Goal: Task Accomplishment & Management: Use online tool/utility

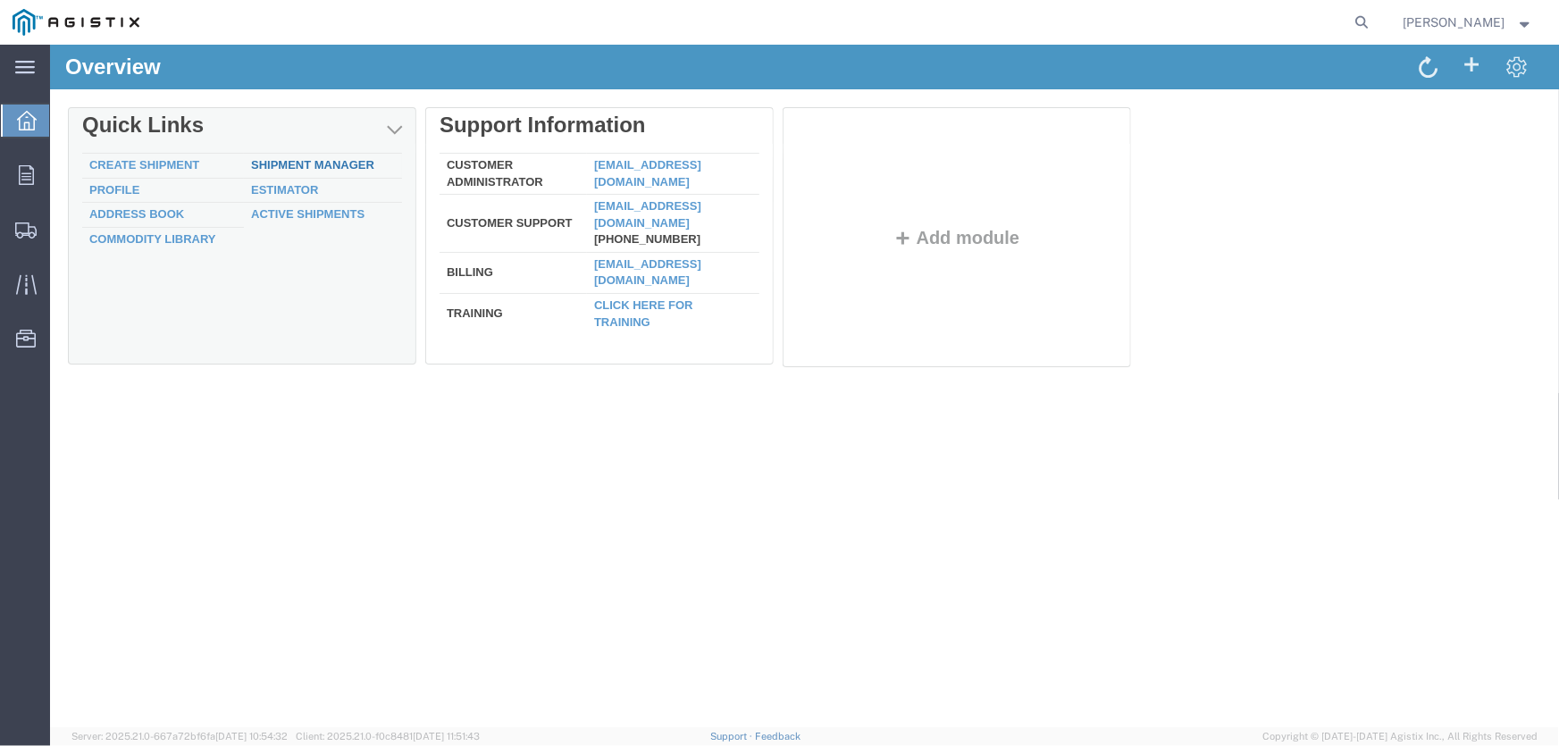
click at [293, 160] on link "Shipment Manager" at bounding box center [311, 163] width 123 height 13
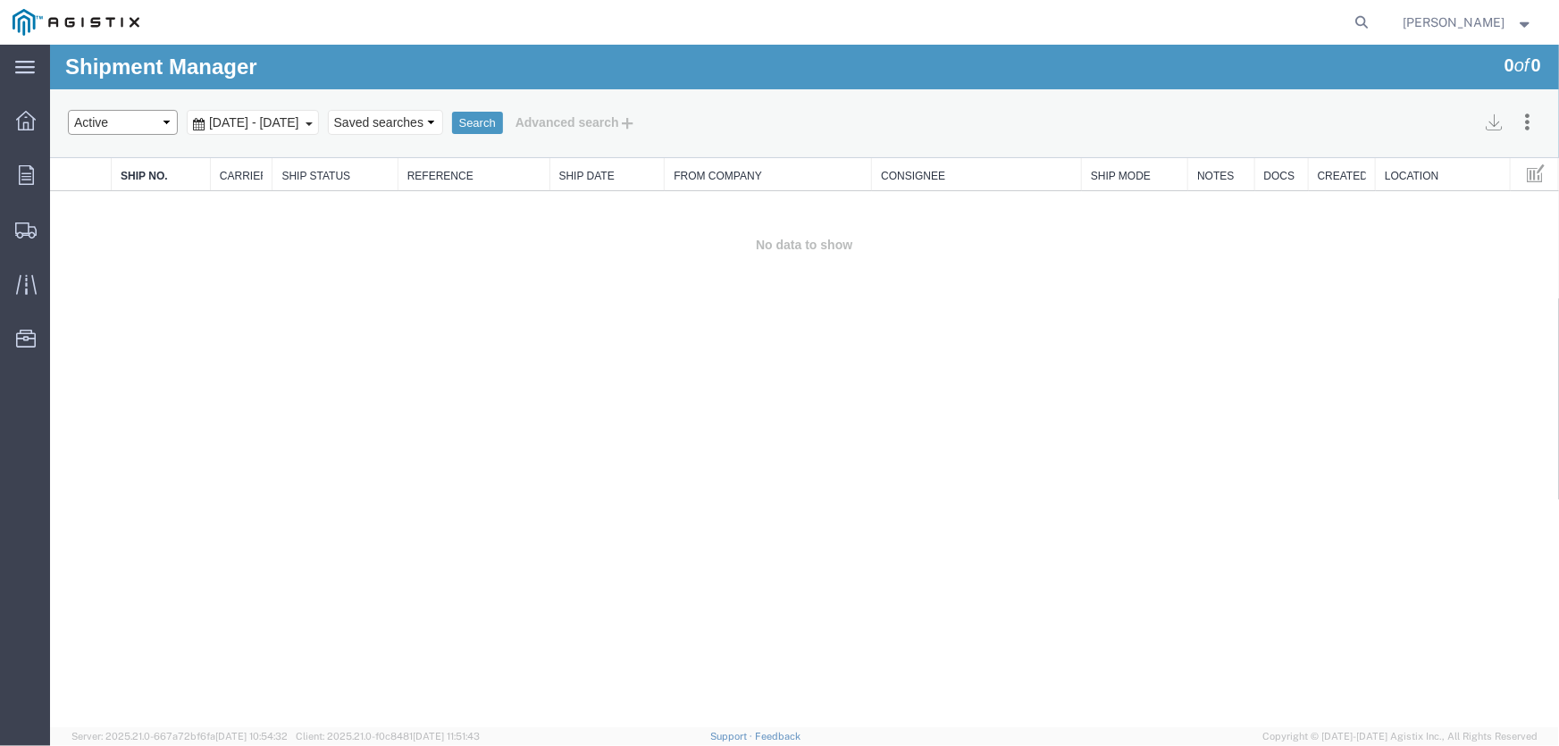
click at [171, 121] on select "Select status Active All Shipments Approved Booked Canceled Delivered Denied Ne…" at bounding box center [122, 121] width 110 height 25
select select "ALL"
click at [67, 109] on select "Select status Active All Shipments Approved Booked Canceled Delivered Denied Ne…" at bounding box center [122, 121] width 110 height 25
click at [502, 119] on button "Search" at bounding box center [476, 122] width 51 height 23
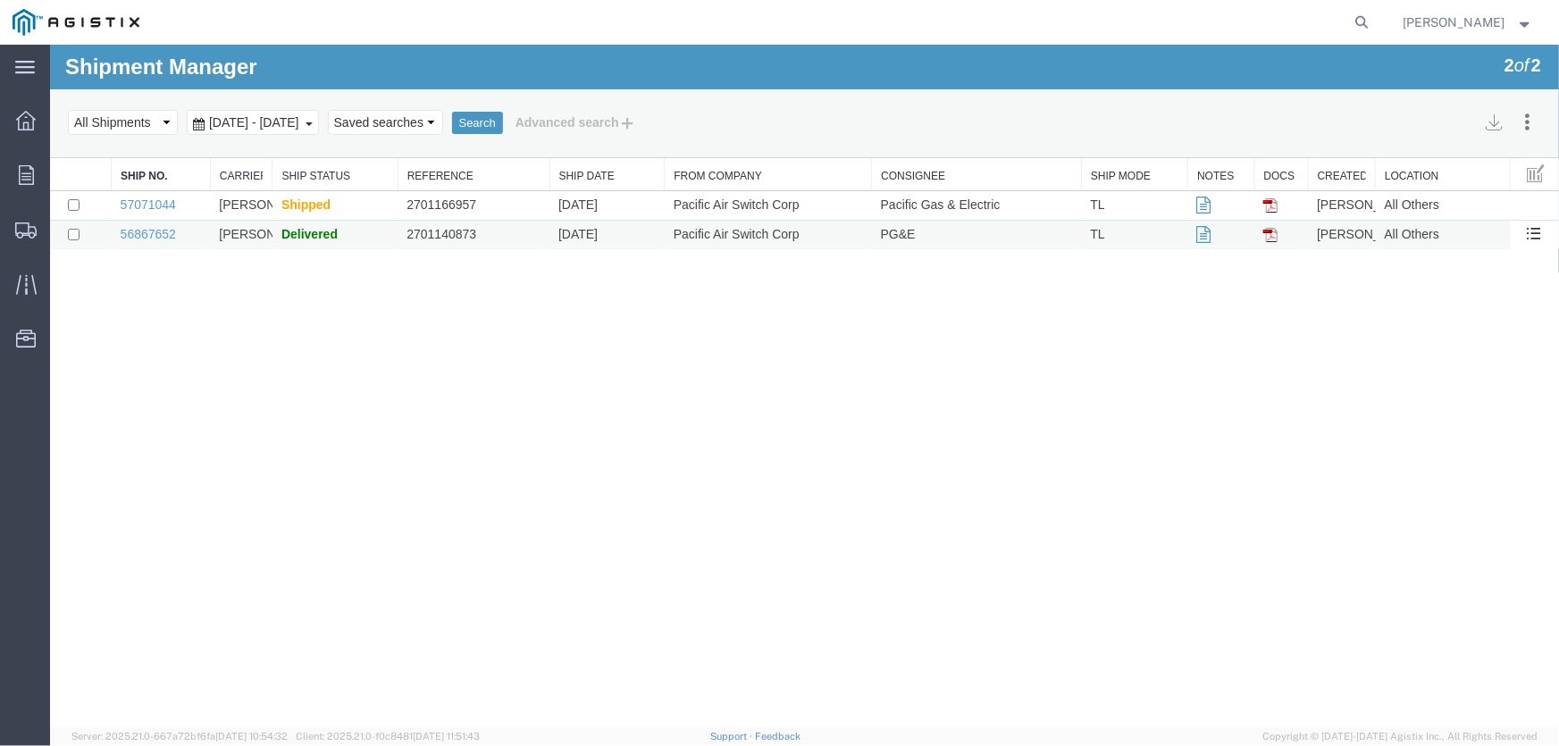
click at [312, 228] on span "Delivered" at bounding box center [309, 233] width 56 height 14
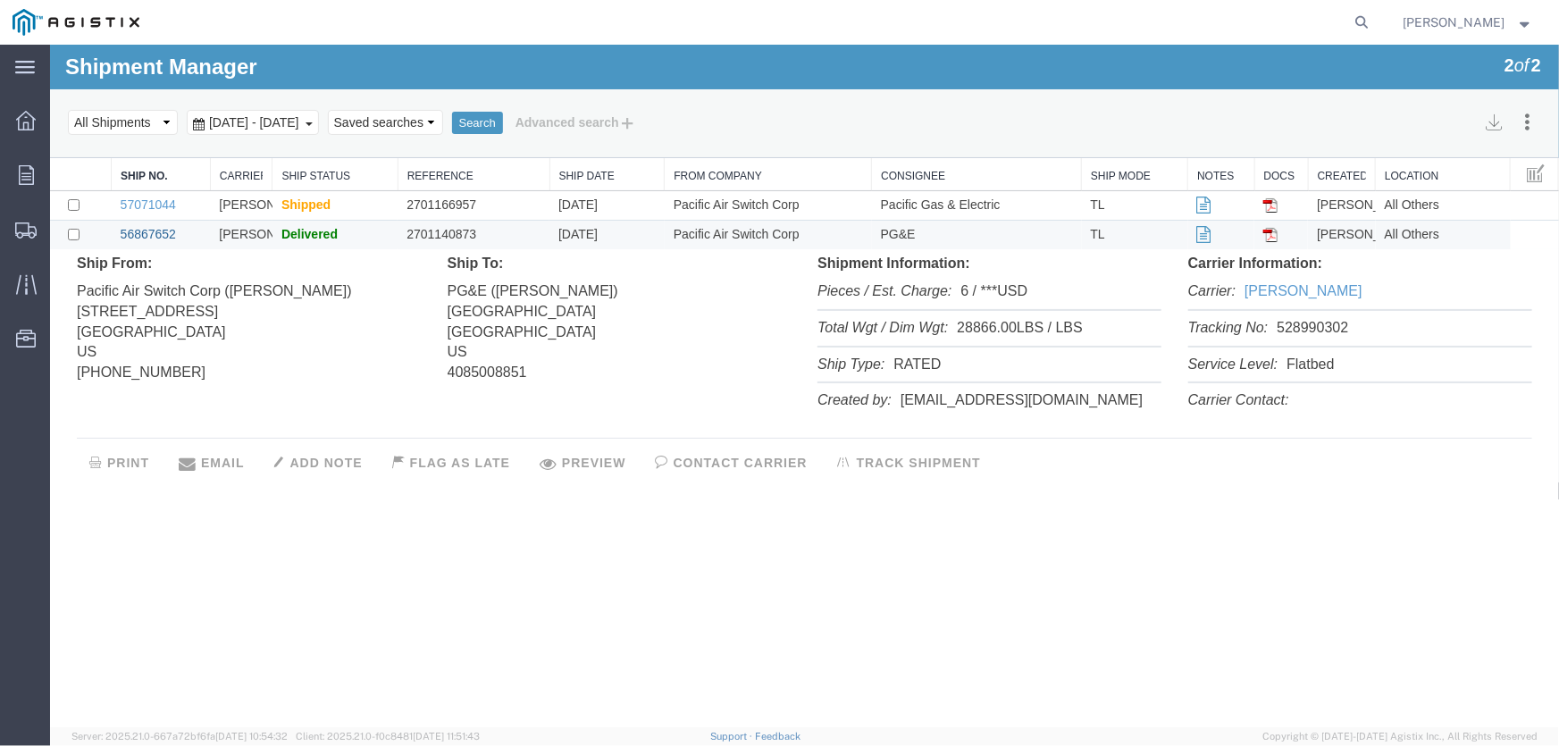
click at [154, 229] on link "56867652" at bounding box center [147, 233] width 55 height 14
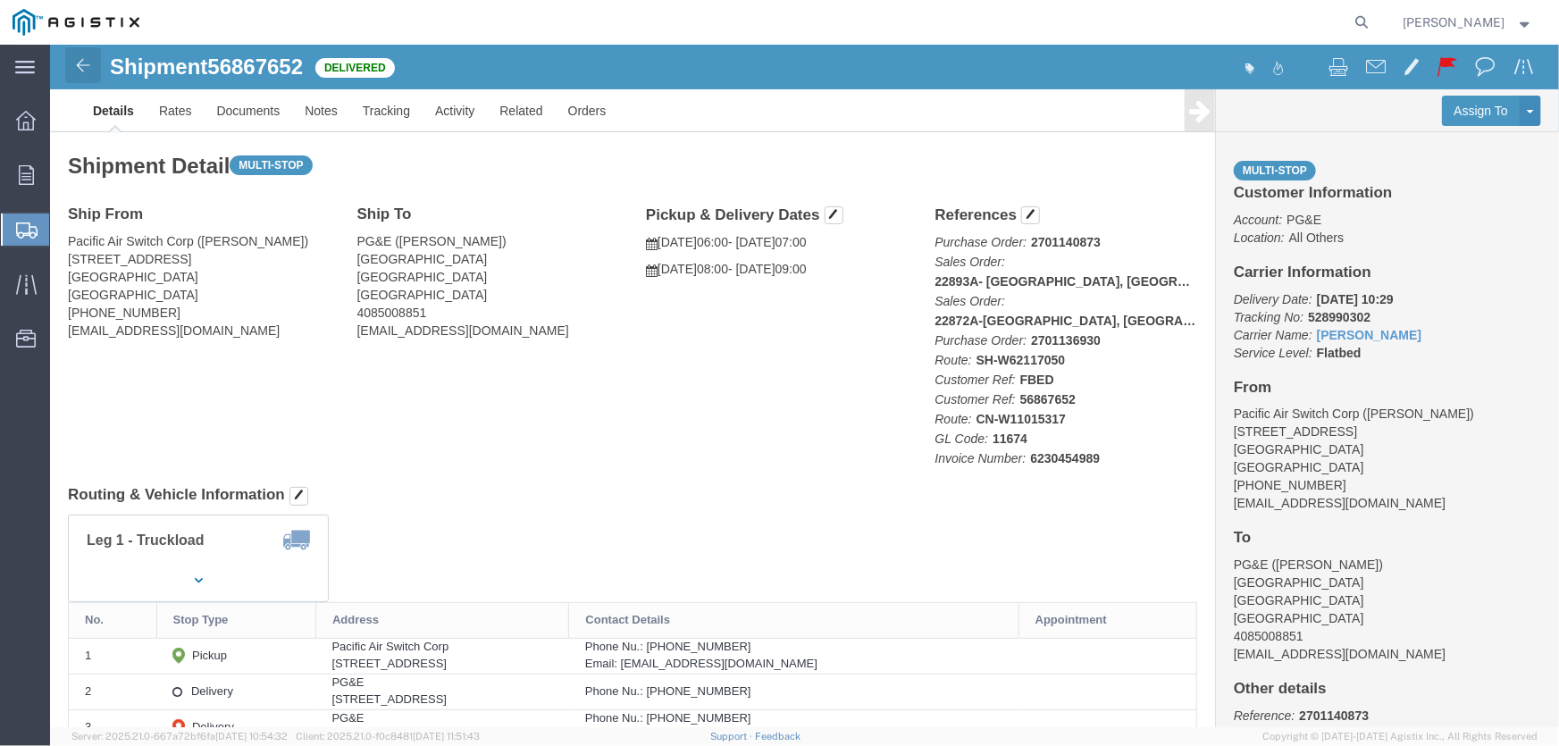
click img
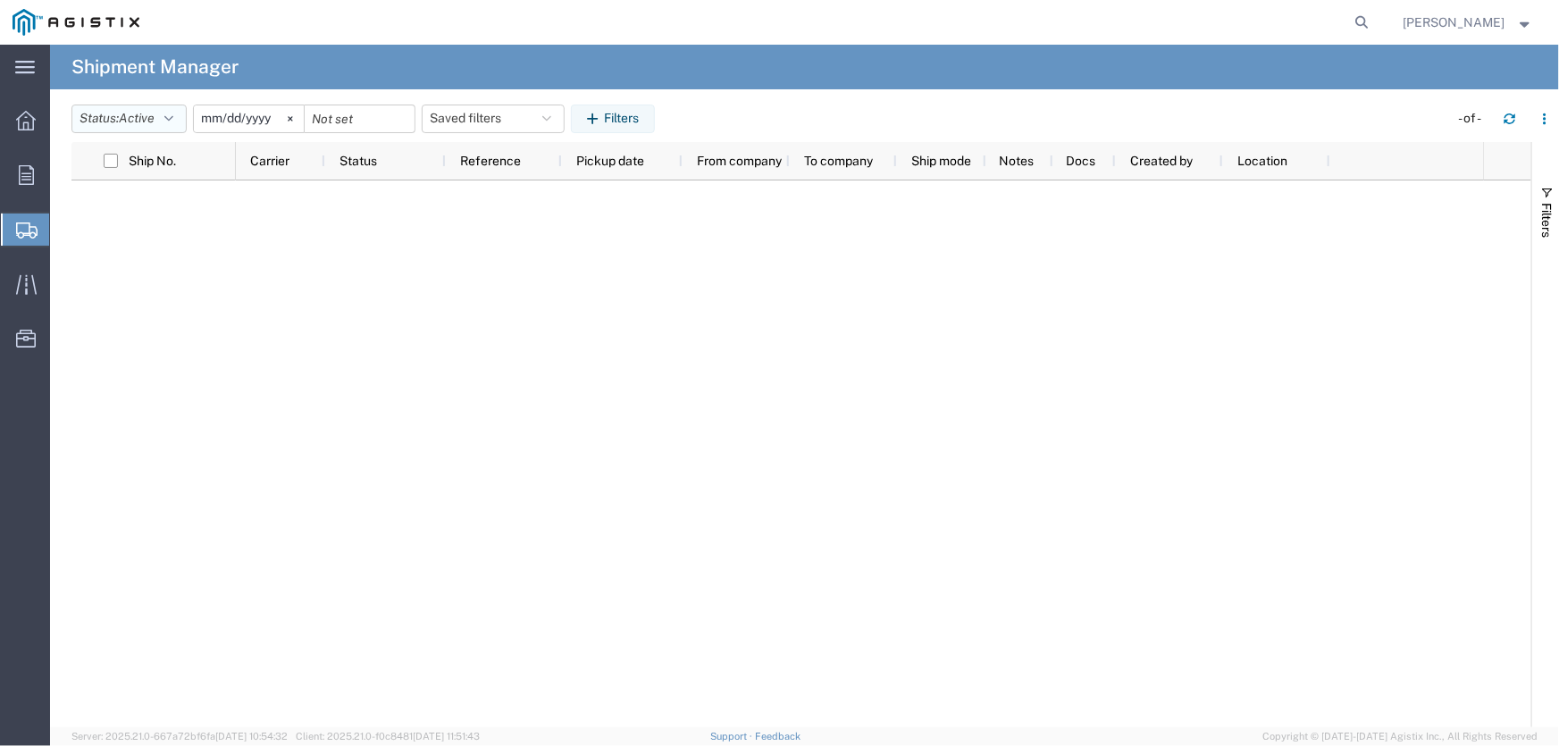
click at [180, 119] on button "Status: Active" at bounding box center [128, 119] width 115 height 29
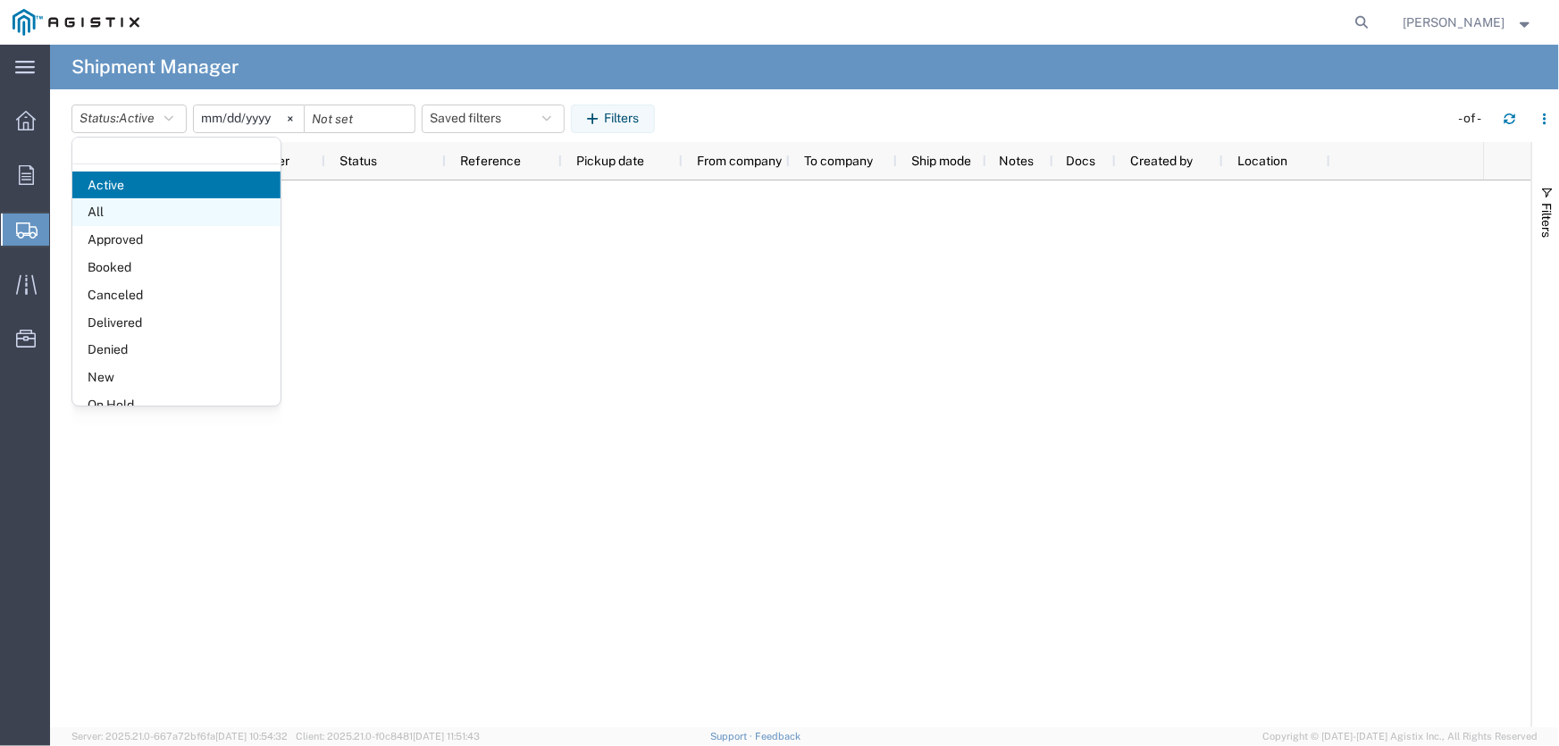
click at [156, 202] on span "All" at bounding box center [176, 212] width 208 height 28
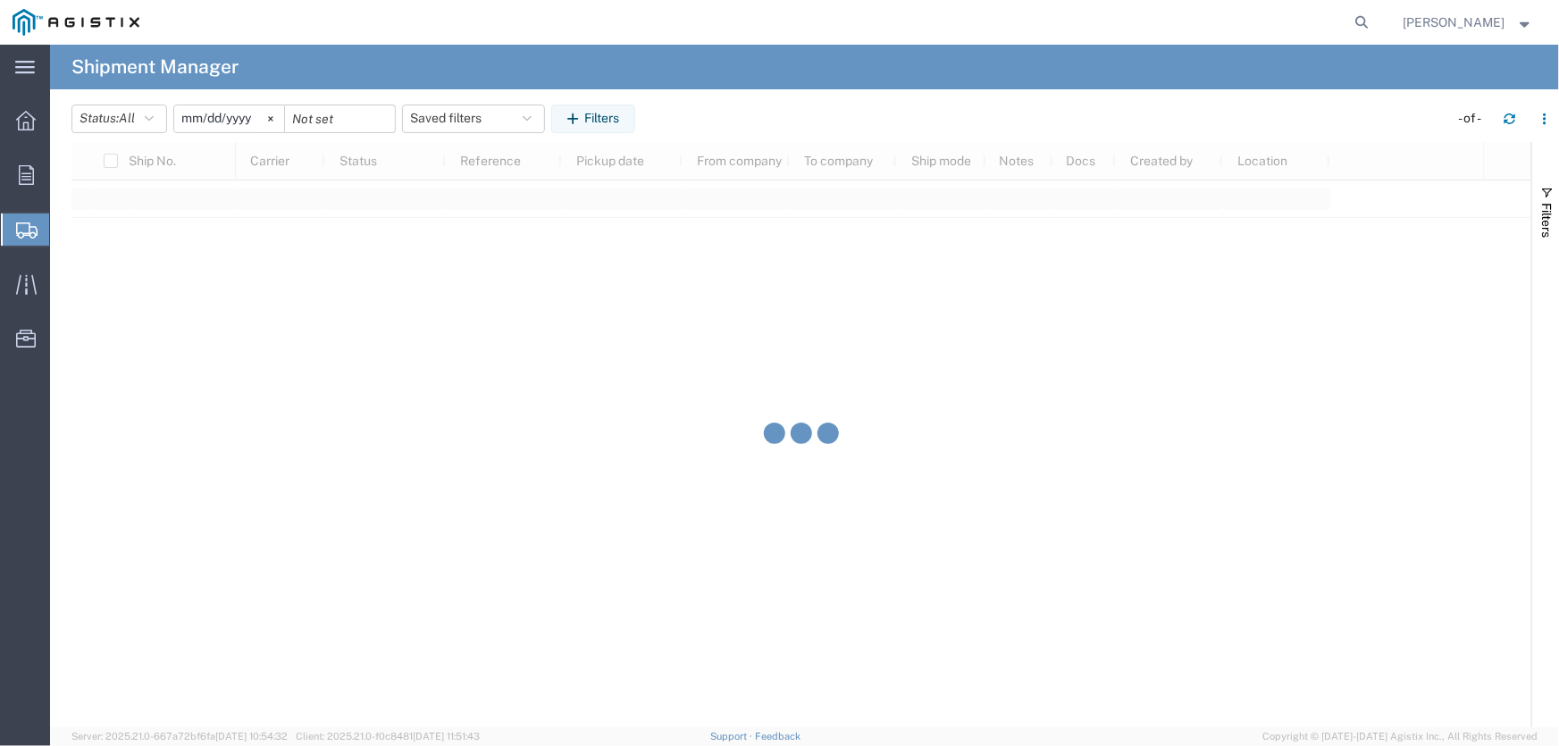
click at [156, 208] on div at bounding box center [801, 434] width 1460 height 585
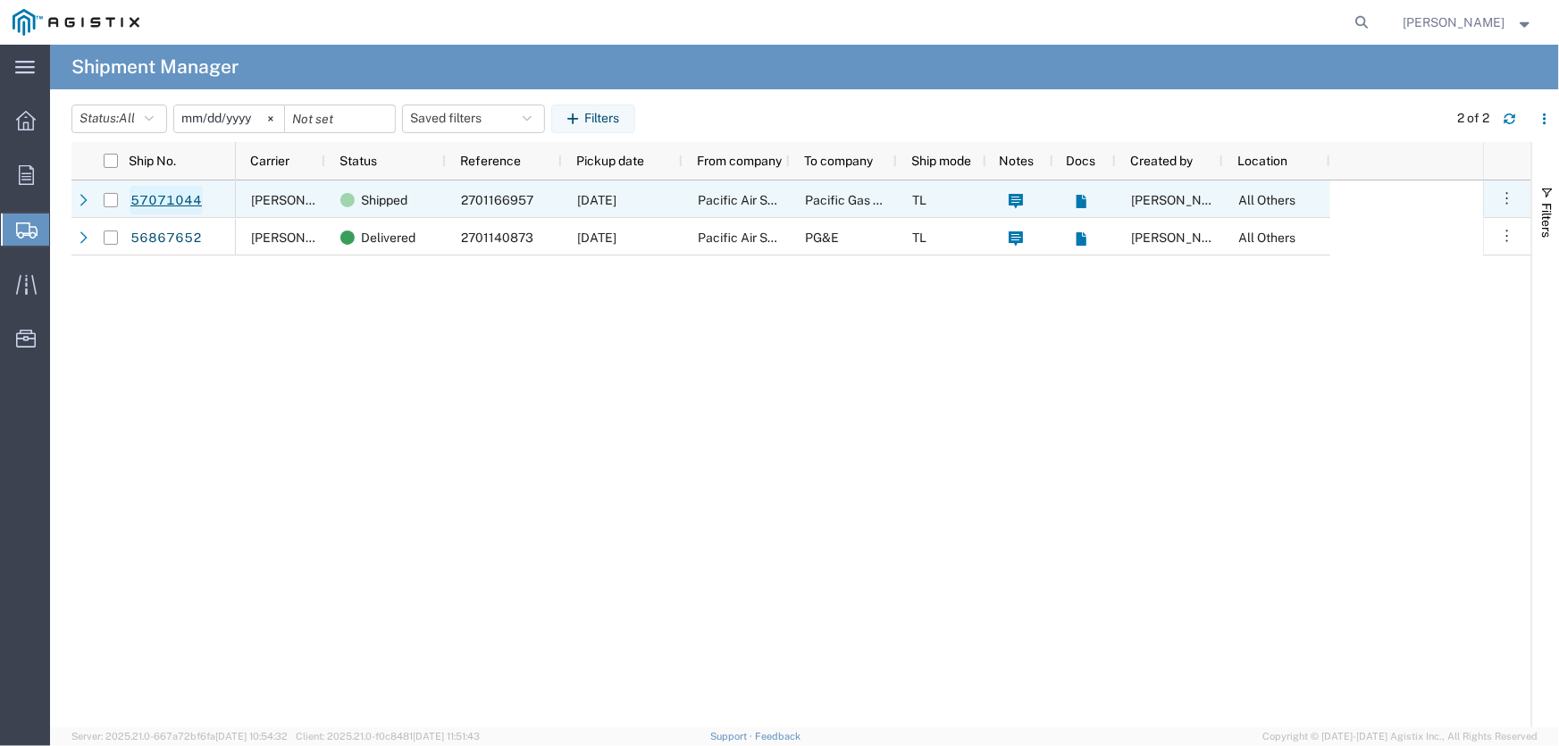
click at [170, 202] on link "57071044" at bounding box center [166, 200] width 73 height 29
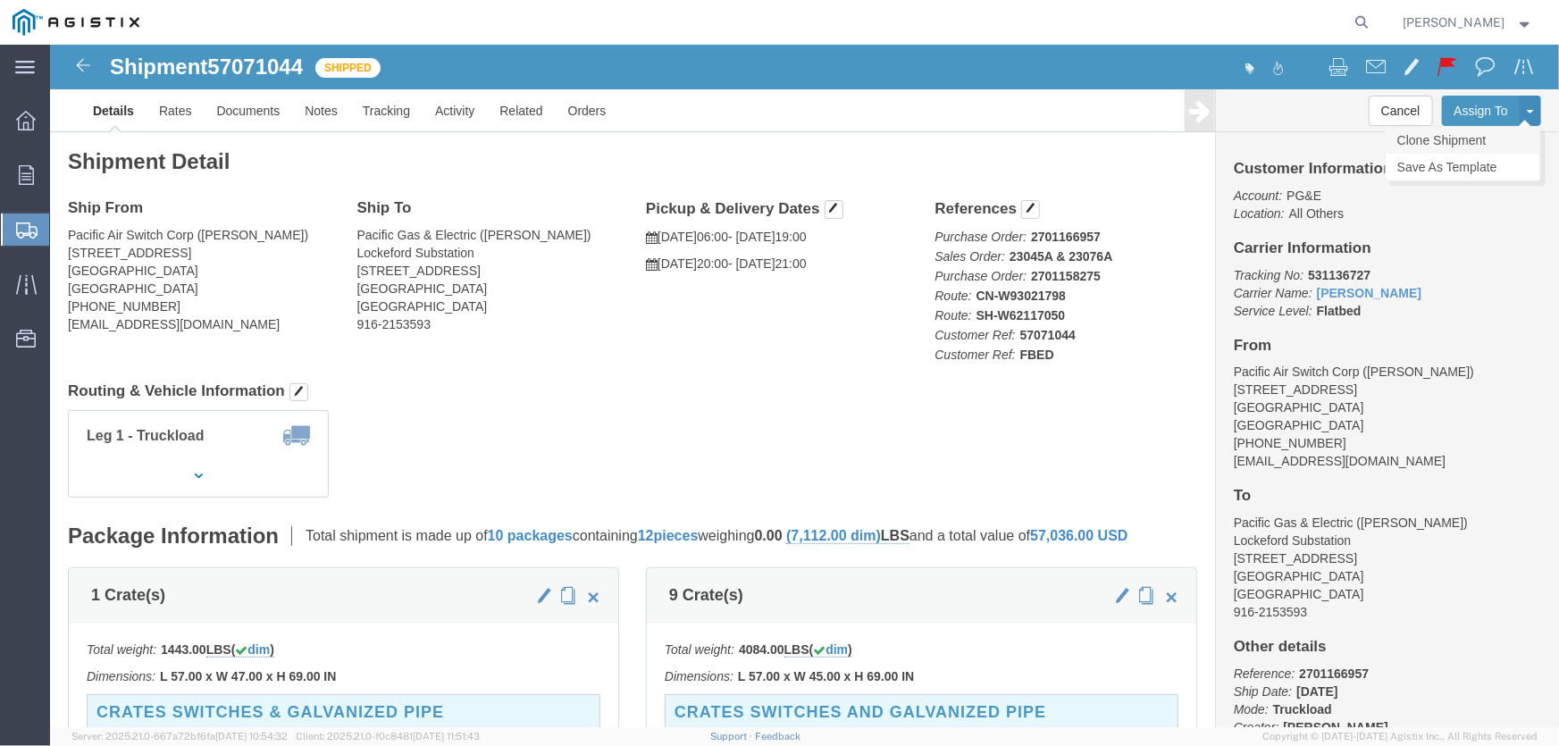
click link "Clone Shipment"
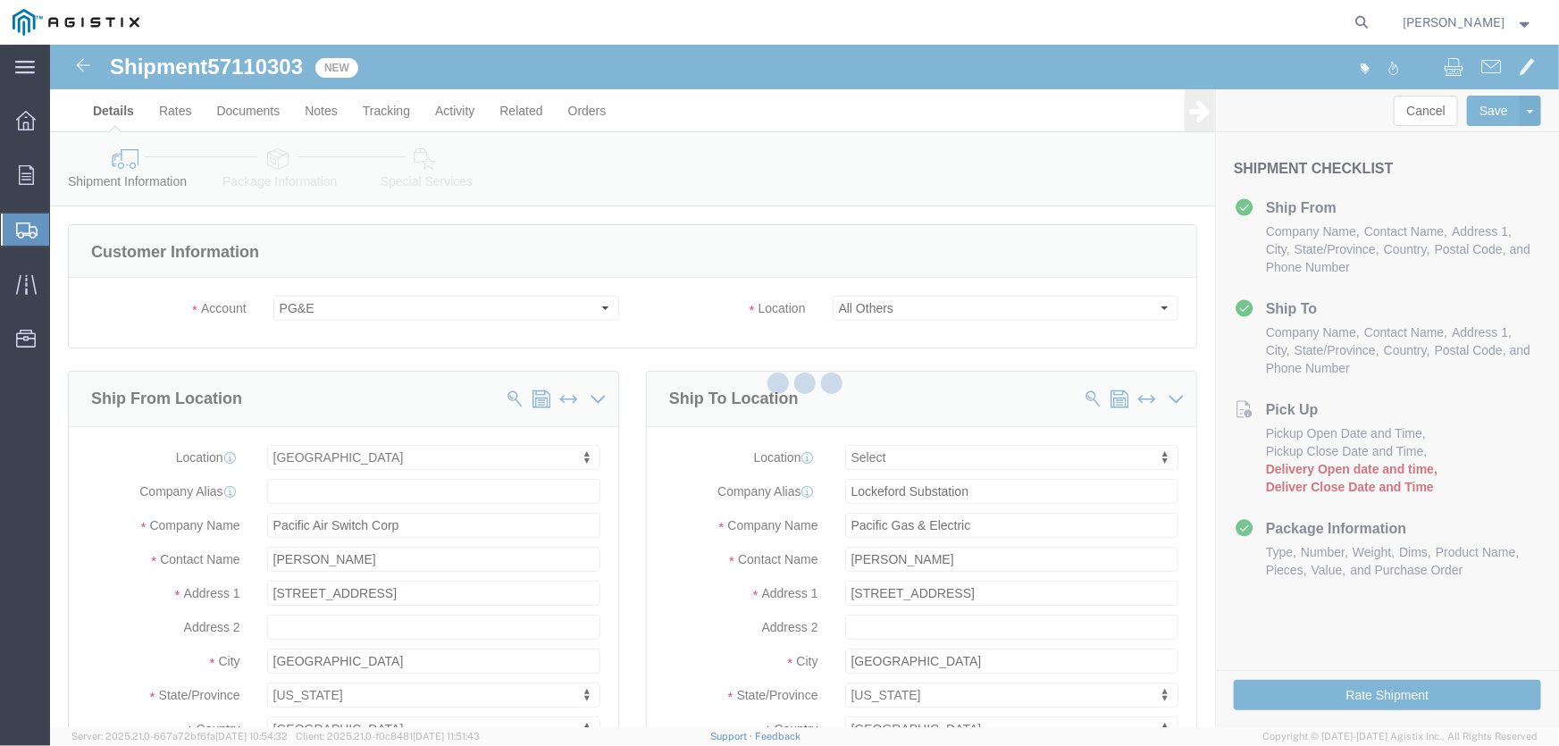
select select
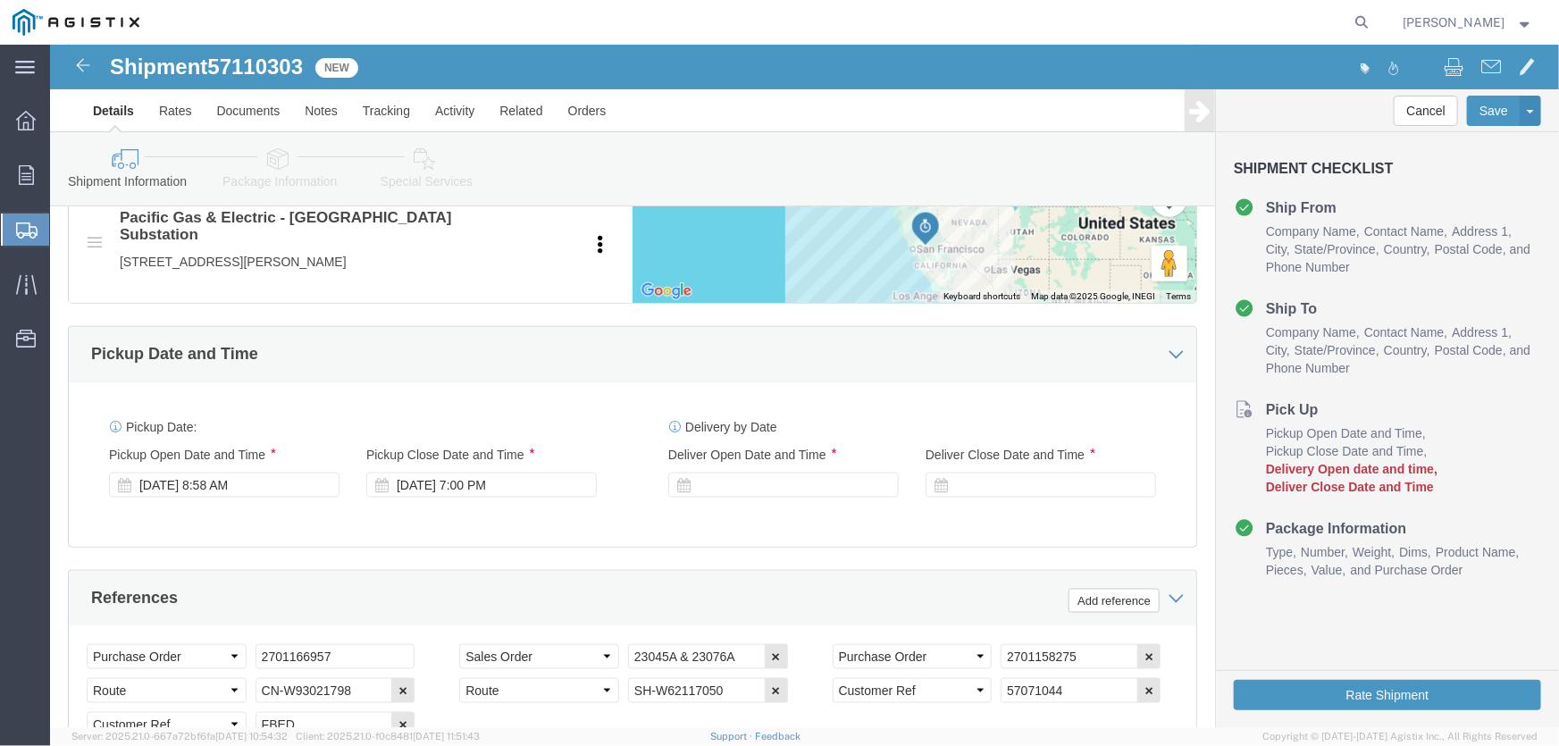
scroll to position [974, 0]
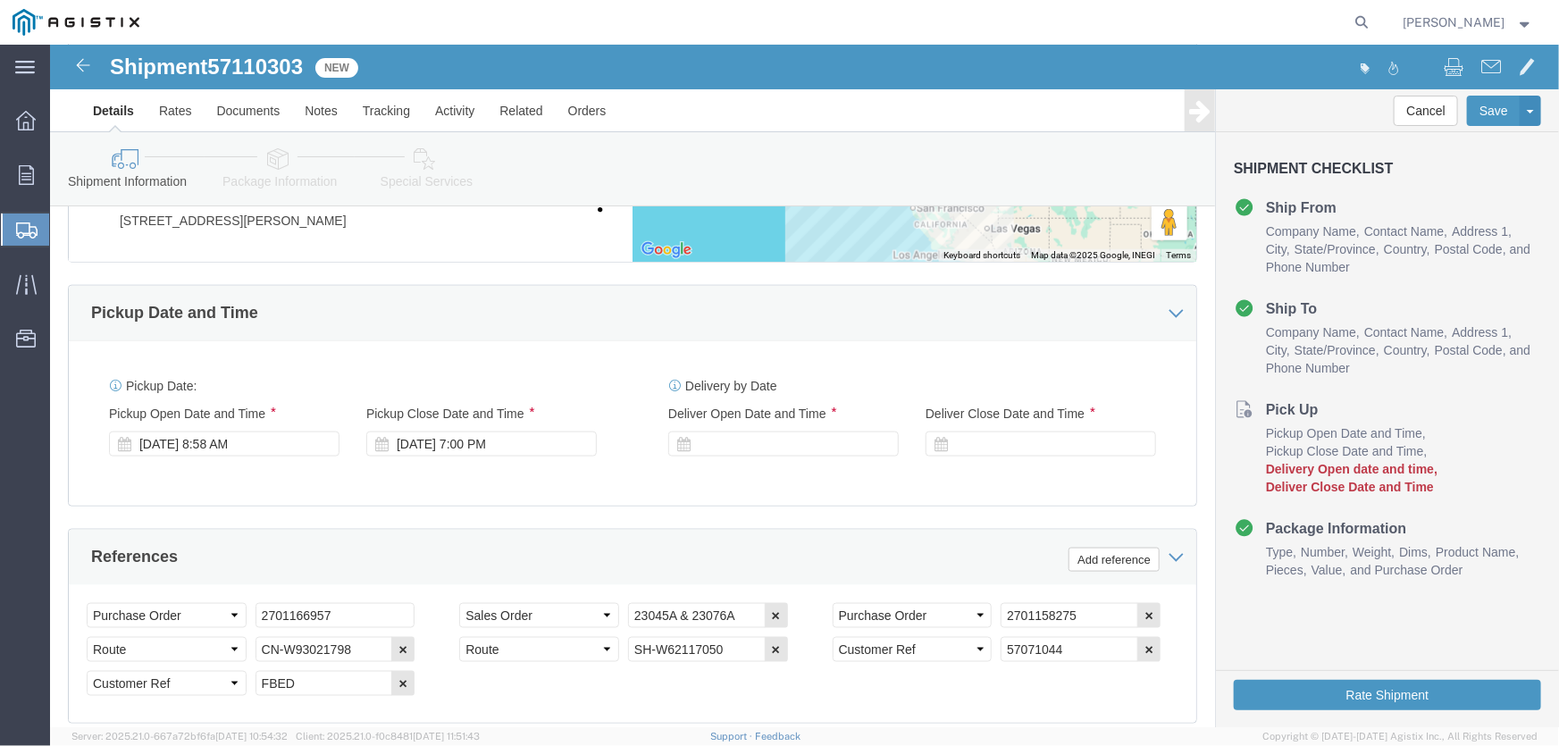
click div "[DATE] 7:00 PM"
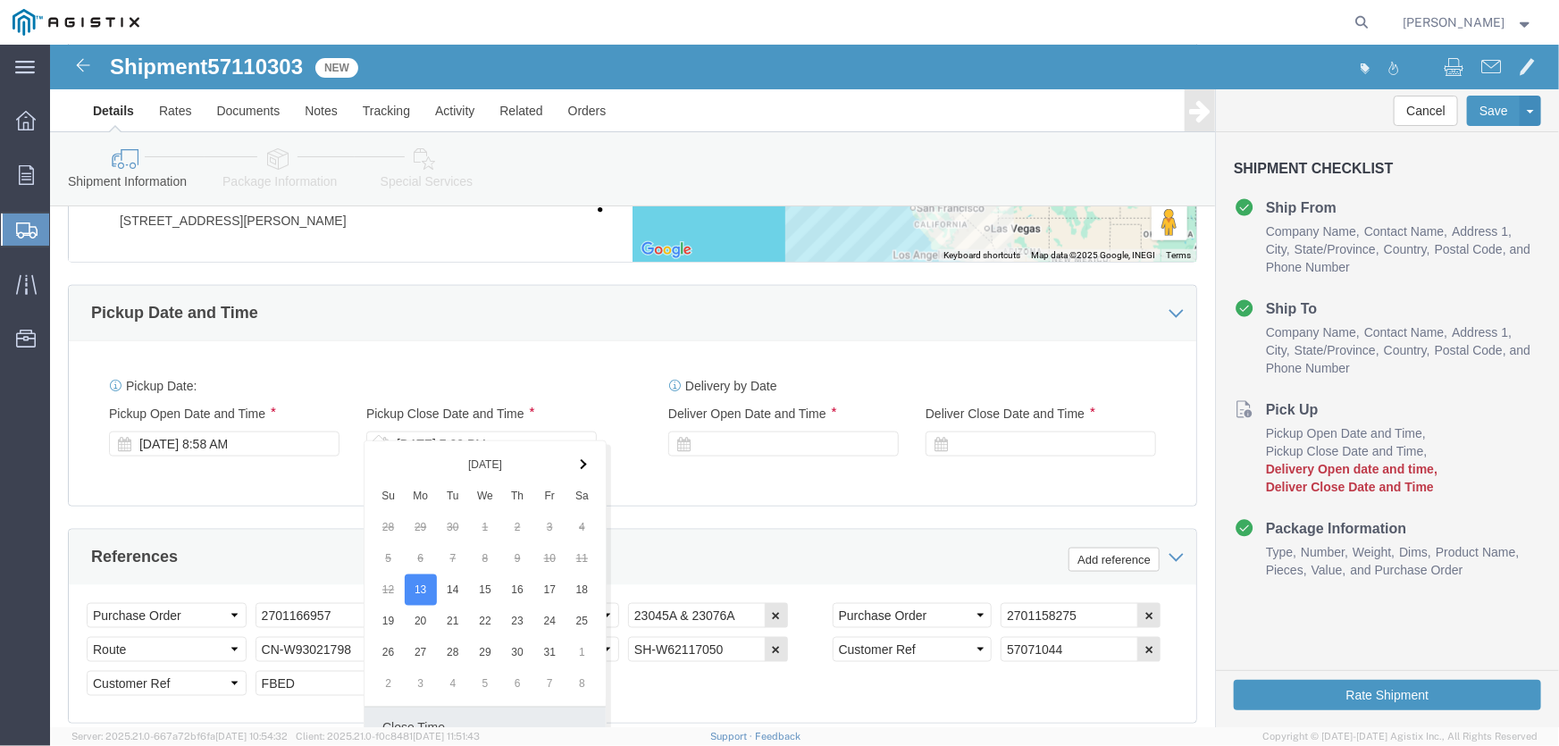
scroll to position [1336, 0]
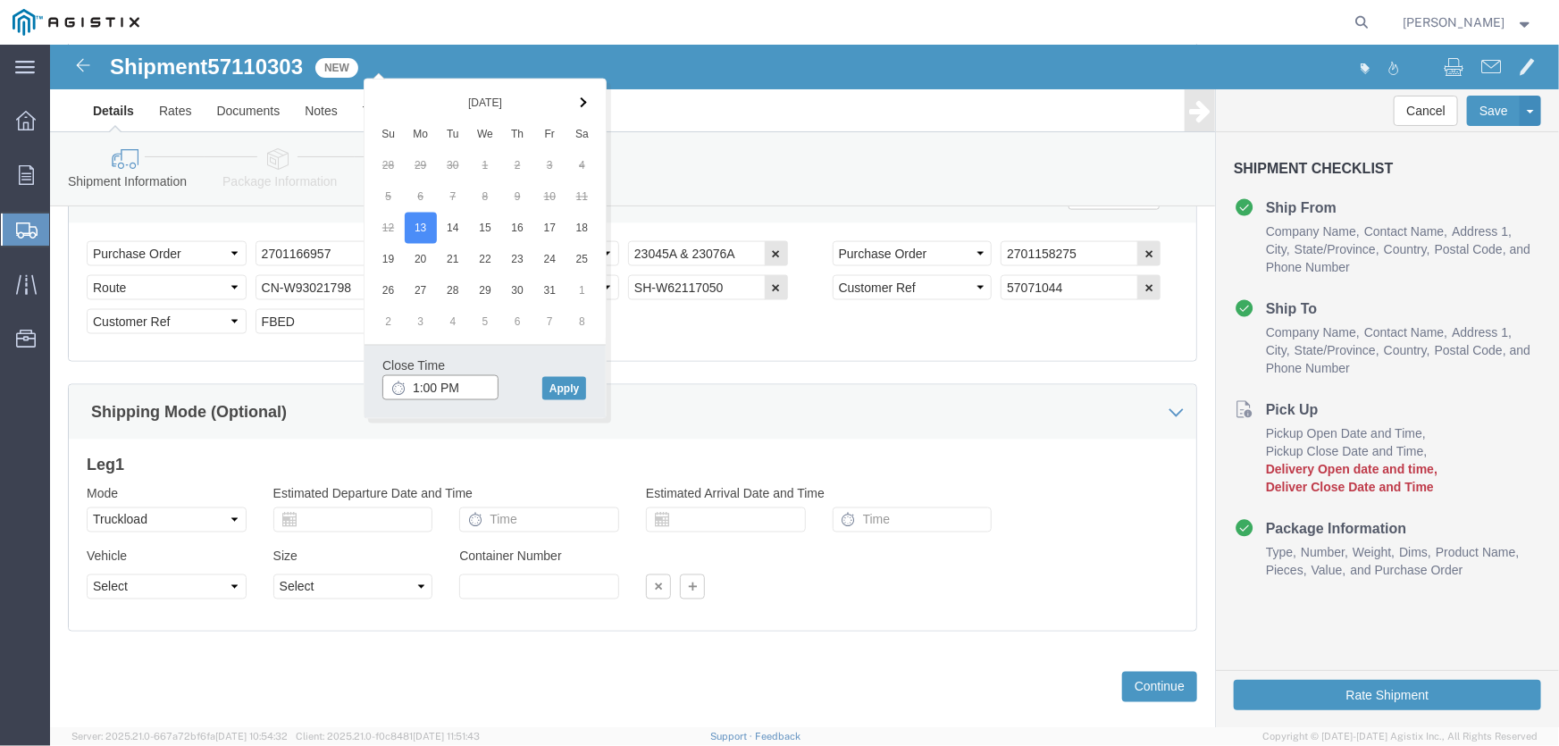
click input "1:00 PM"
type input "2:00 PM"
click button "Apply"
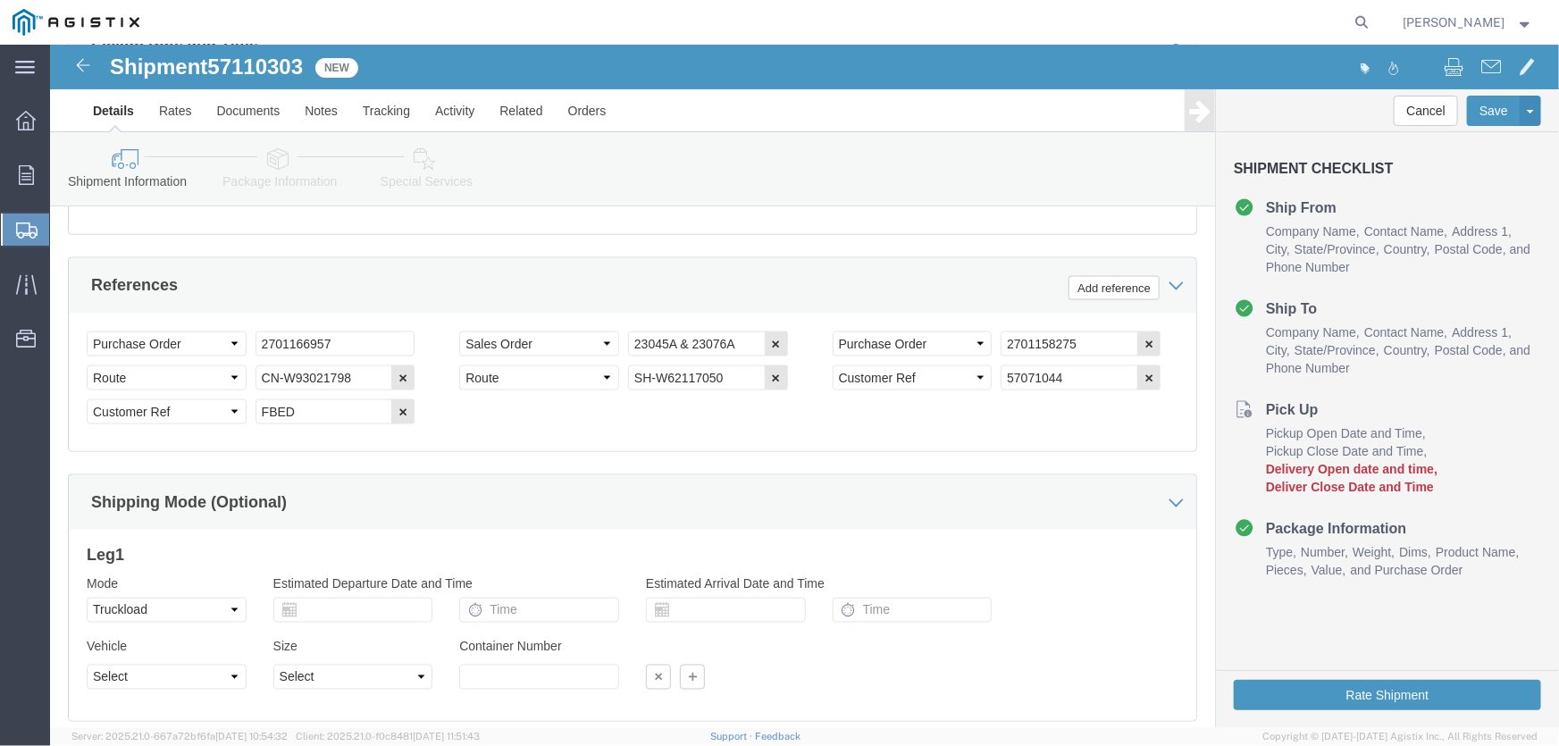
scroll to position [1011, 0]
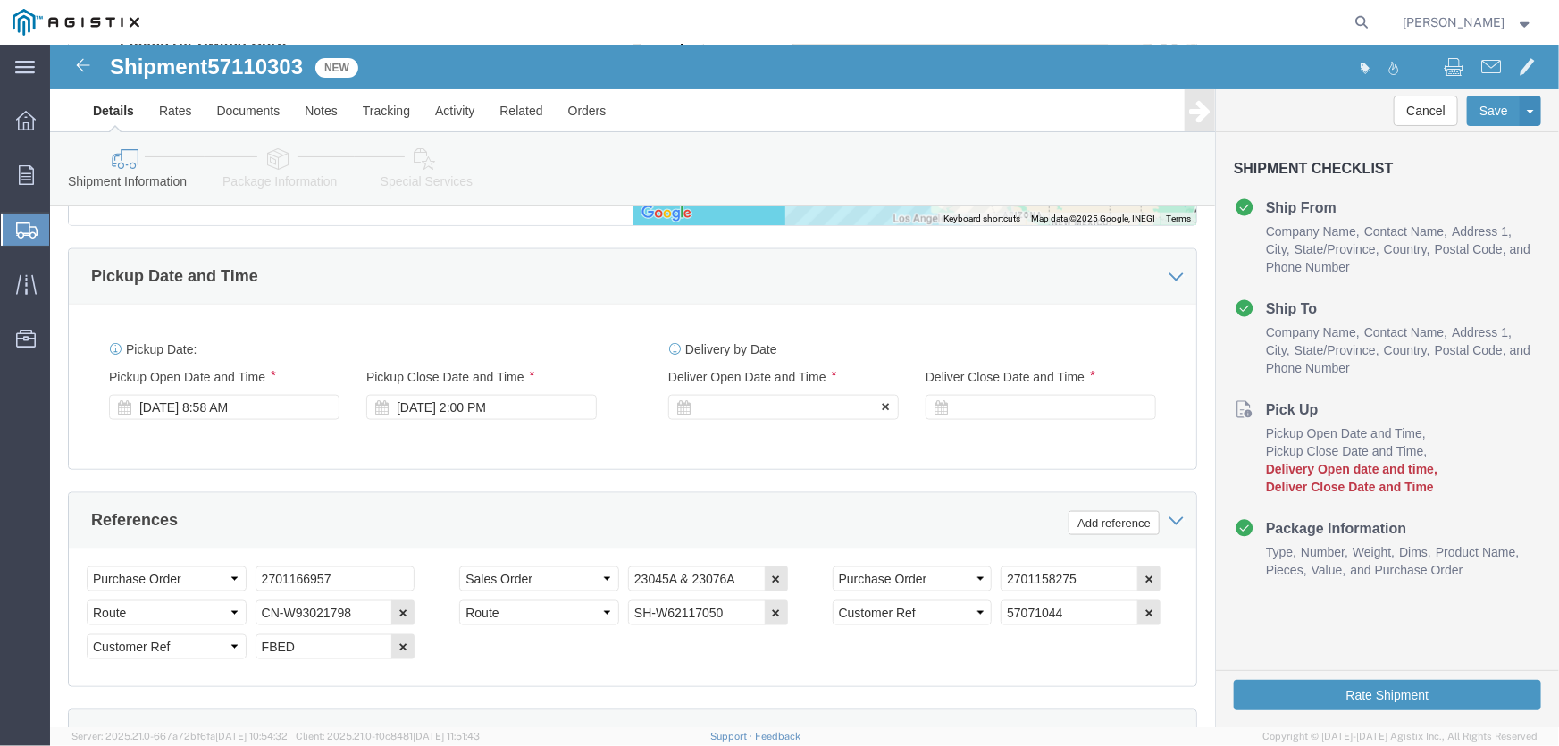
click div
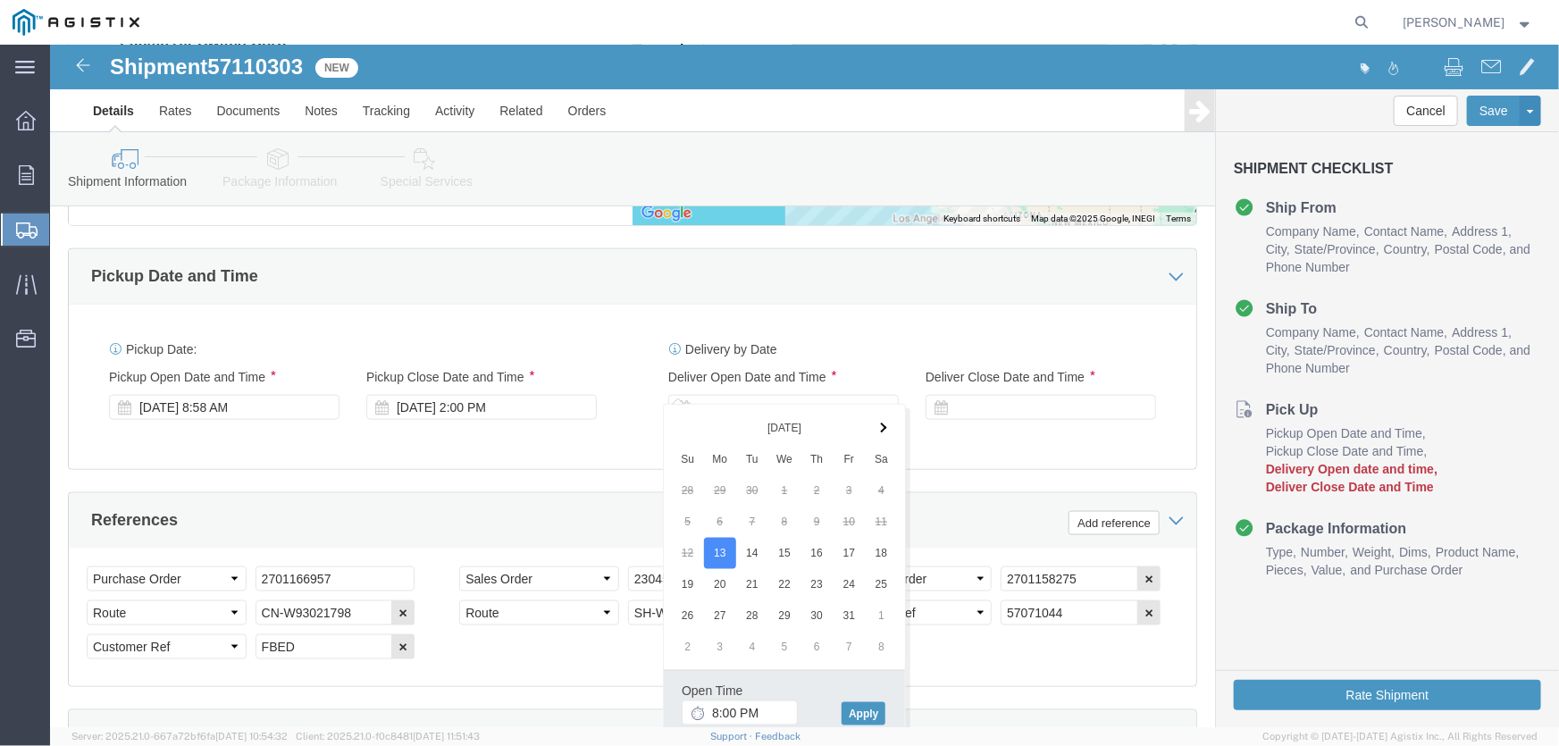
click div "Shipment Information Package Information Special Services Loading Routing"
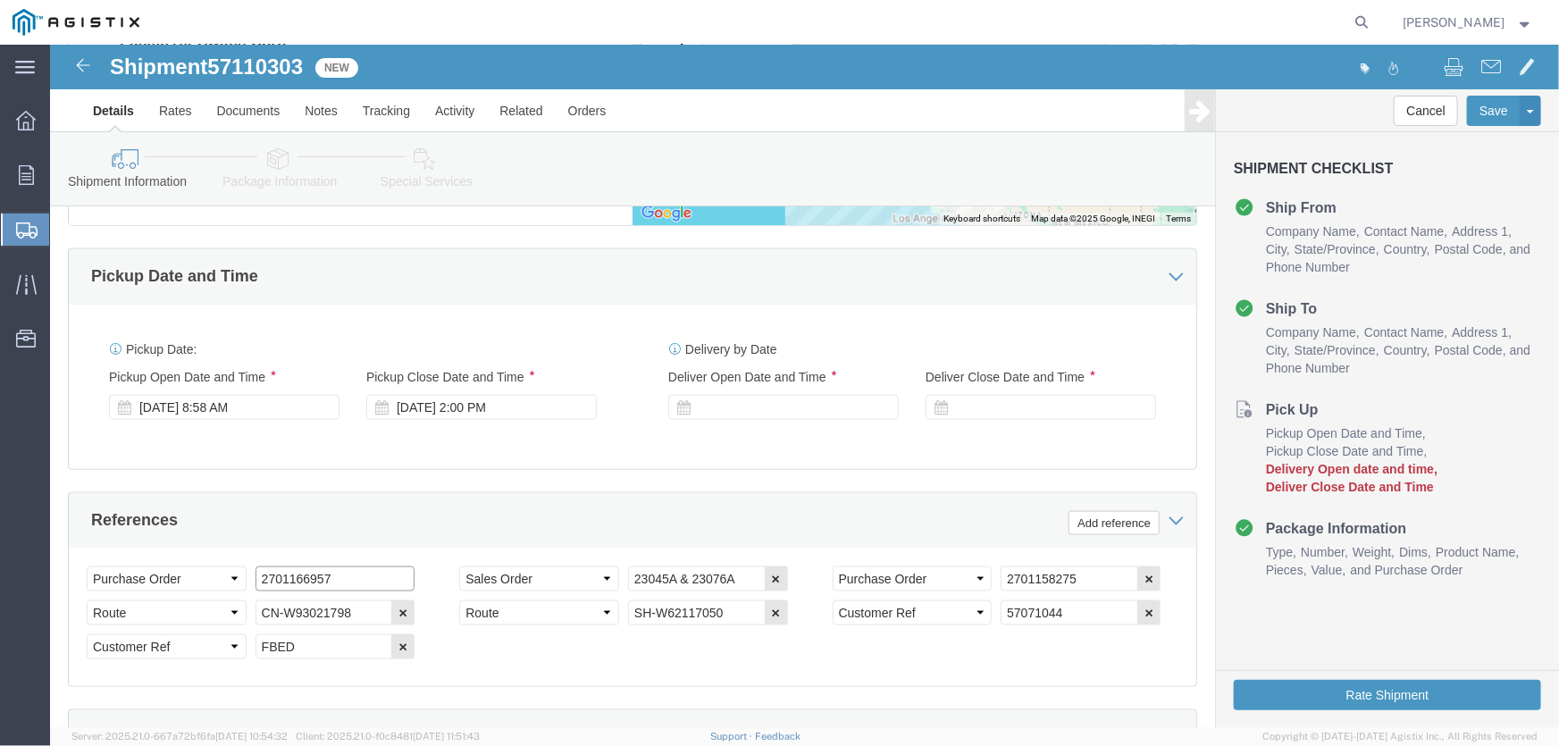
drag, startPoint x: 291, startPoint y: 509, endPoint x: 135, endPoint y: 504, distance: 156.5
click div "Select Account Type Activity ID Airline Appointment Number ASN Batch Request # …"
type input "2701170253"
type input "23064A"
click icon "button"
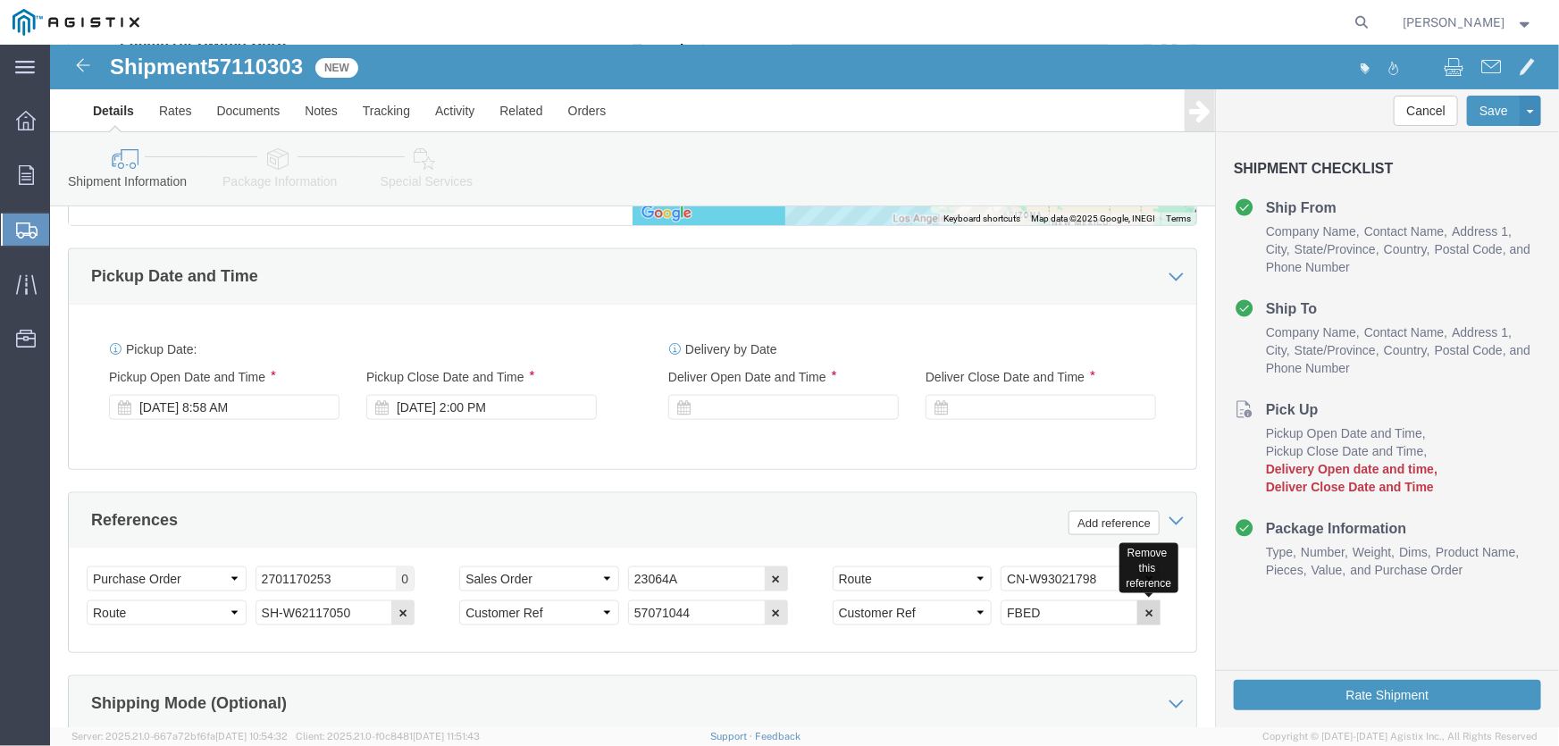
click icon "button"
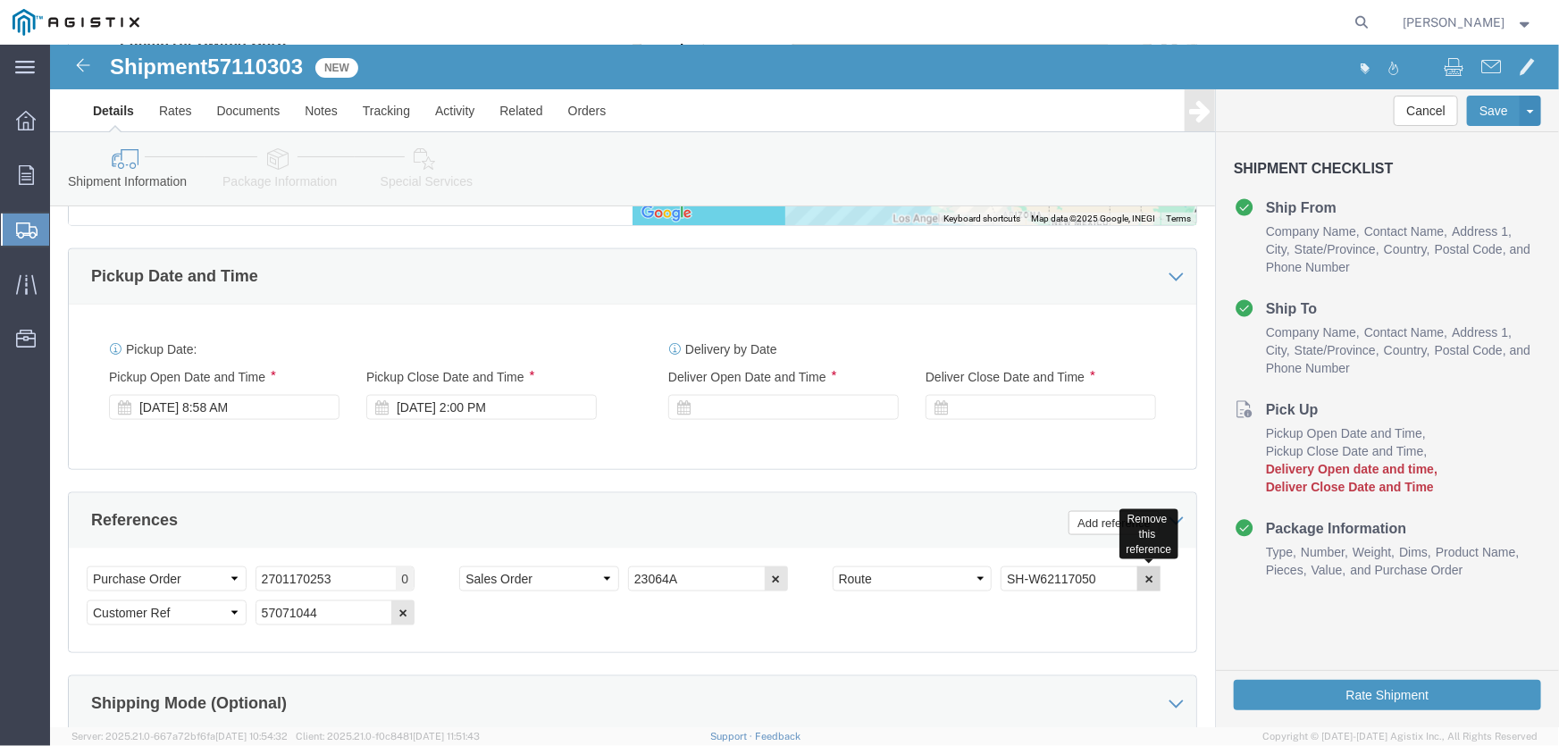
click icon "button"
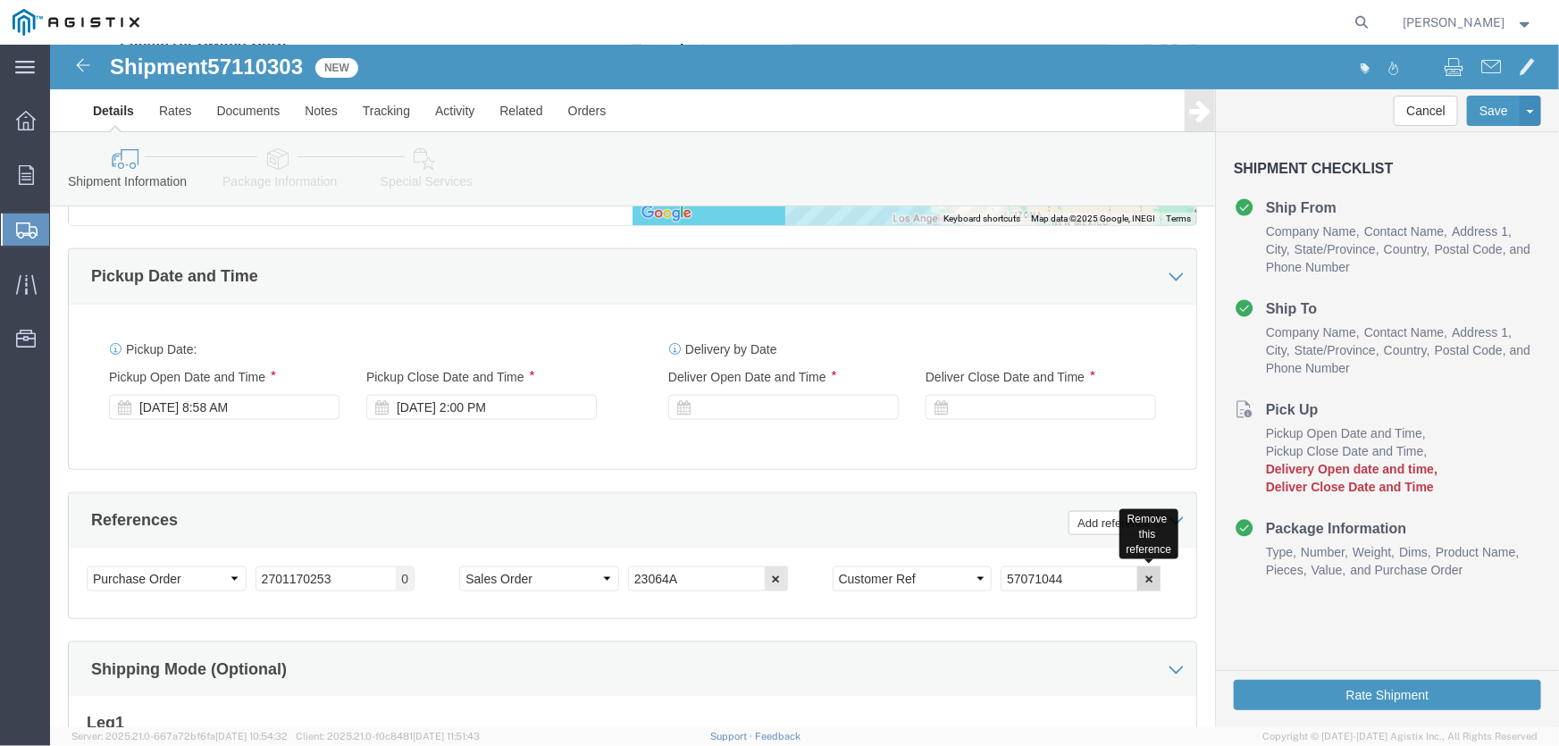
click icon "button"
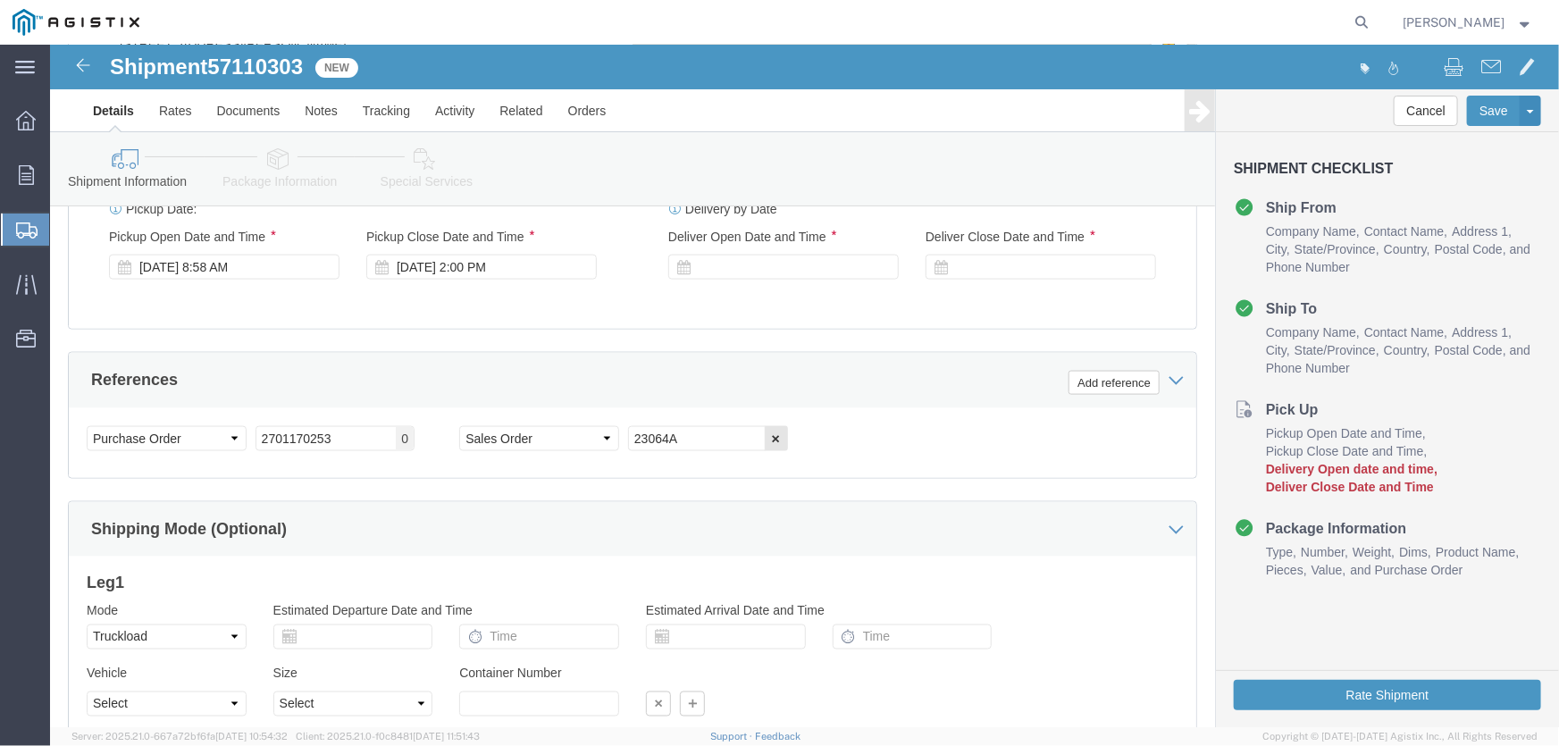
scroll to position [1173, 0]
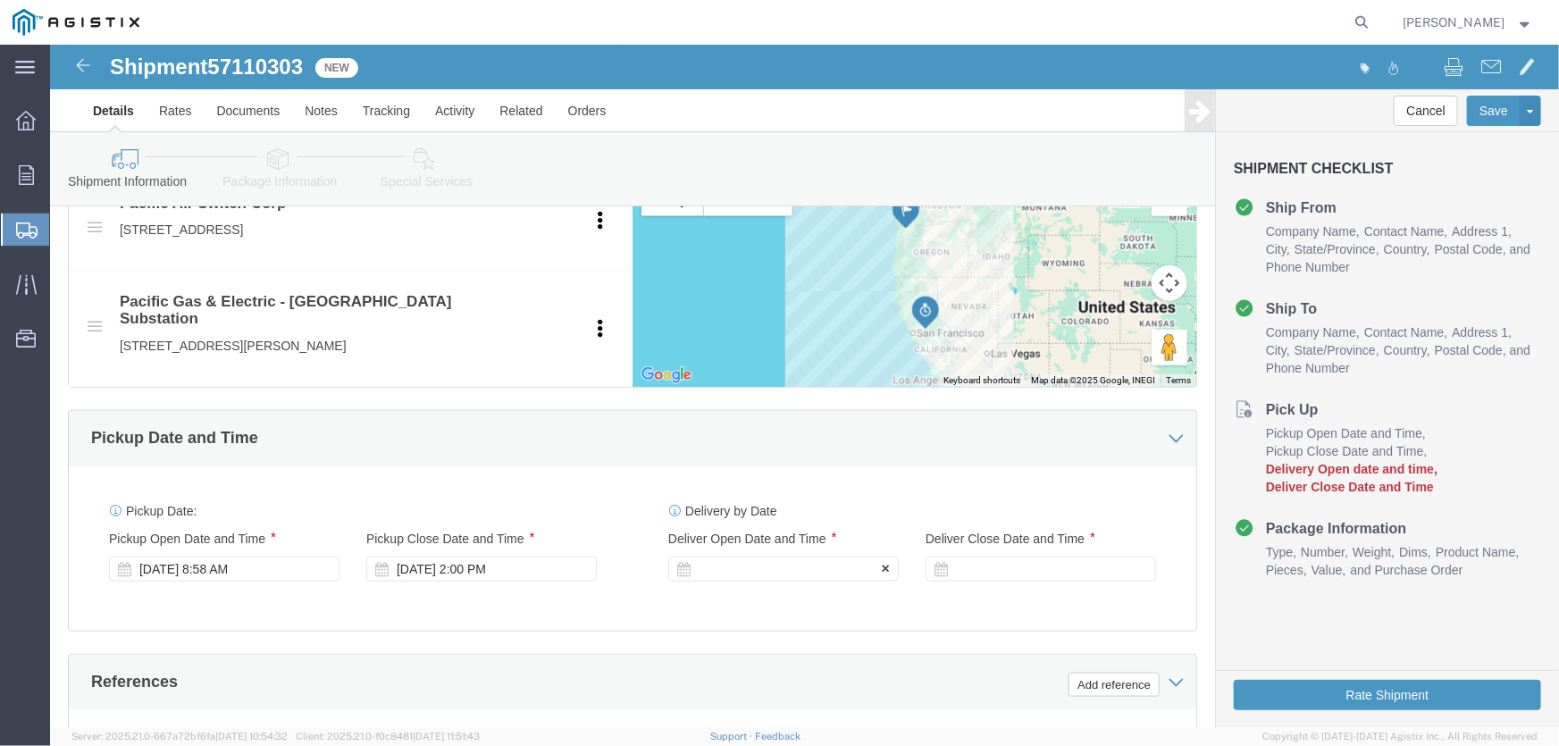
click div
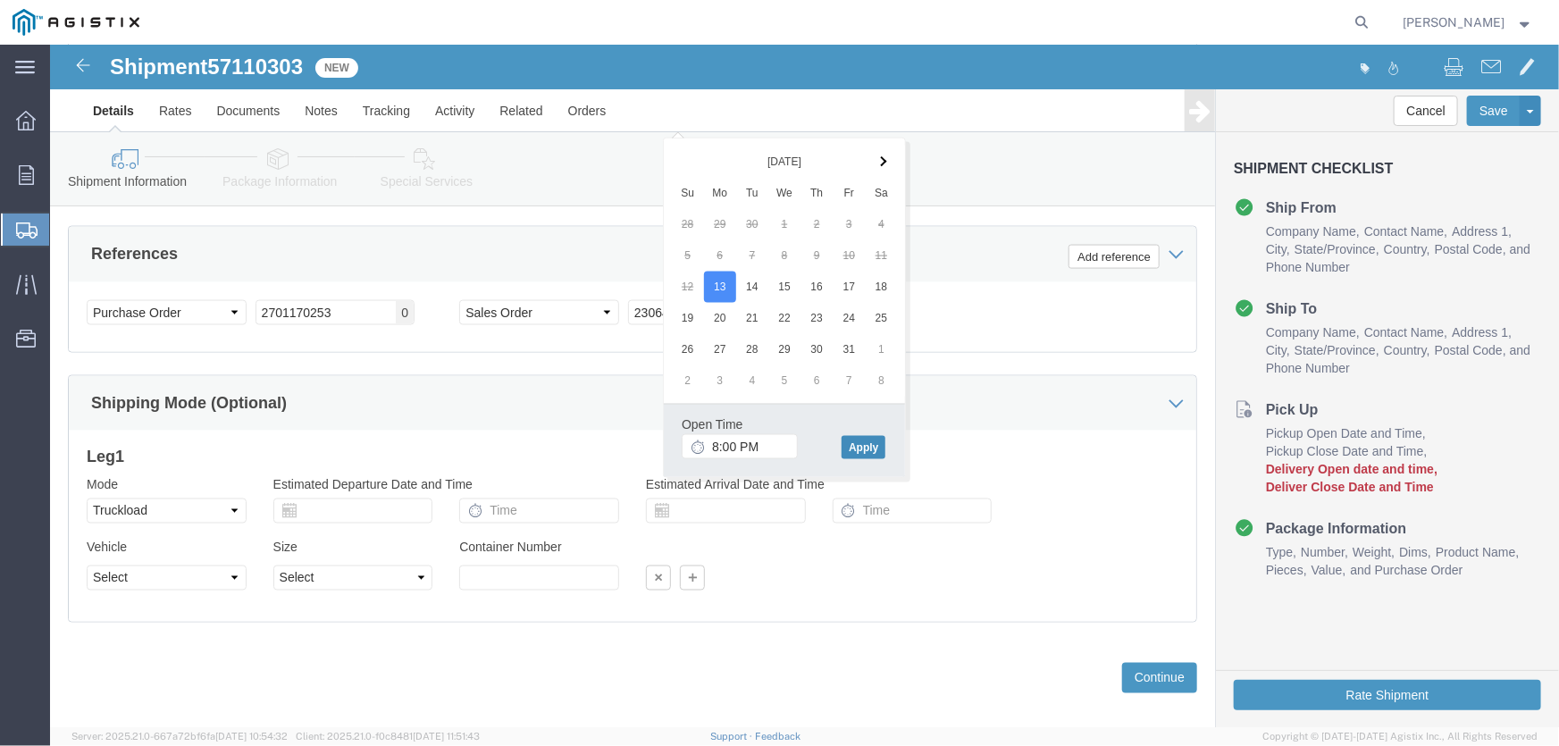
click button "Apply"
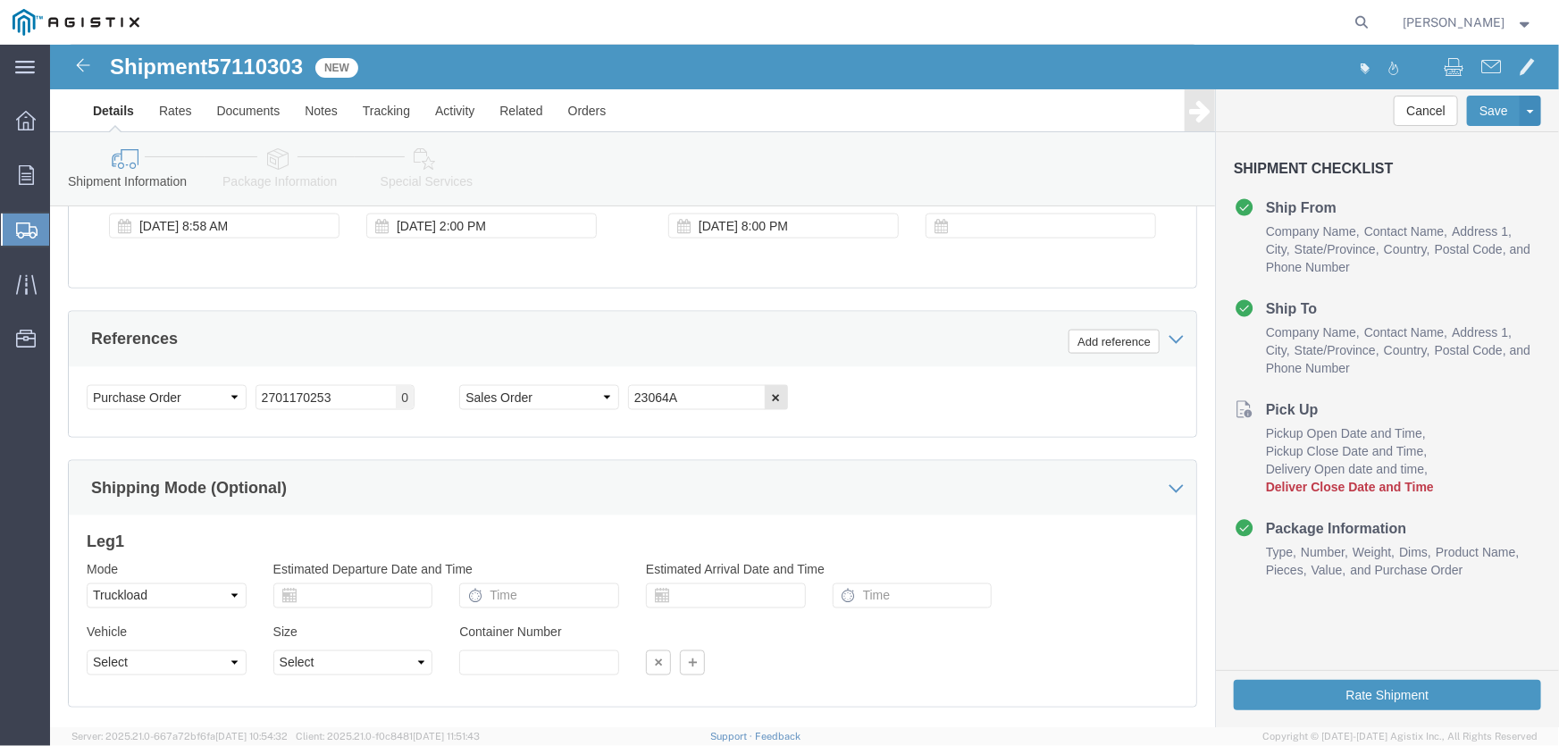
scroll to position [1114, 0]
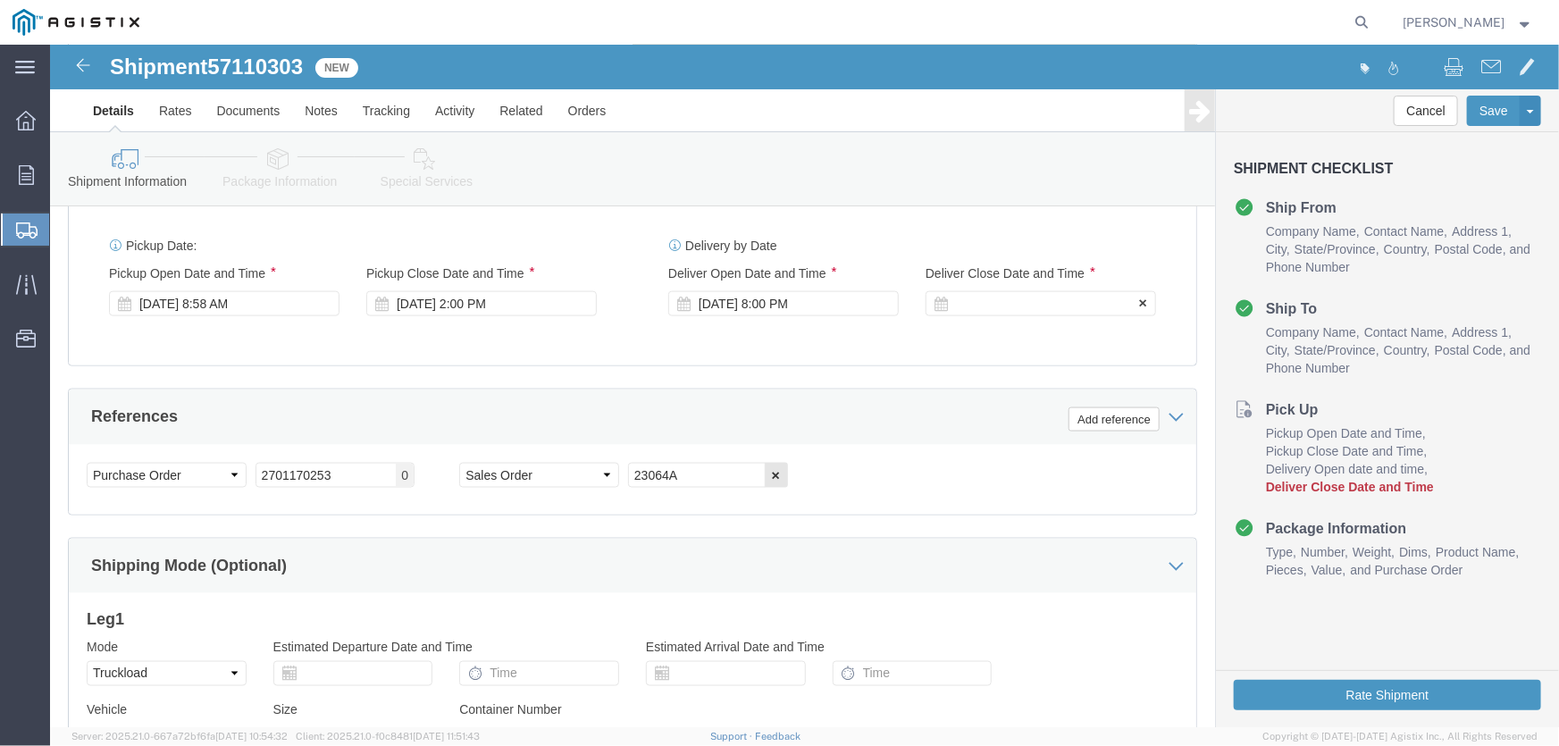
click div
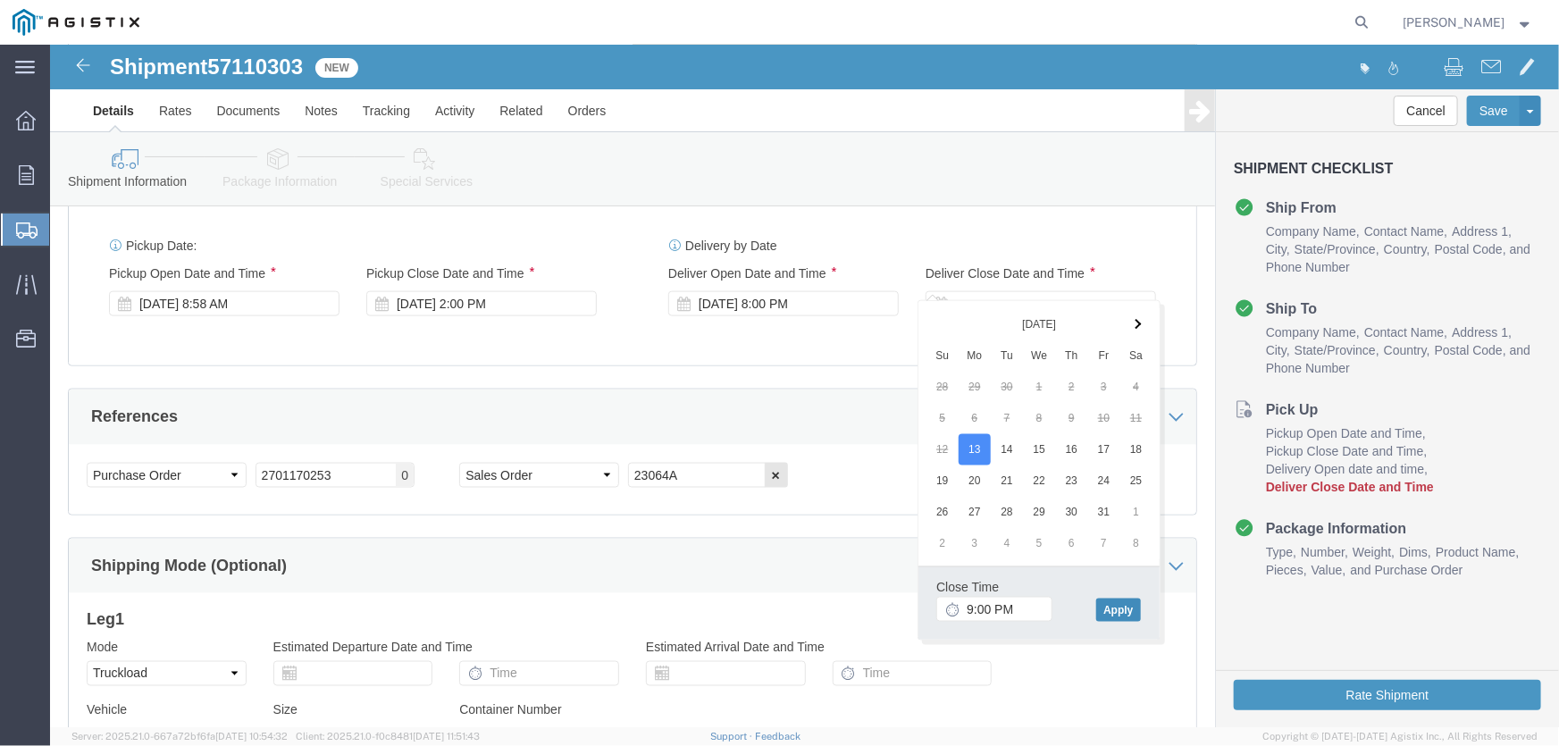
click button "Apply"
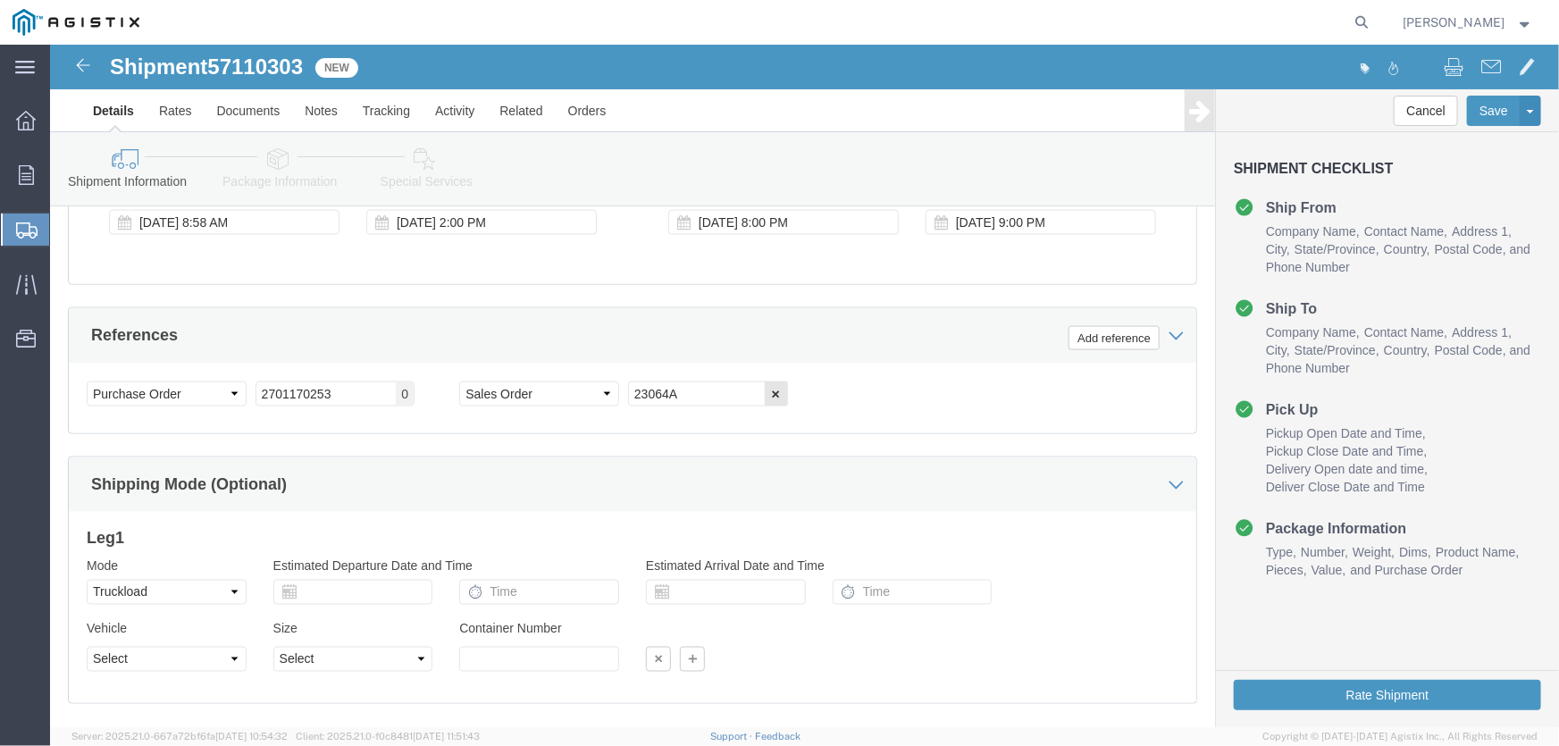
scroll to position [1277, 0]
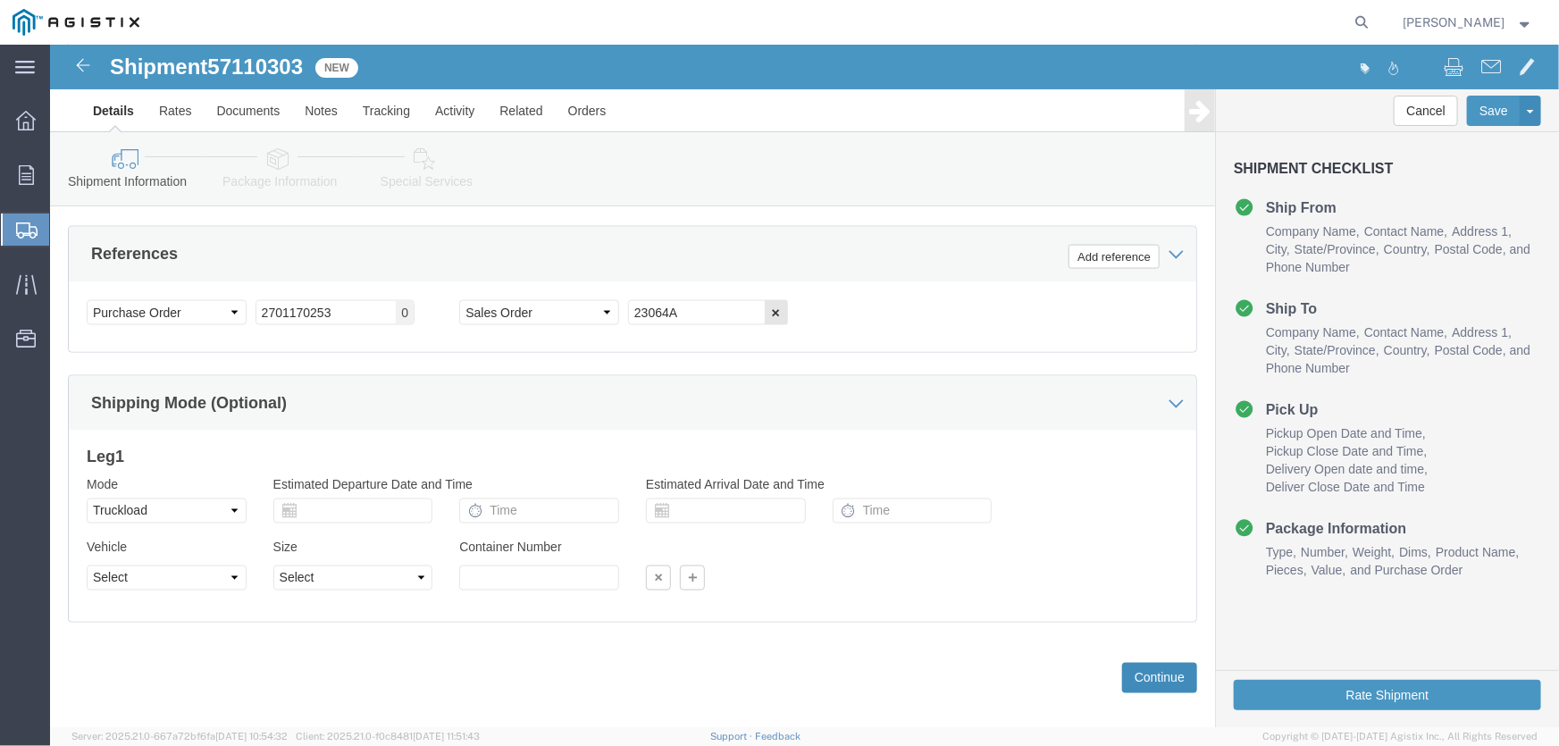
click button "Continue"
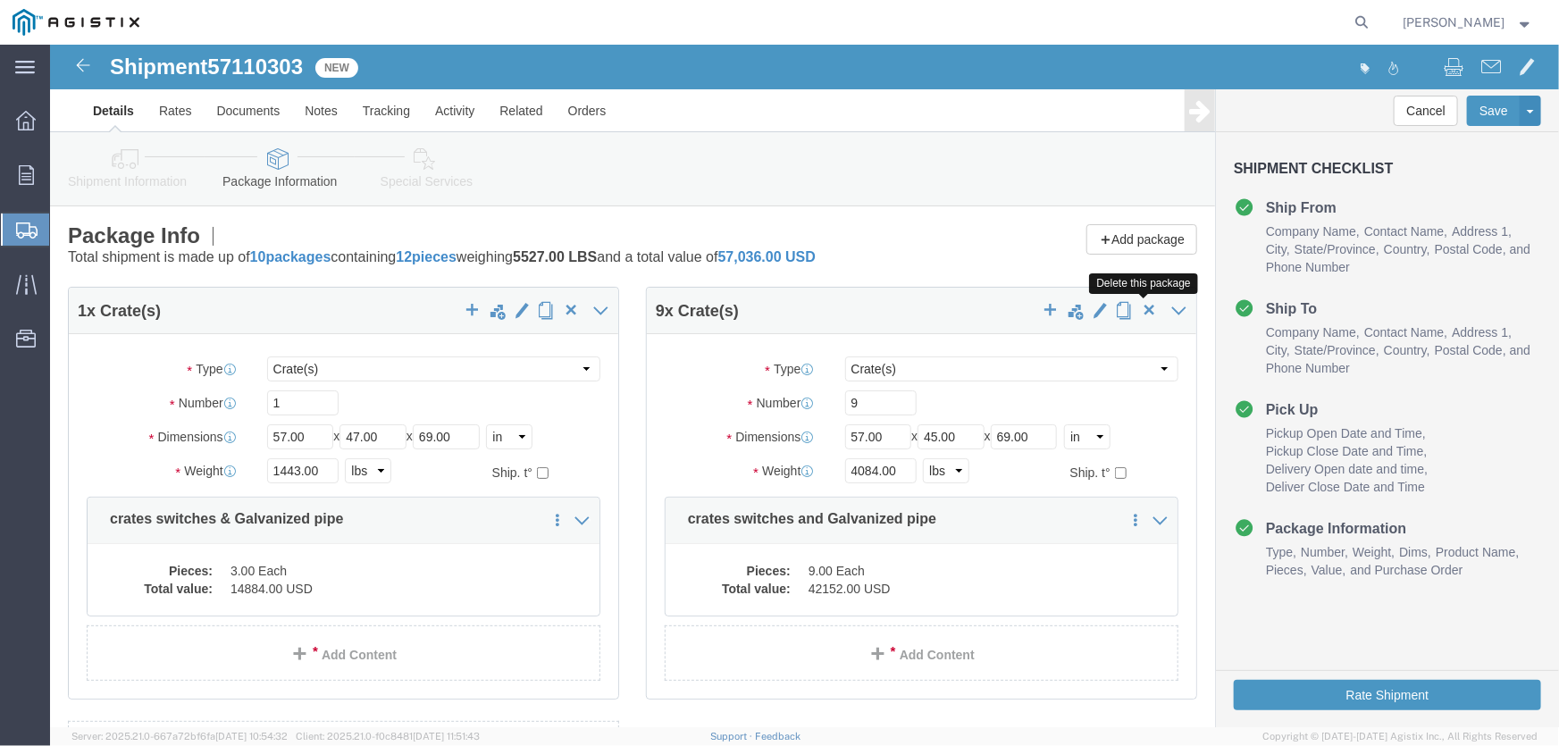
click span "button"
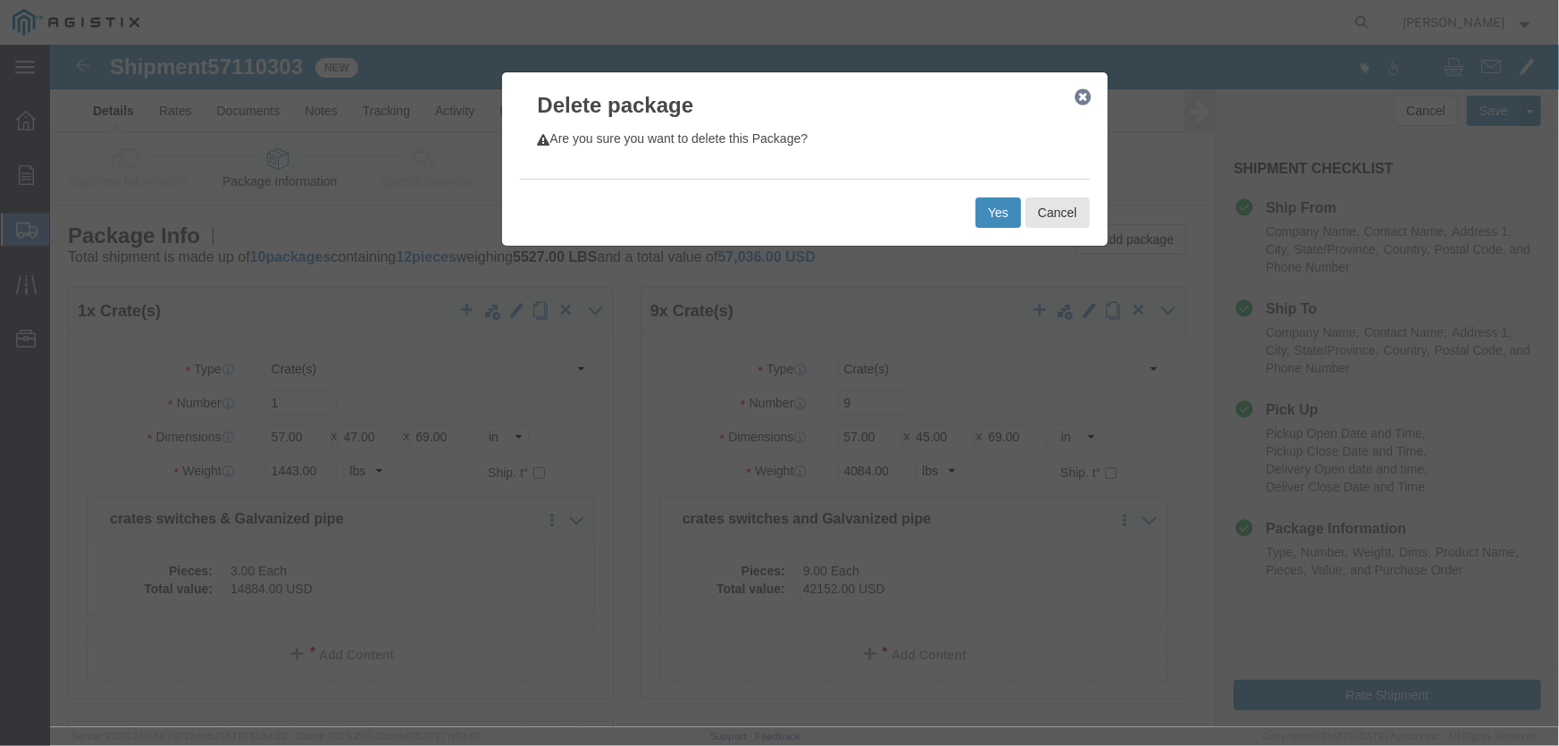
click button "Yes"
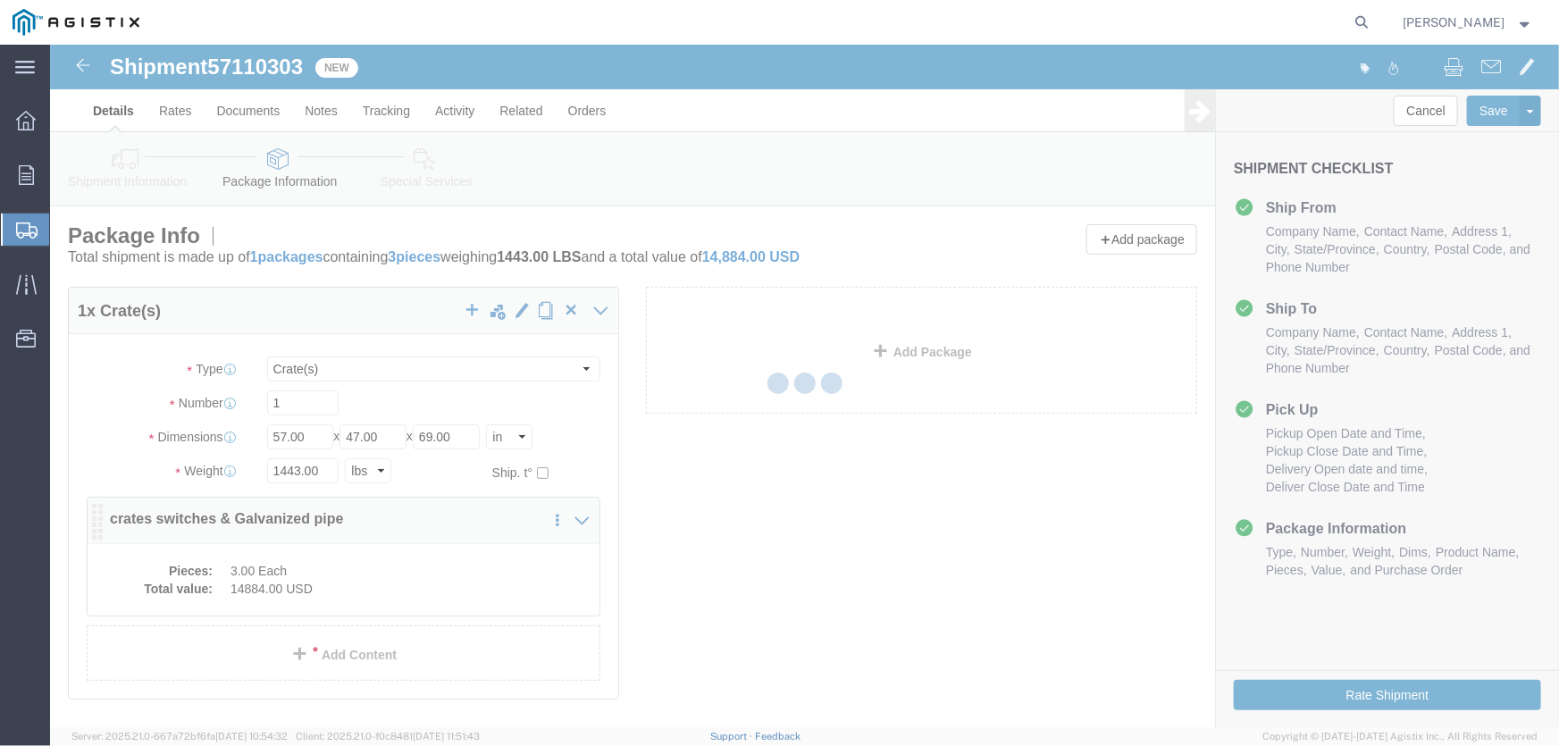
select select "CRAT"
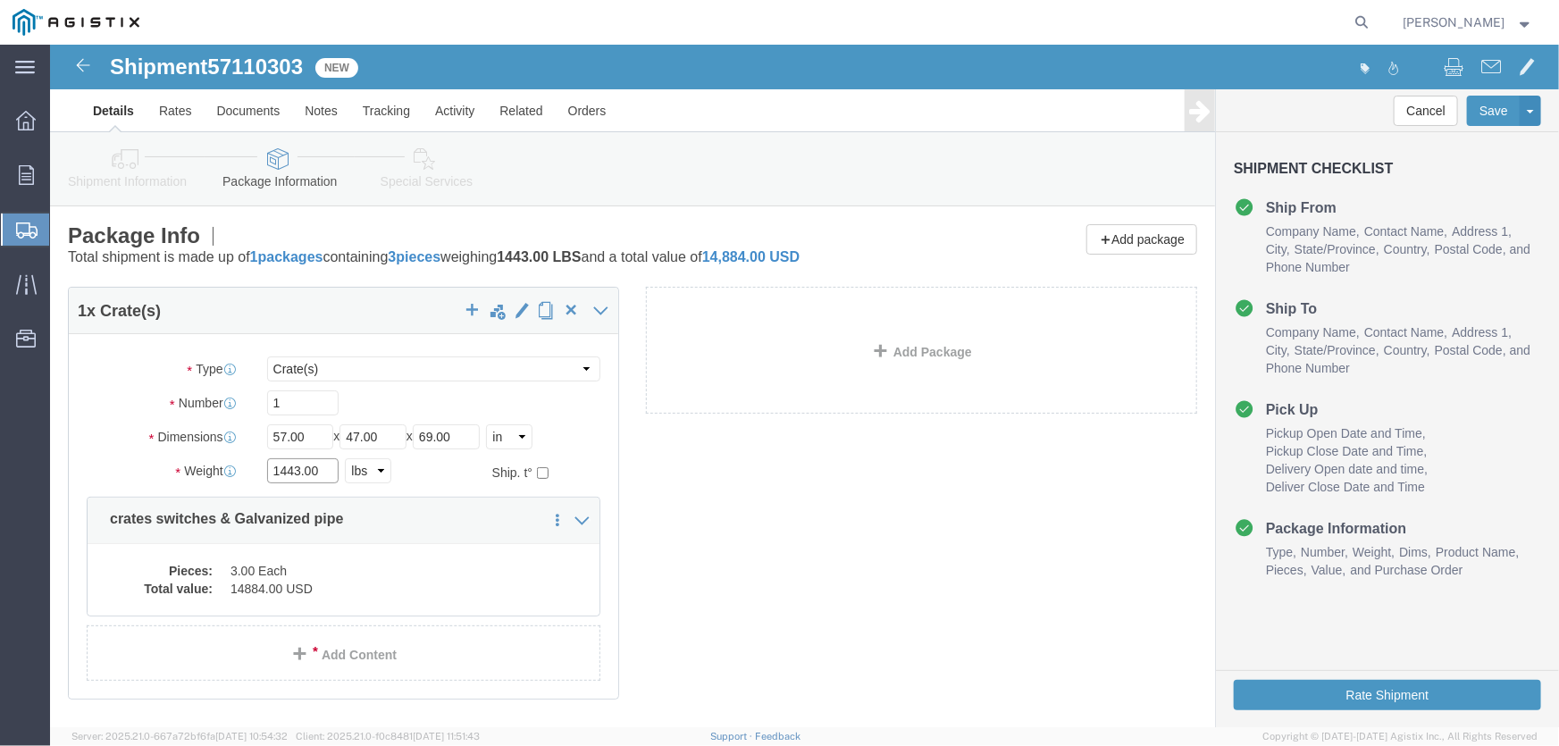
drag, startPoint x: 275, startPoint y: 420, endPoint x: 175, endPoint y: 419, distance: 100.1
click div "Weight Total weight of packages in pounds or kilograms 1443.00 Select kgs lbs S…"
type input "1458"
drag, startPoint x: 260, startPoint y: 388, endPoint x: 210, endPoint y: 386, distance: 50.1
click div "Length 57.00 x Width 47.00 x Height 69.00 Select cm ft in"
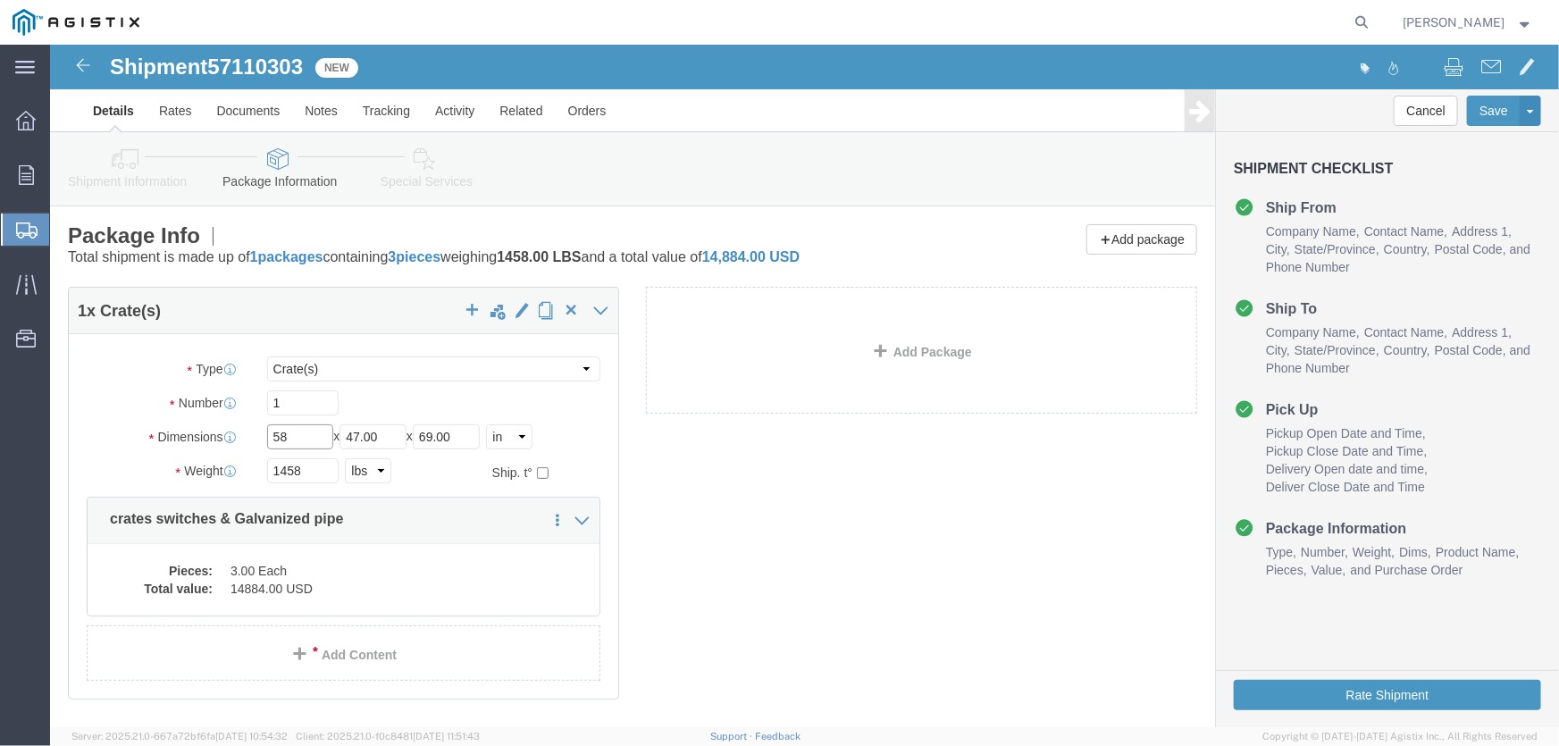
type input "58"
click icon
click p "crates switches & Galvanized pipe"
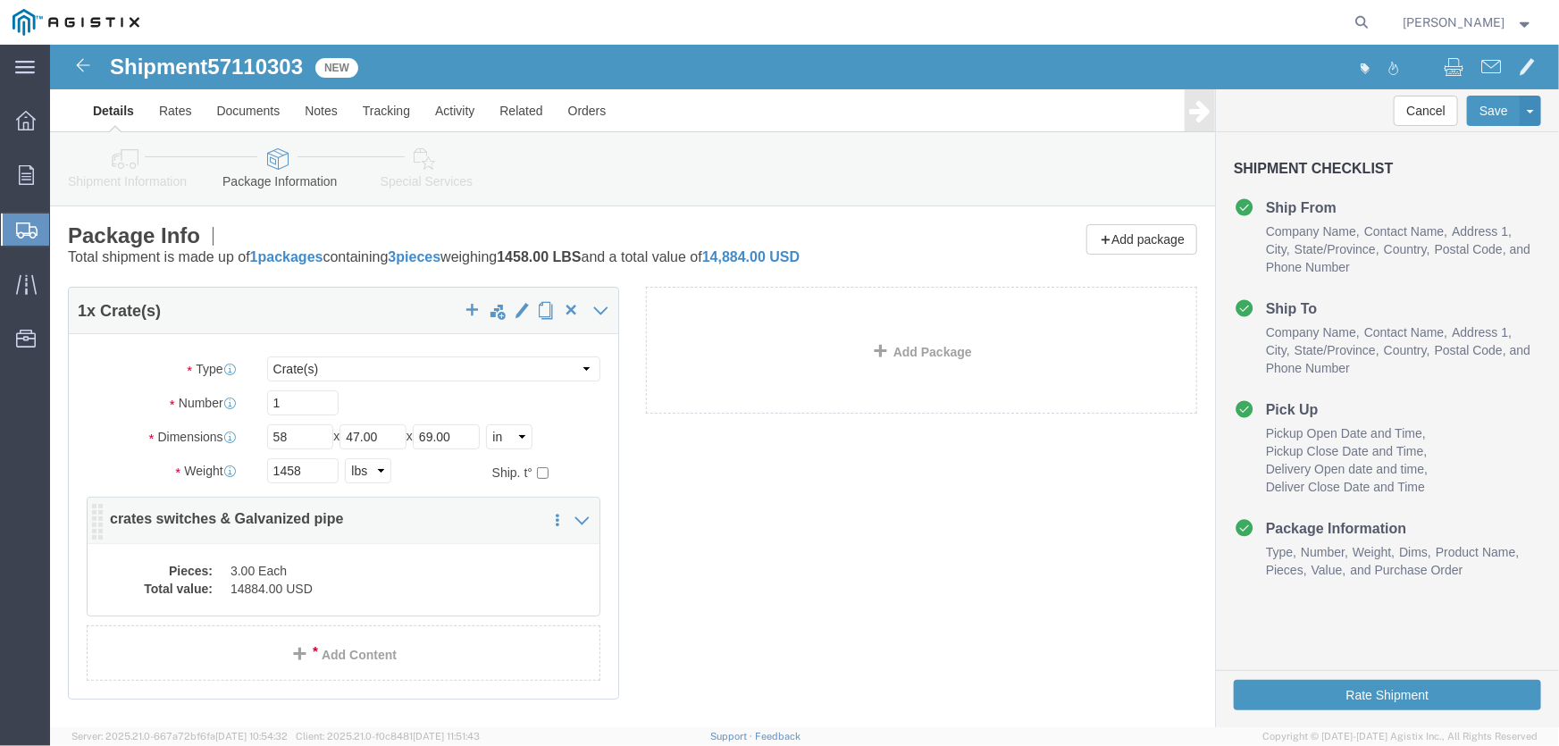
click p "crates switches & Galvanized pipe"
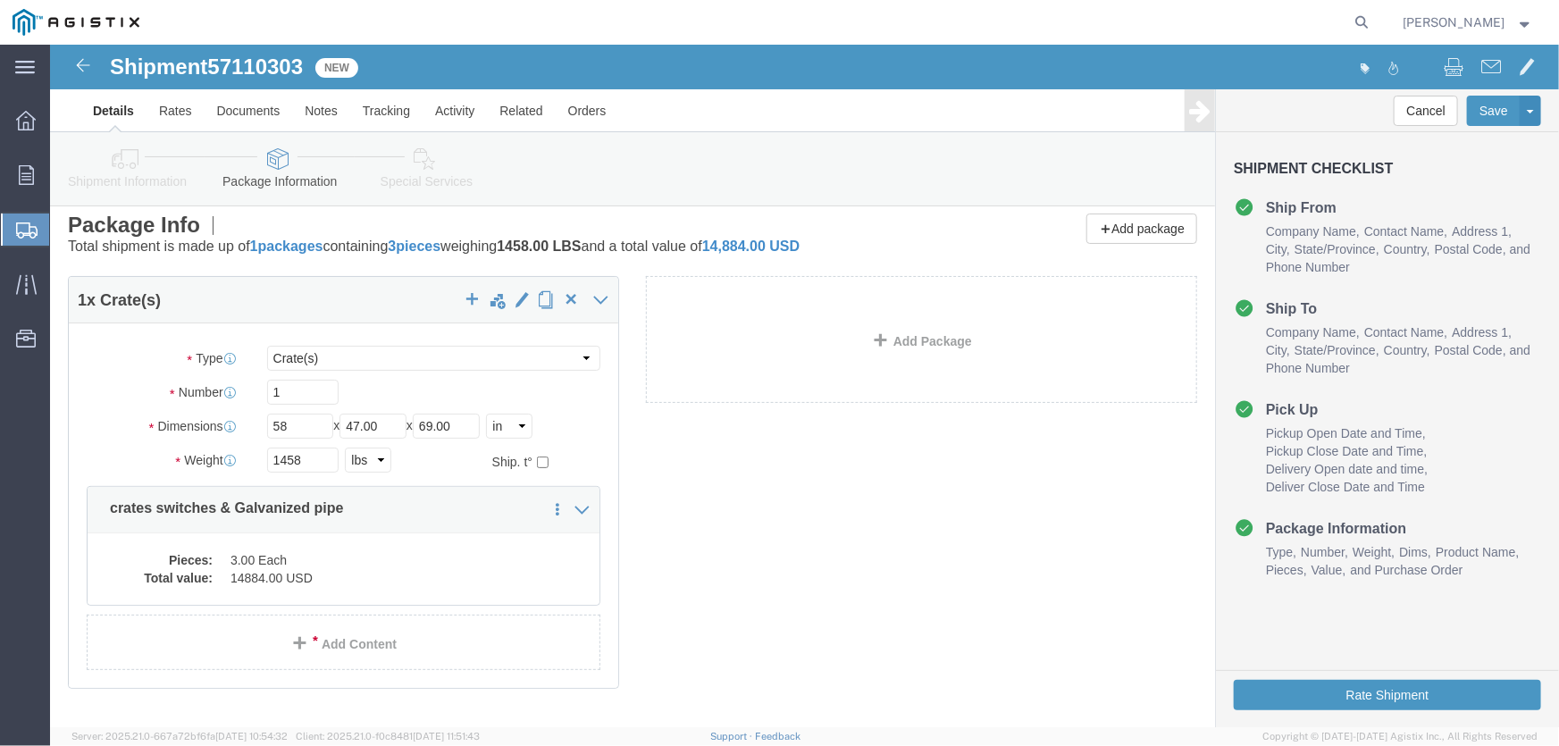
scroll to position [96, 0]
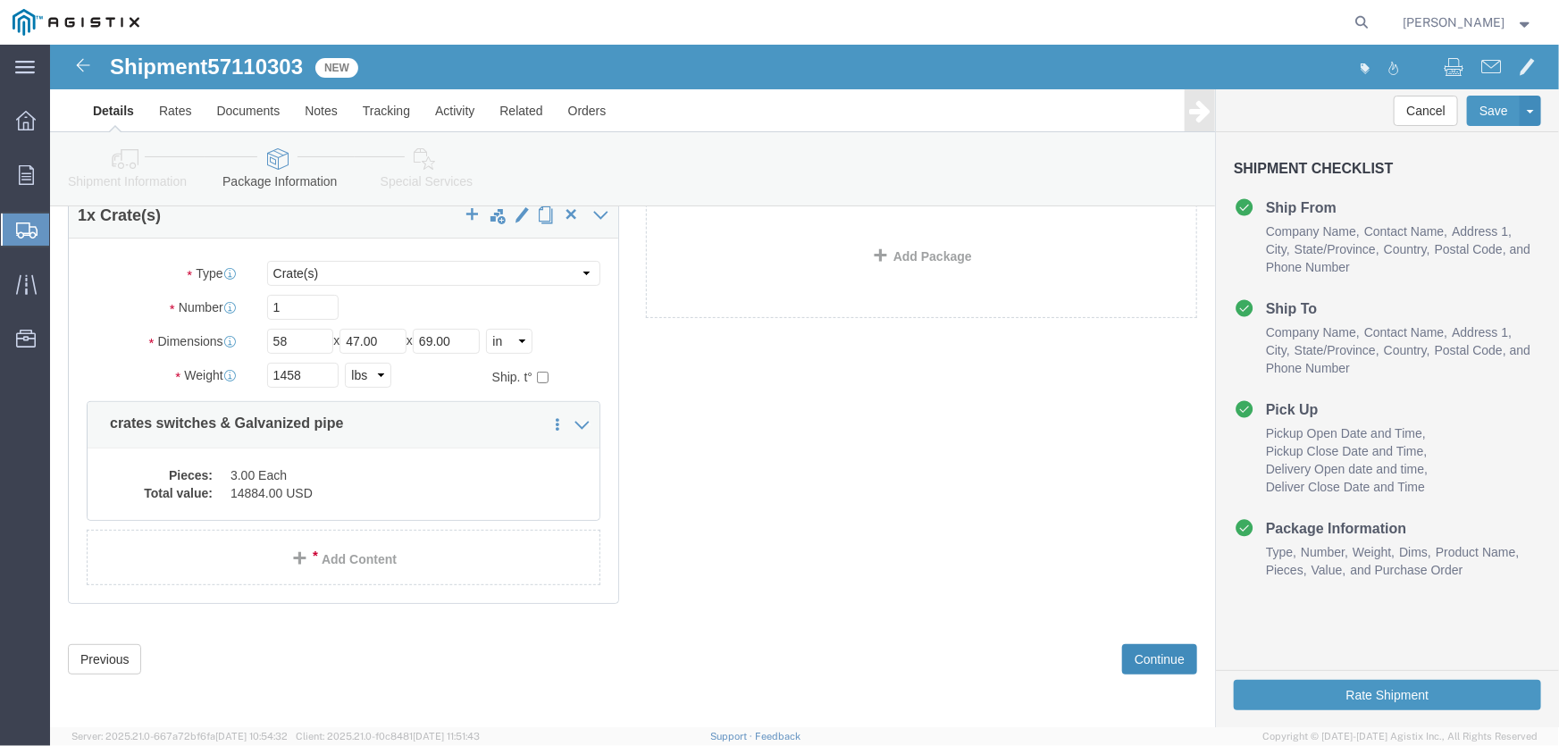
click button "Continue"
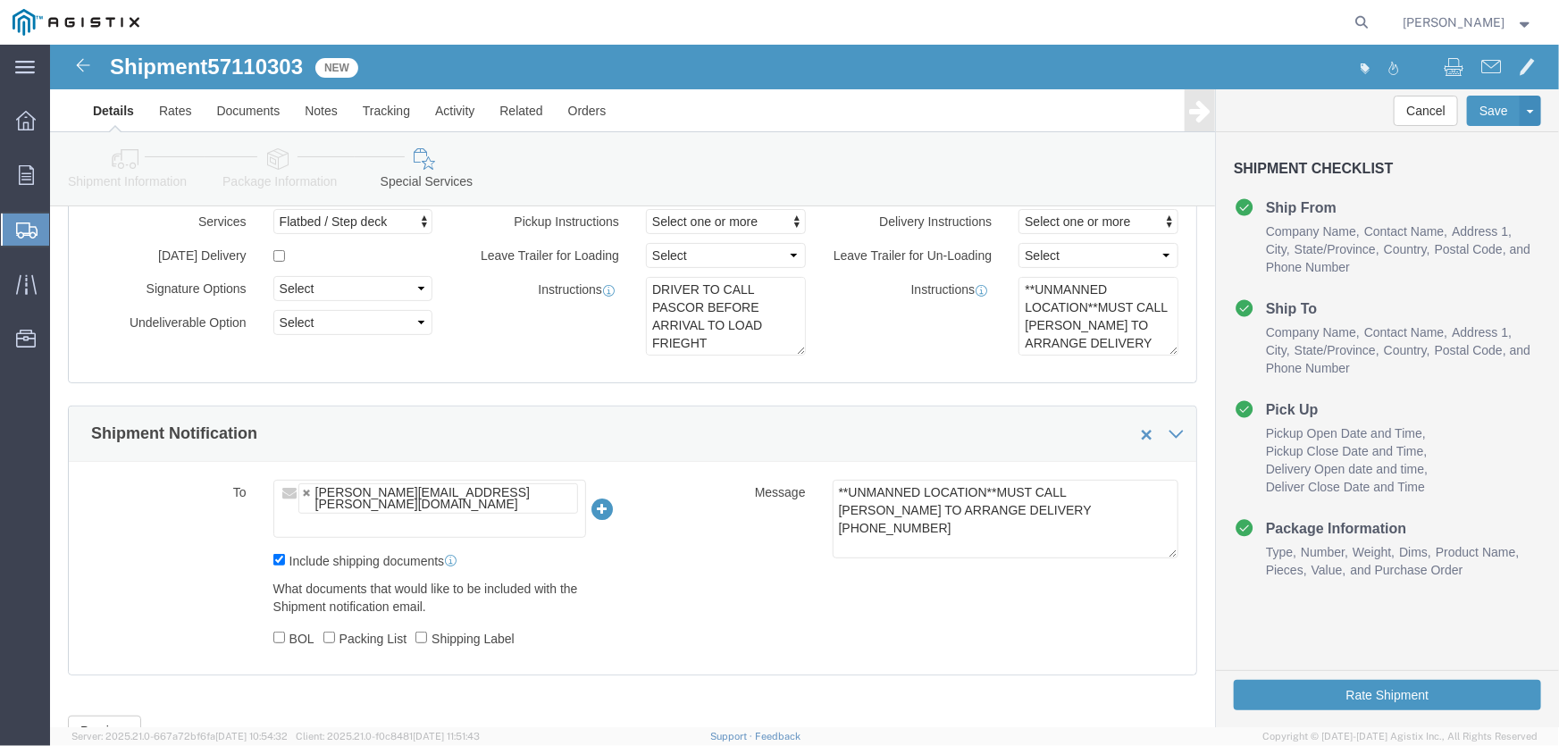
scroll to position [186, 0]
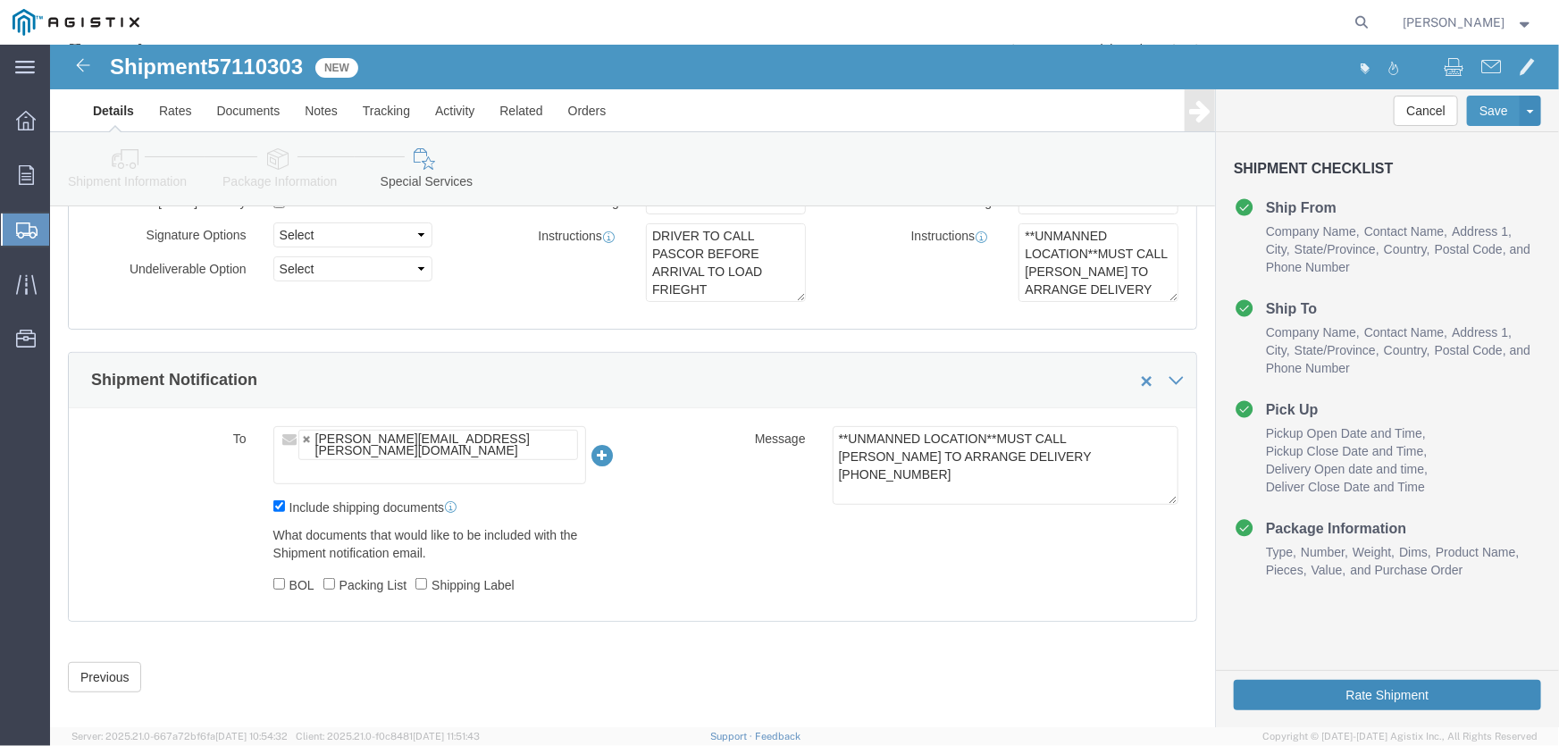
click button "Rate Shipment"
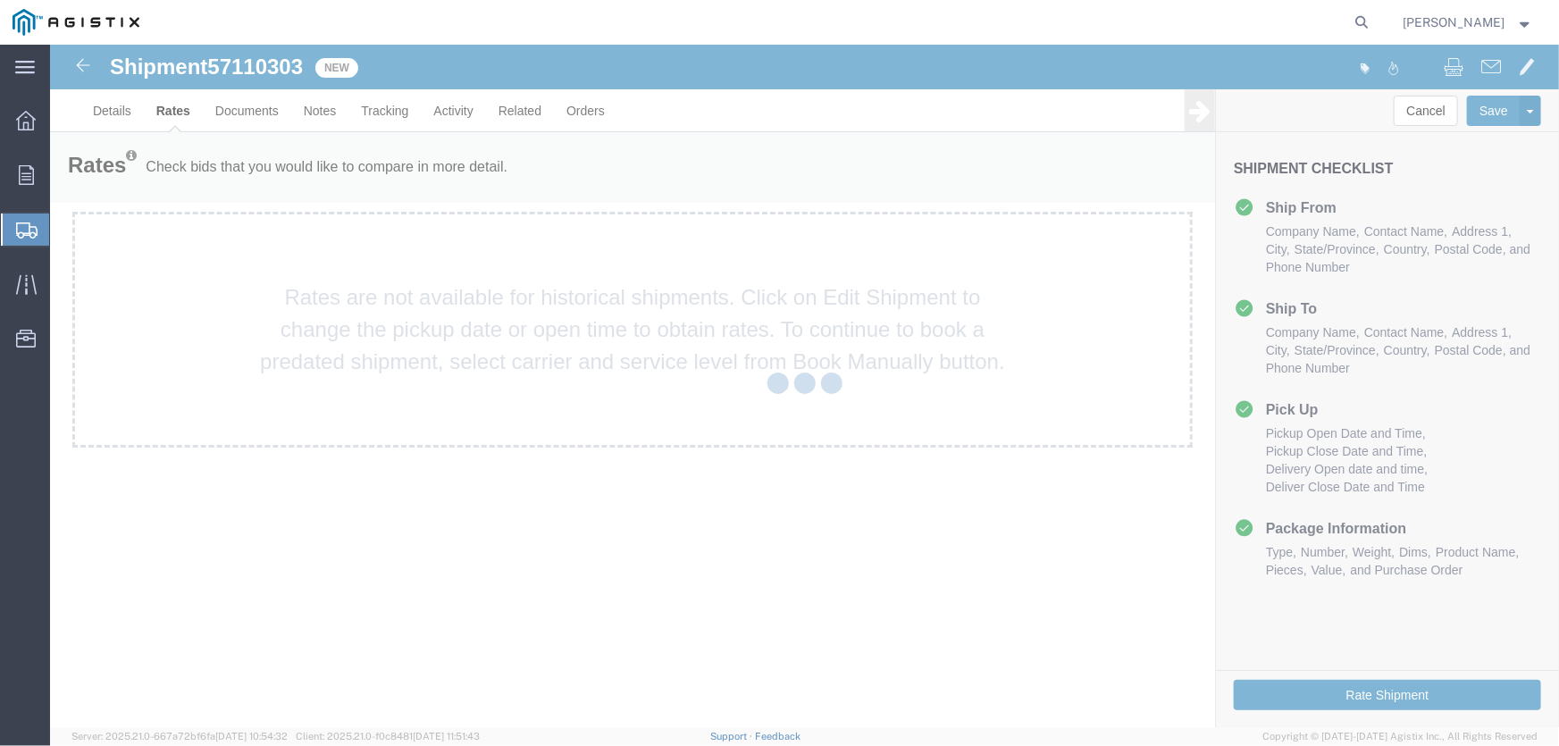
scroll to position [0, 0]
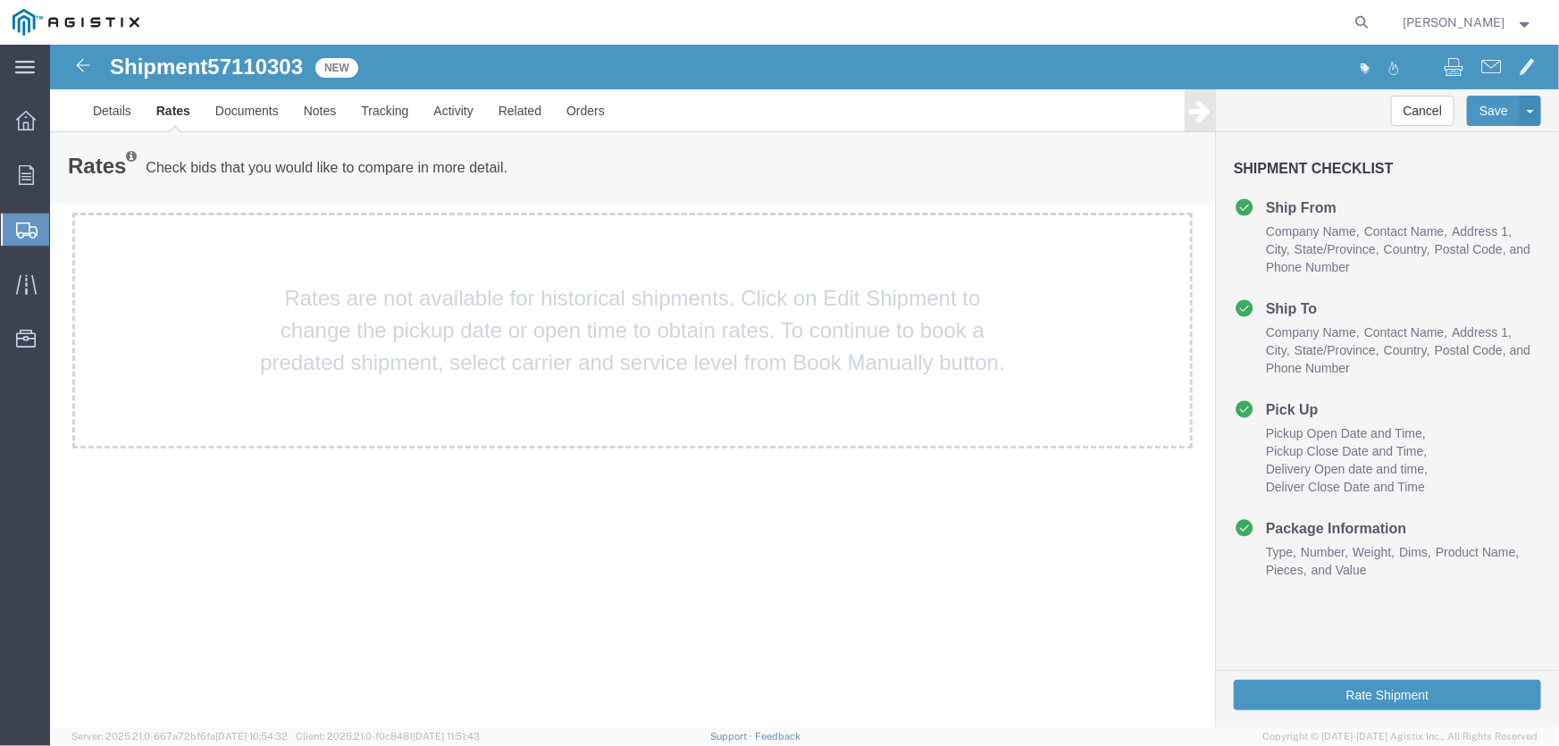
click at [455, 669] on div "Shipment 57110303 New Details Rates Documents Notes Tracking Activity Related O…" at bounding box center [803, 386] width 1509 height 684
click at [1373, 692] on button "Rate Shipment" at bounding box center [1386, 694] width 307 height 30
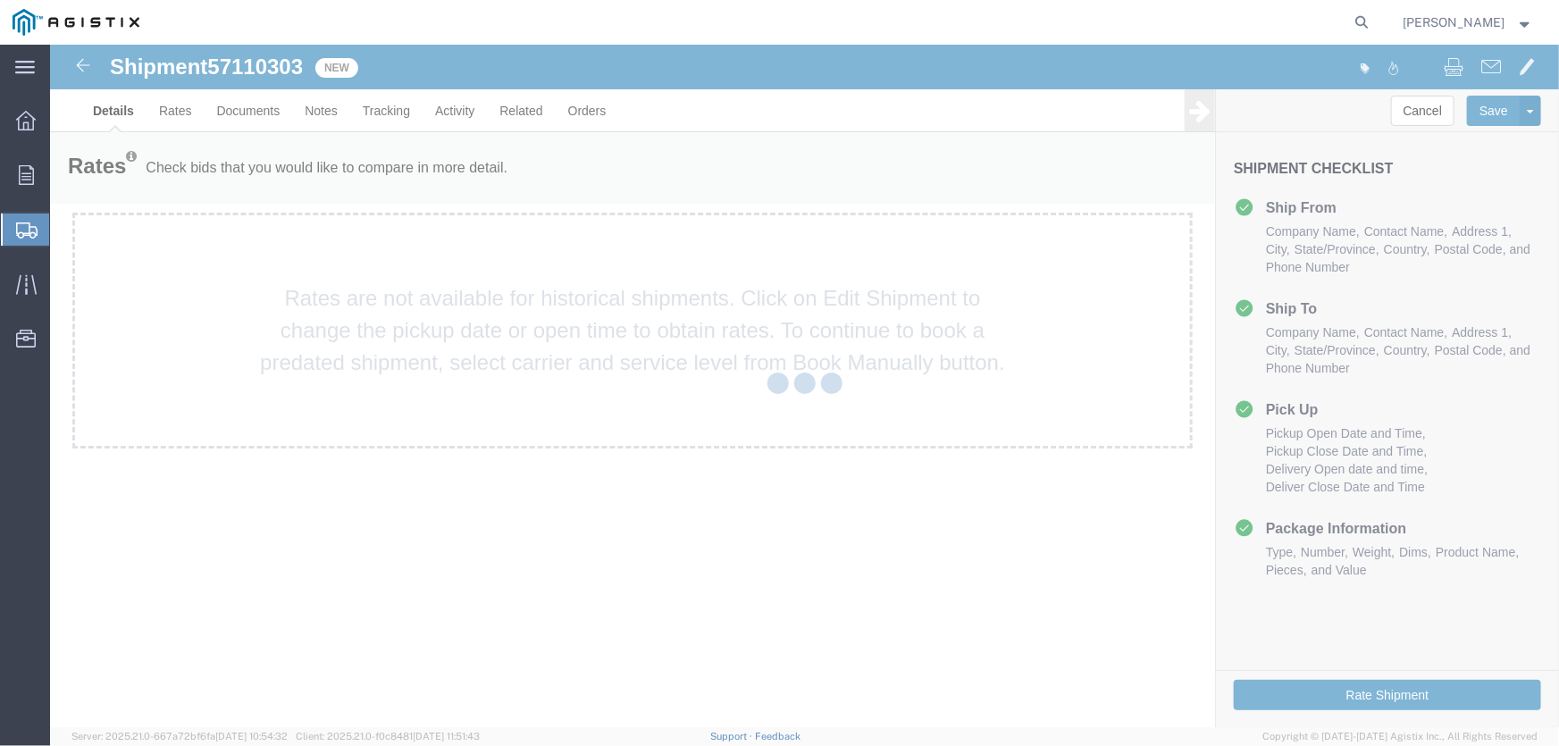
select select "21396"
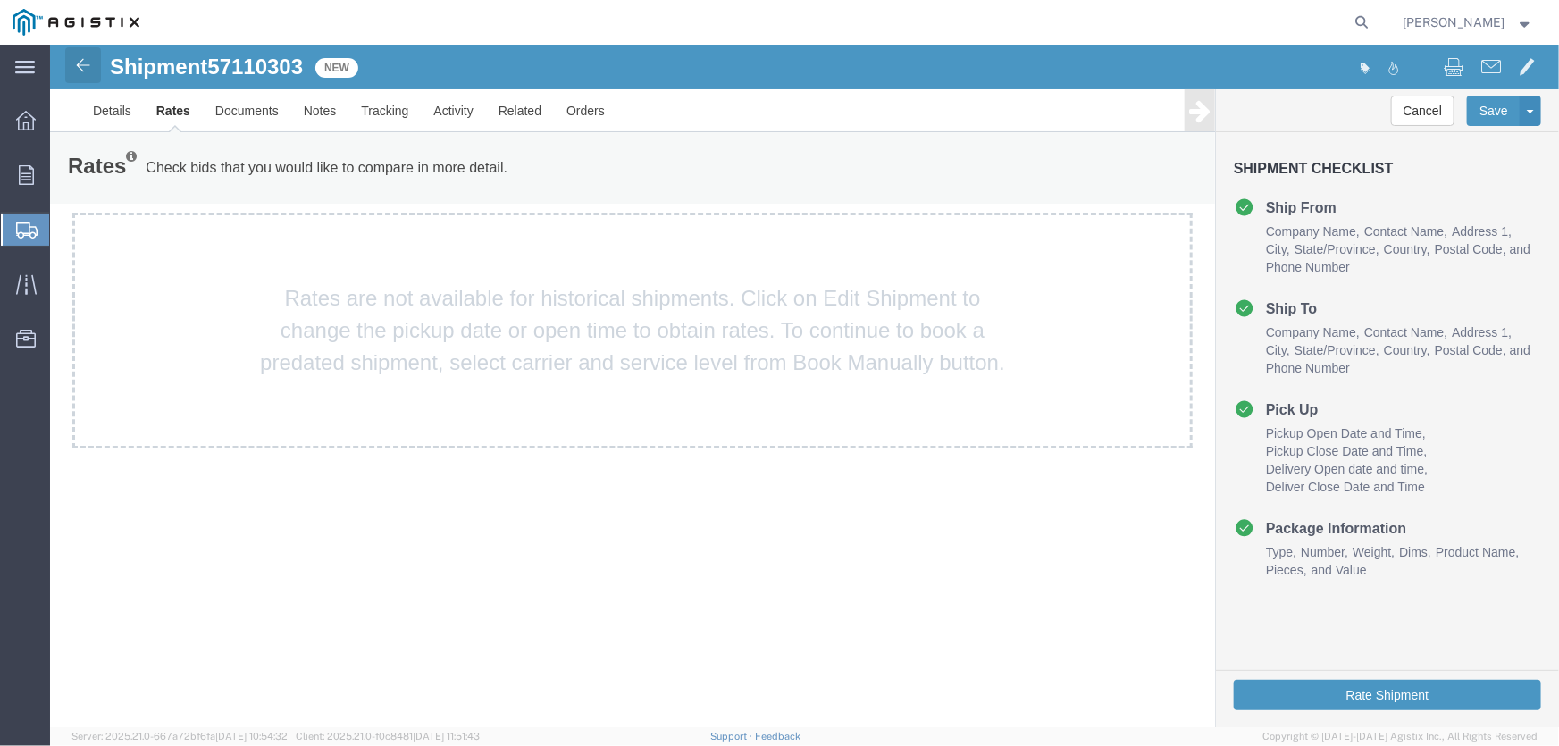
click at [80, 65] on img at bounding box center [81, 64] width 21 height 21
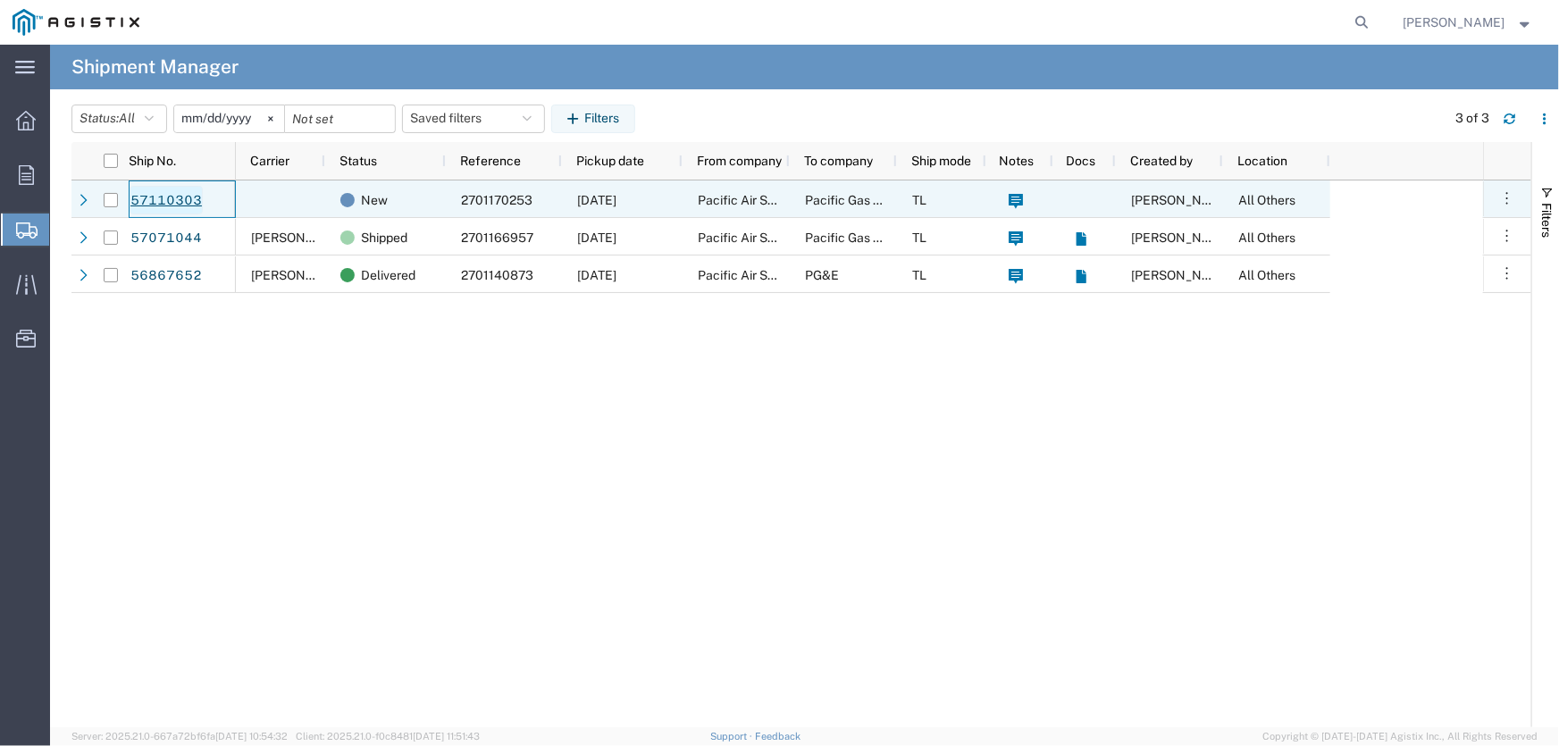
click at [144, 200] on link "57110303" at bounding box center [166, 200] width 73 height 29
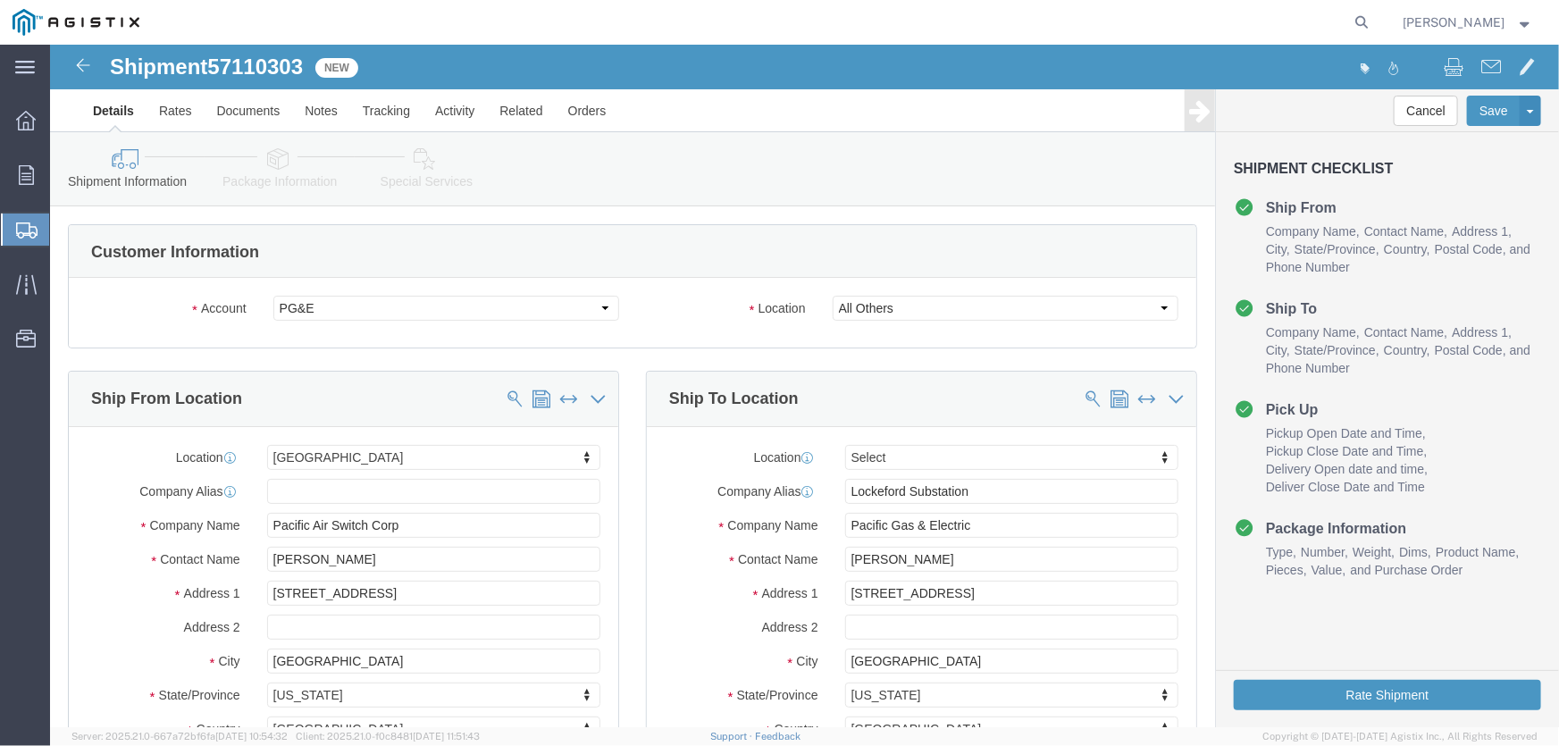
select select
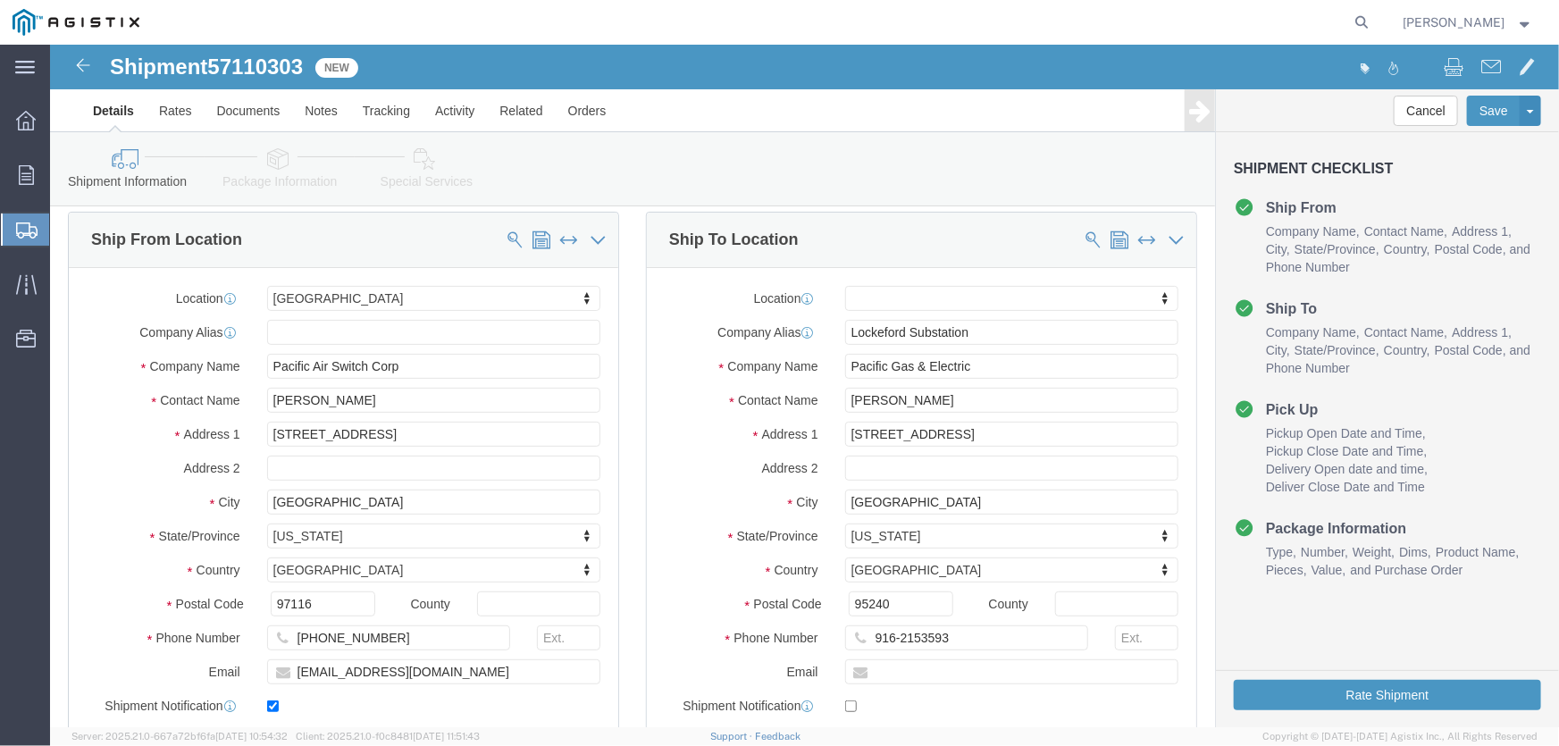
scroll to position [243, 0]
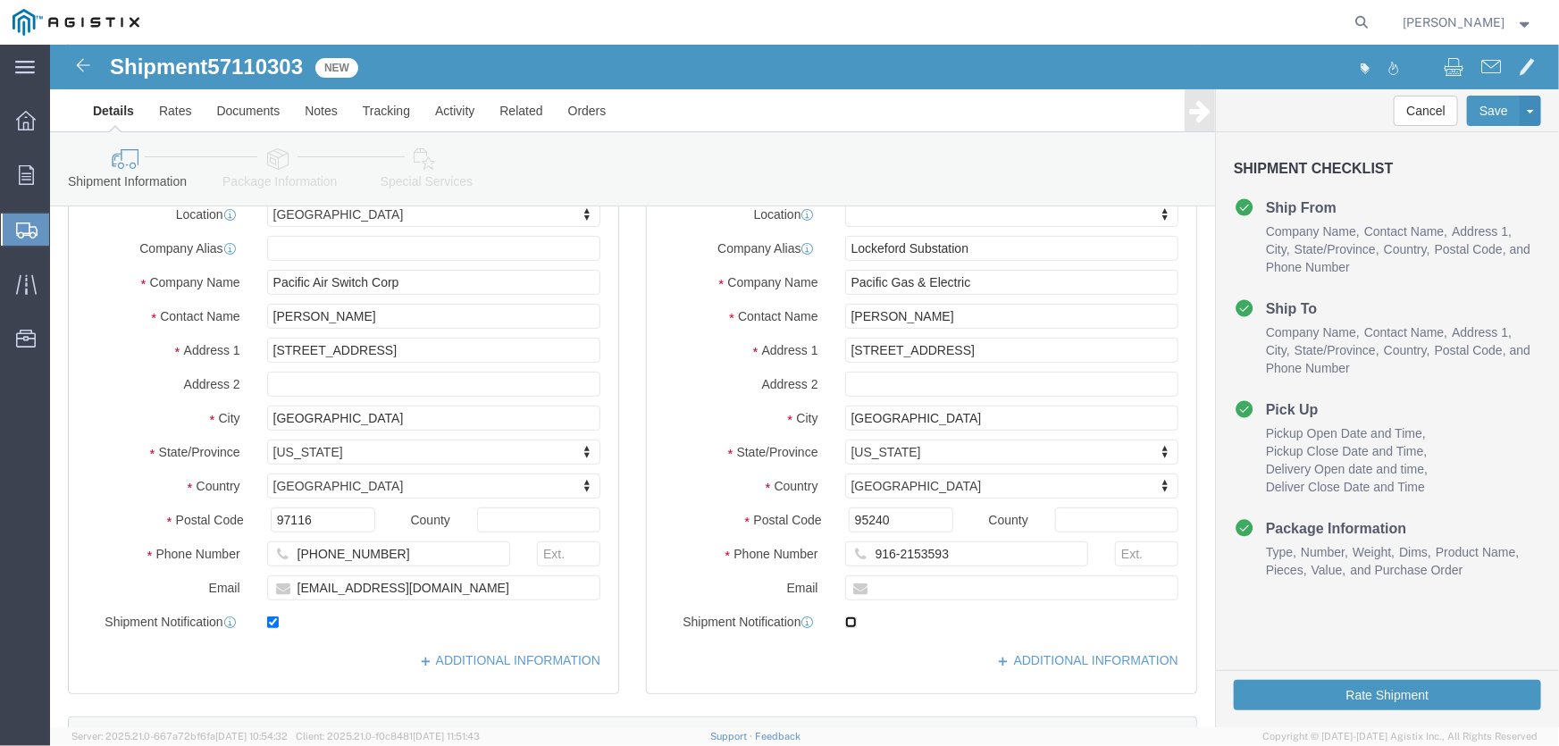
click input "checkbox"
checkbox input "true"
click button "Rate Shipment"
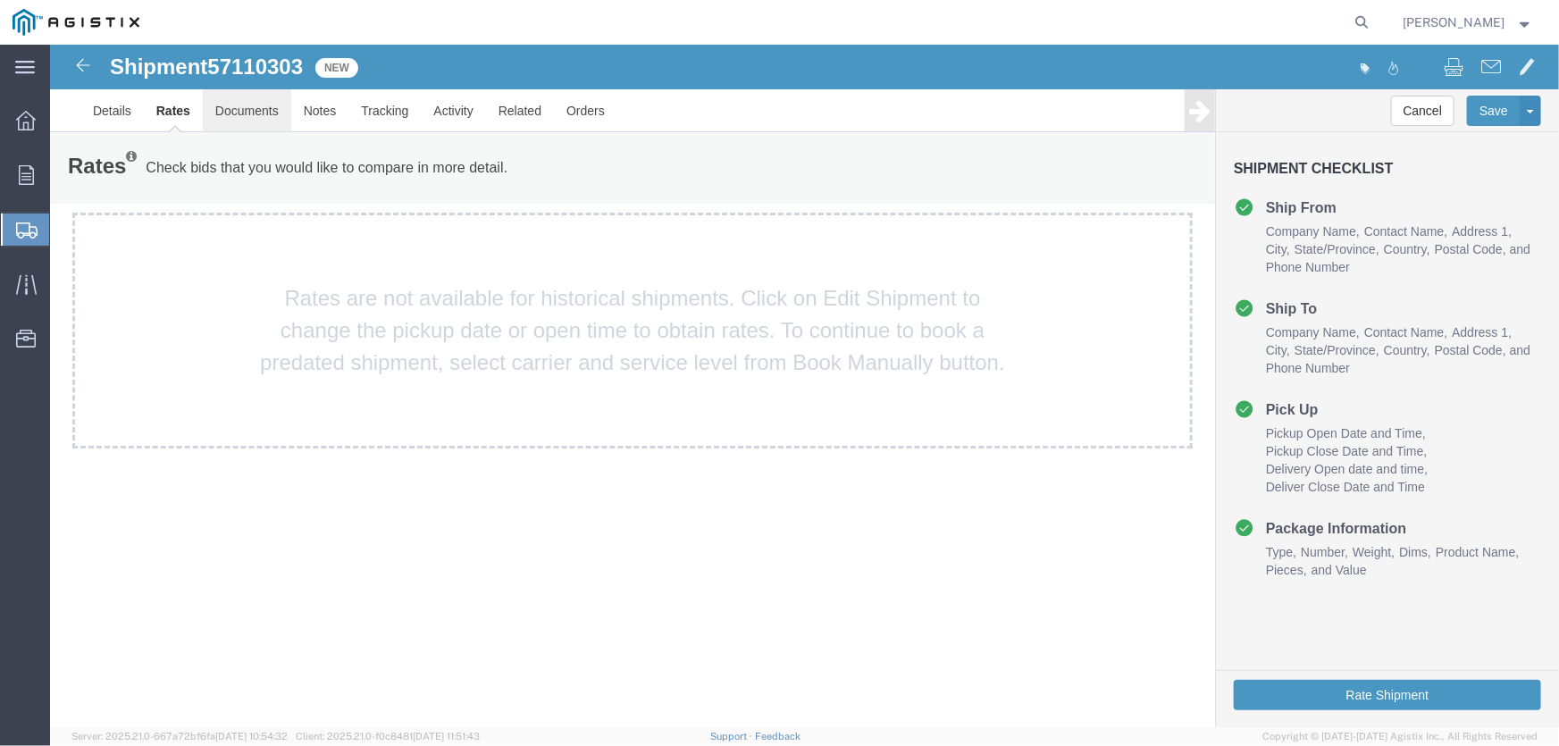
click at [250, 113] on link "Documents" at bounding box center [246, 109] width 88 height 43
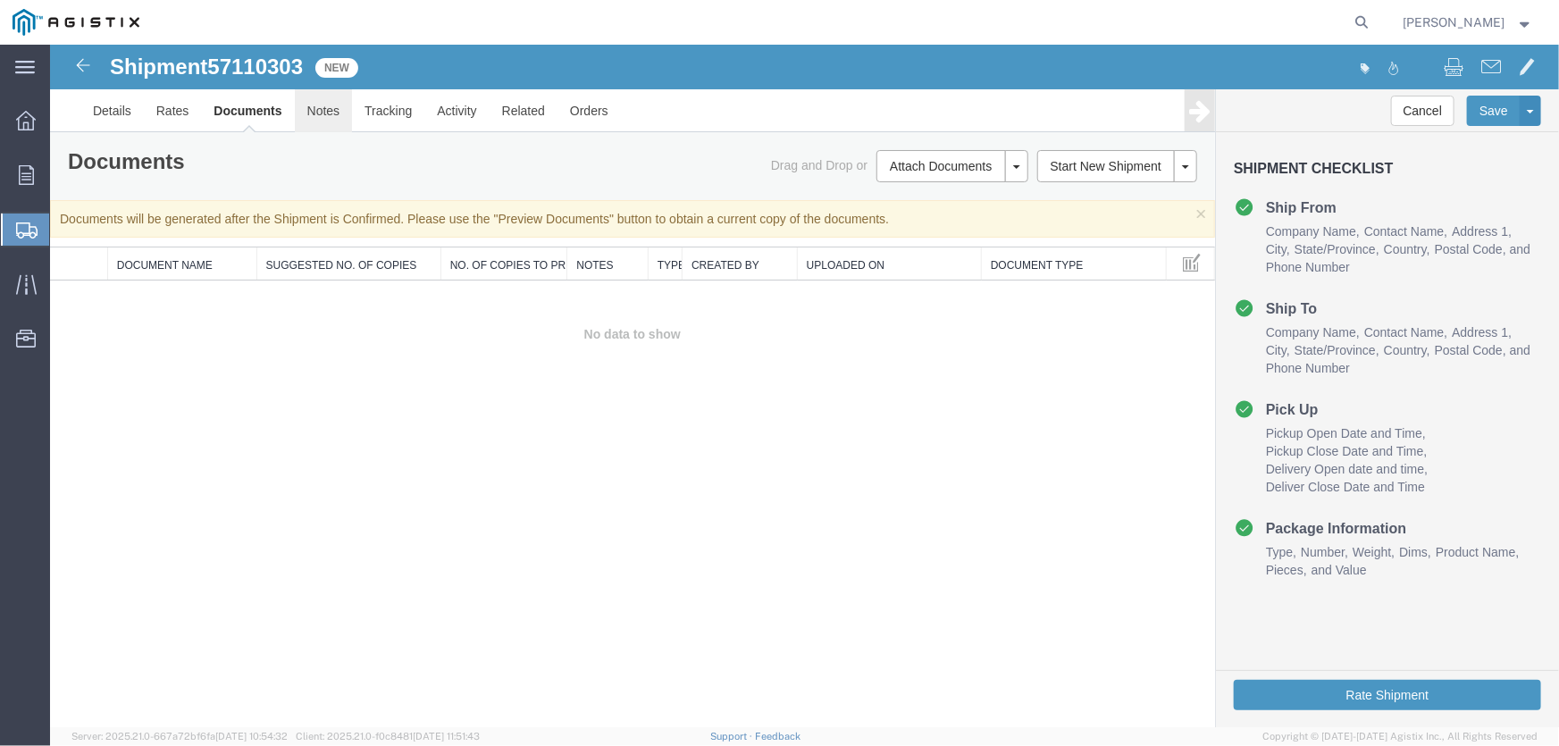
click at [330, 115] on link "Notes" at bounding box center [323, 109] width 58 height 43
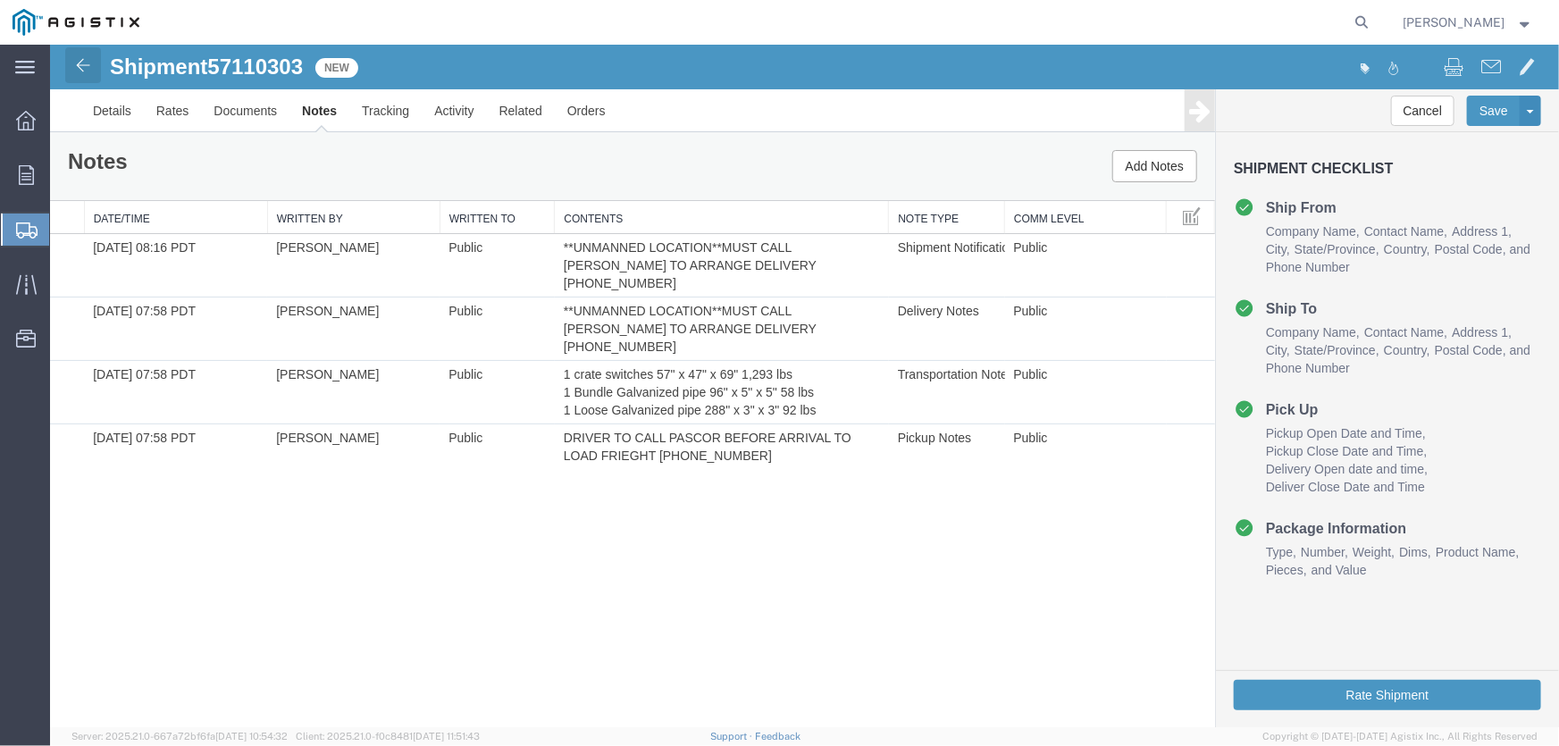
click at [72, 63] on img at bounding box center [81, 64] width 21 height 21
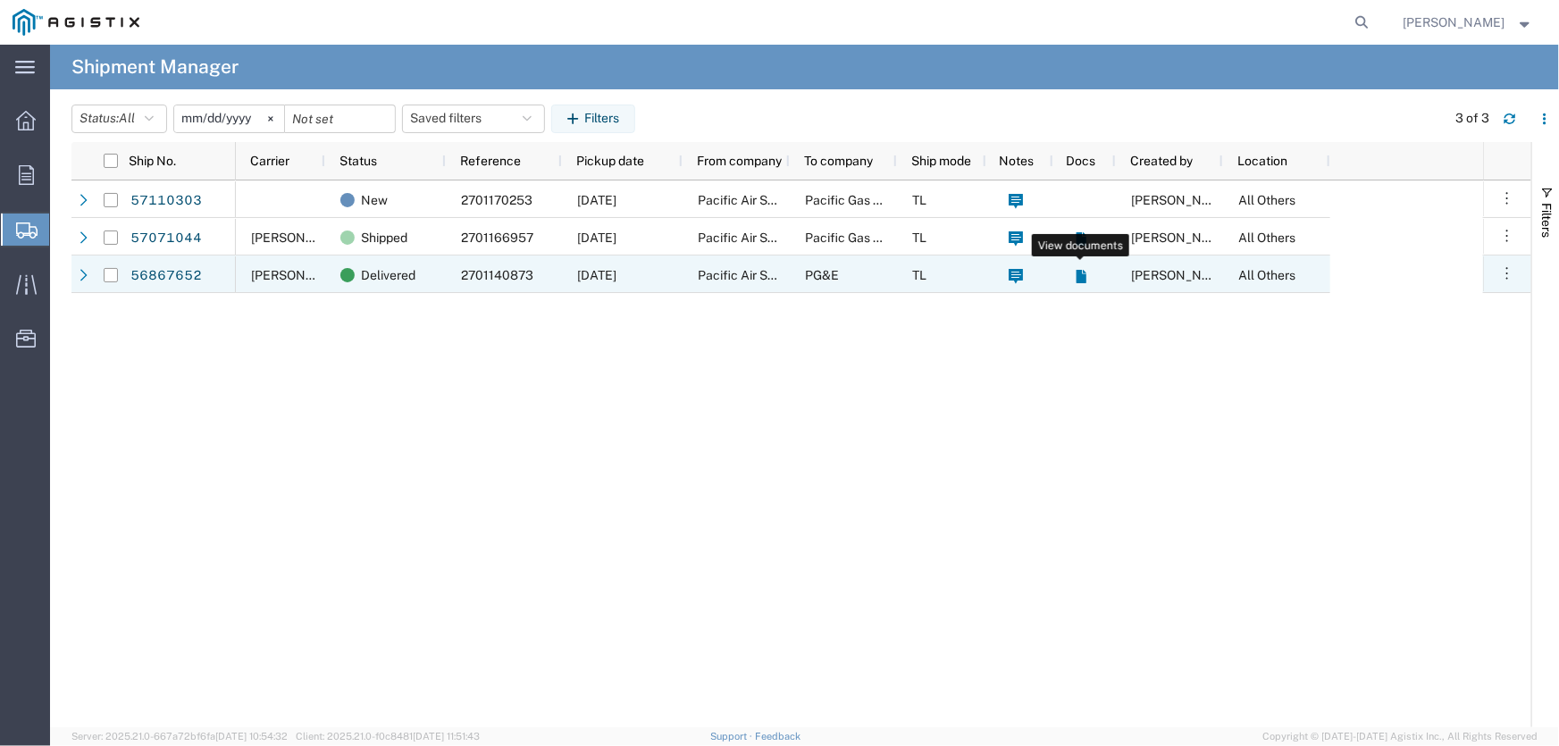
click at [1082, 279] on icon at bounding box center [1081, 276] width 10 height 13
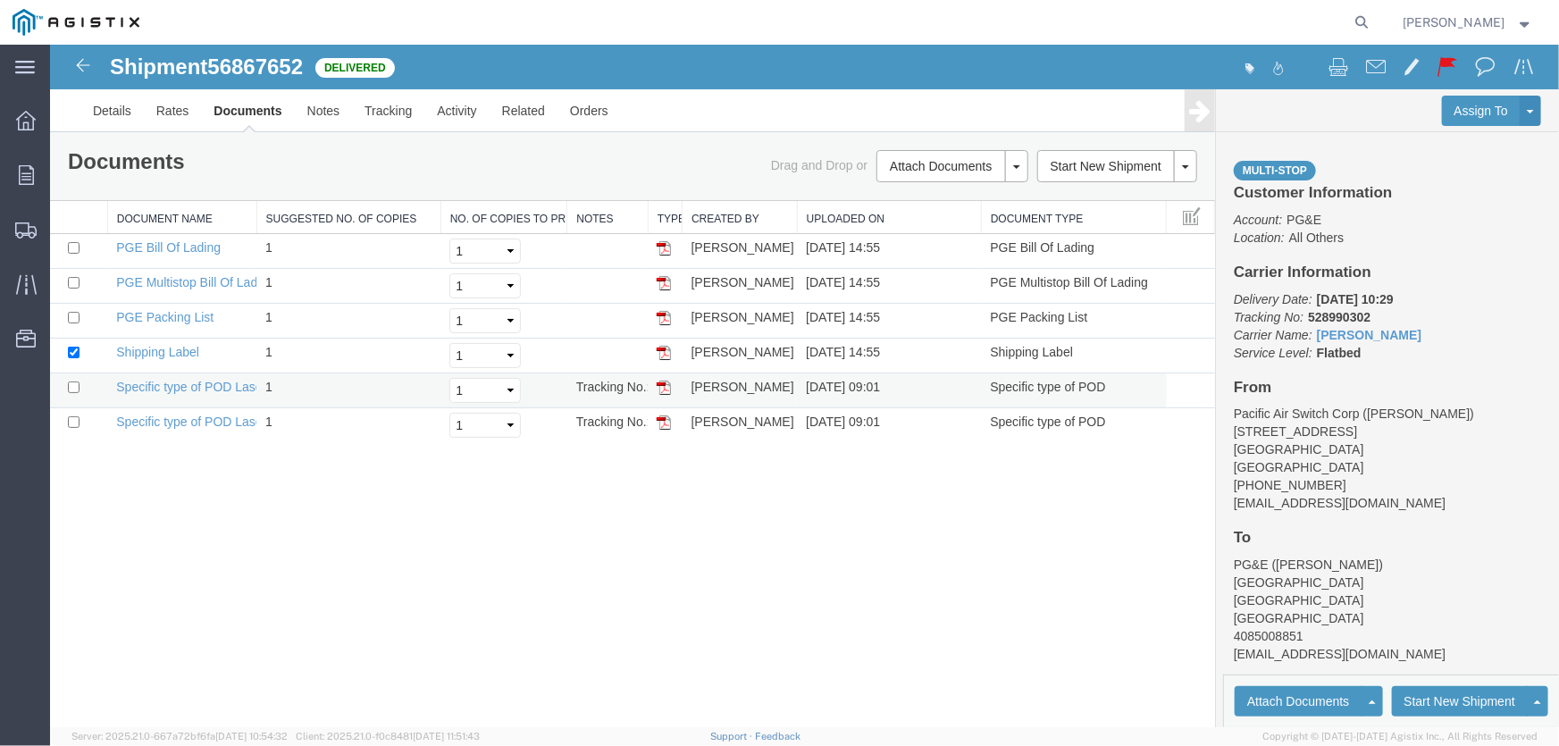
click at [660, 383] on img at bounding box center [663, 387] width 14 height 14
drag, startPoint x: 655, startPoint y: 412, endPoint x: 663, endPoint y: 418, distance: 10.2
click at [656, 414] on link at bounding box center [663, 421] width 14 height 14
click at [656, 415] on img at bounding box center [663, 422] width 14 height 14
click at [74, 63] on img at bounding box center [81, 64] width 21 height 21
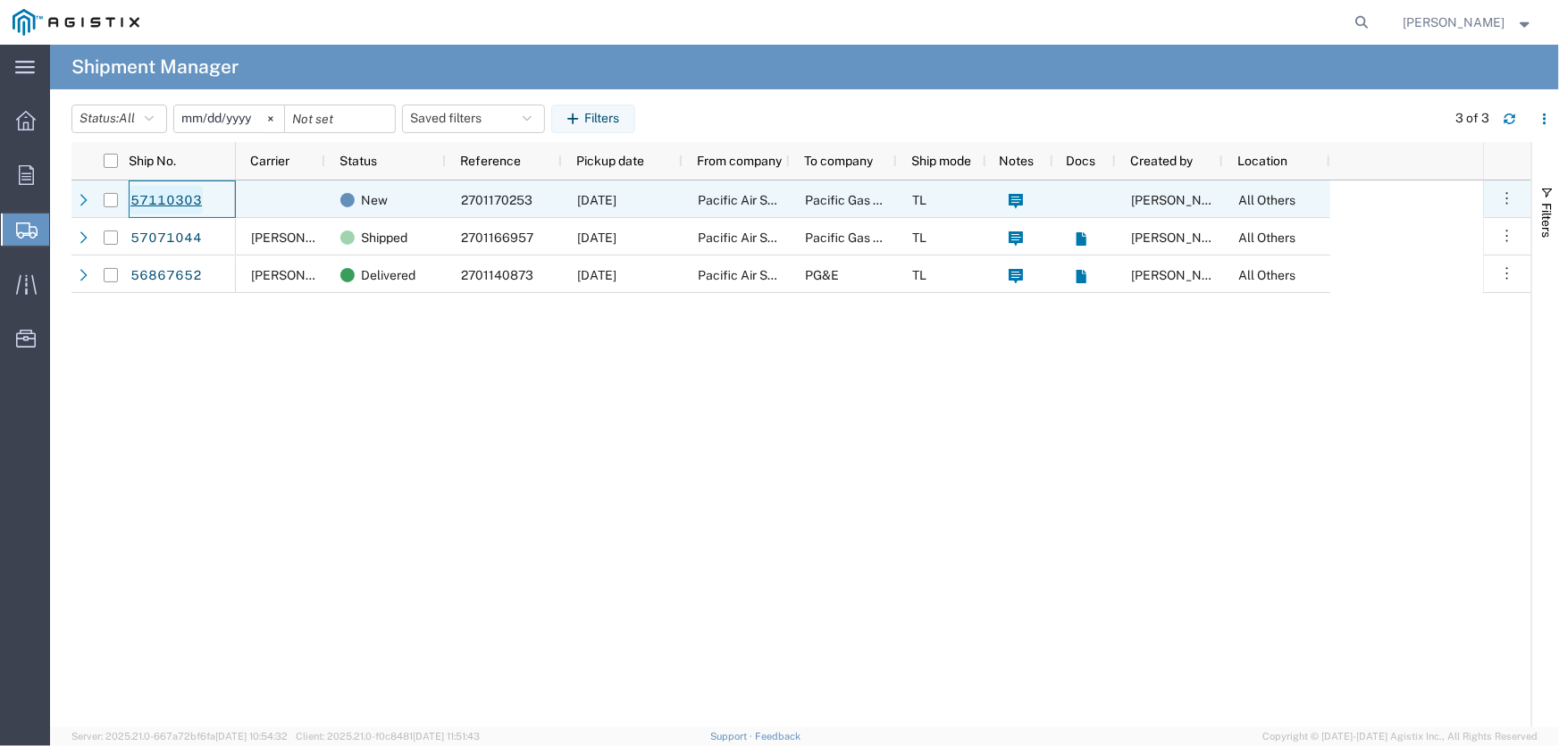
click at [152, 198] on link "57110303" at bounding box center [166, 200] width 73 height 29
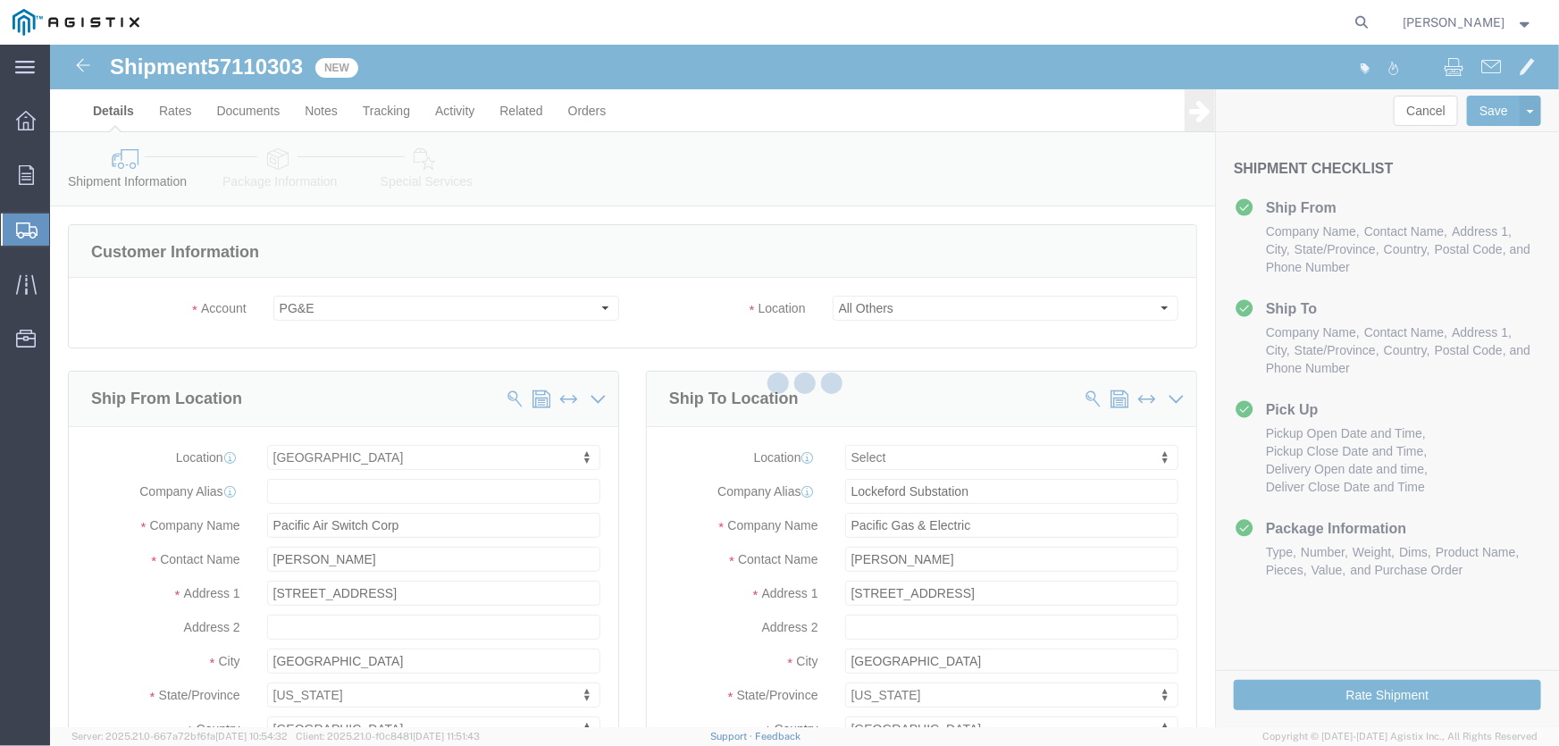
select select
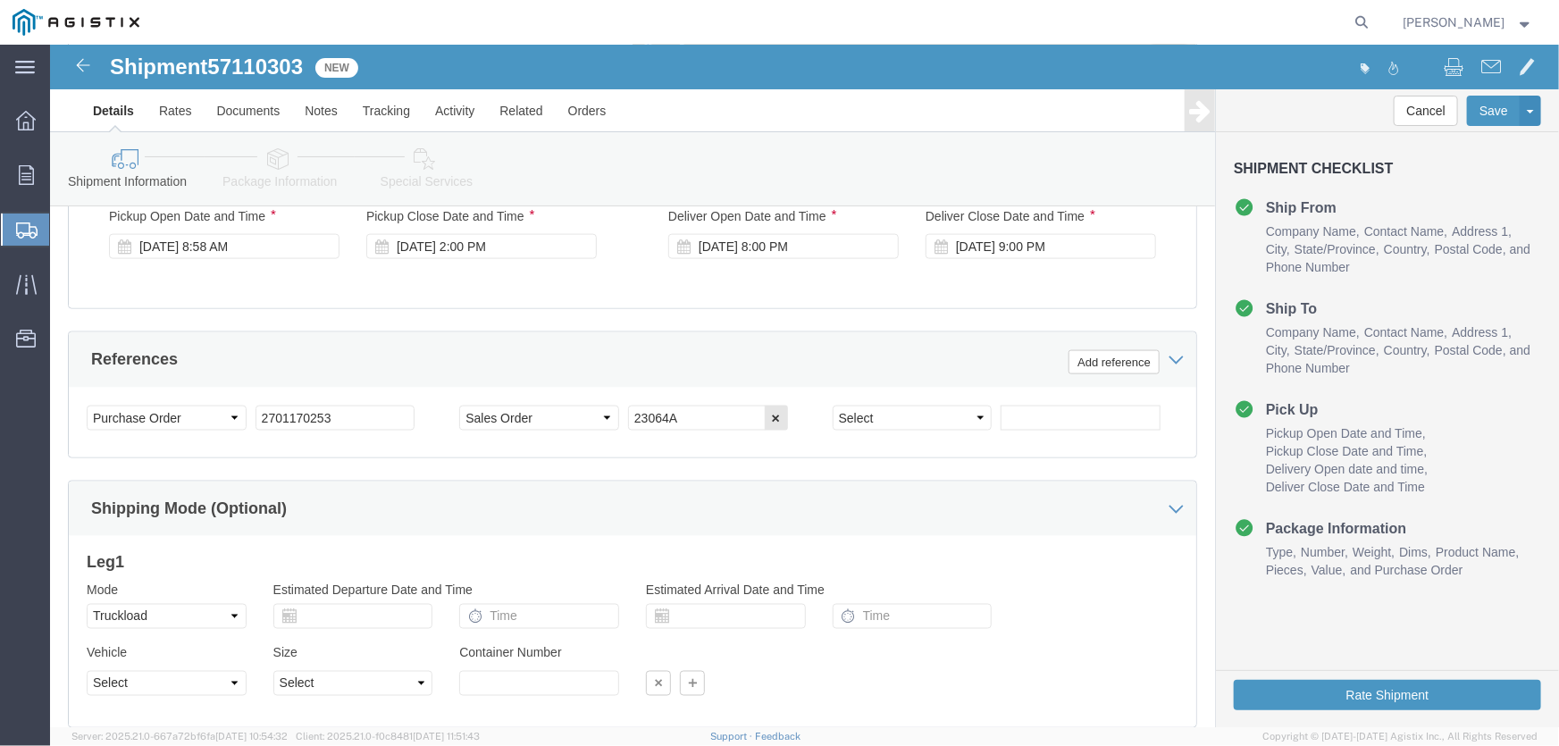
scroll to position [1033, 0]
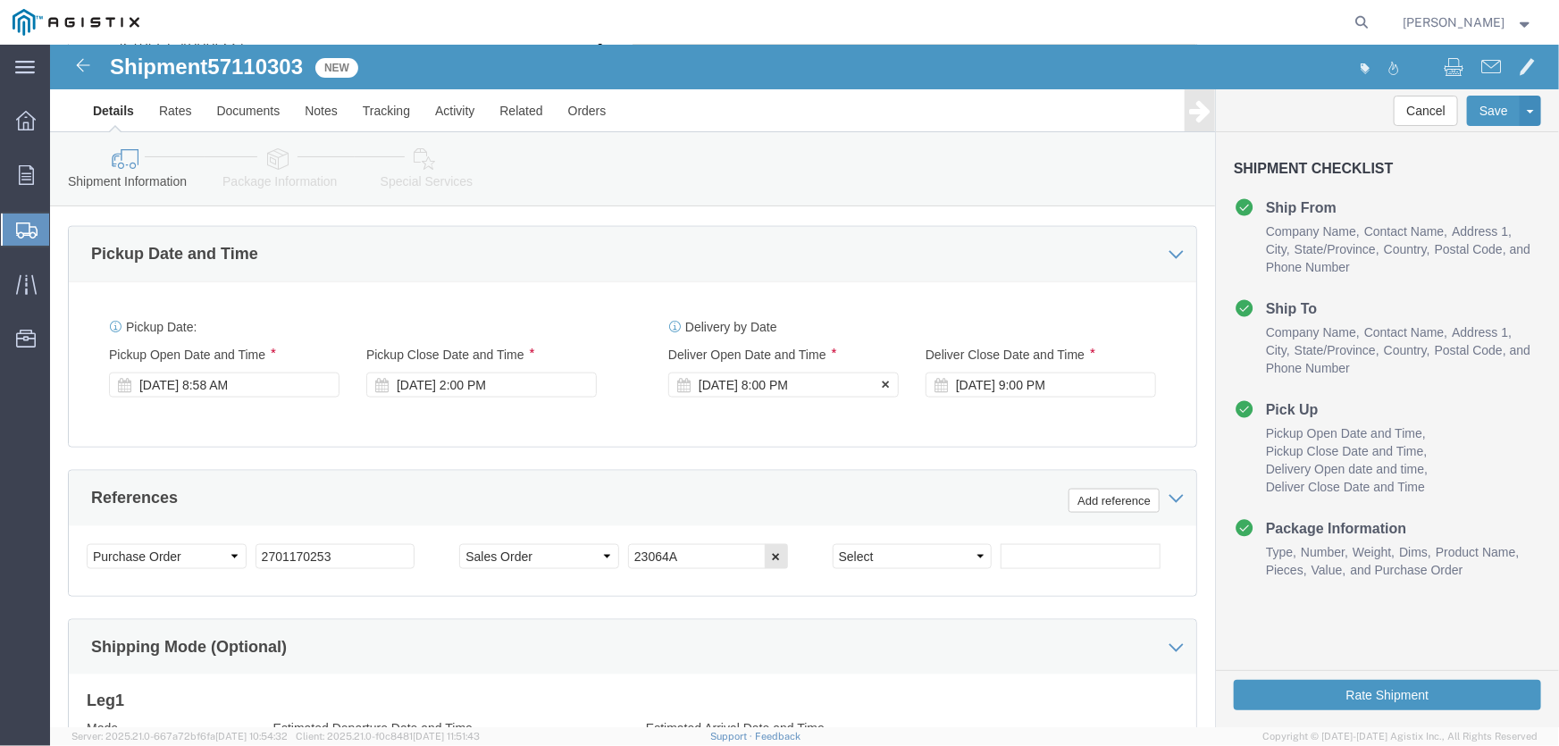
click div "[DATE] 8:00 PM"
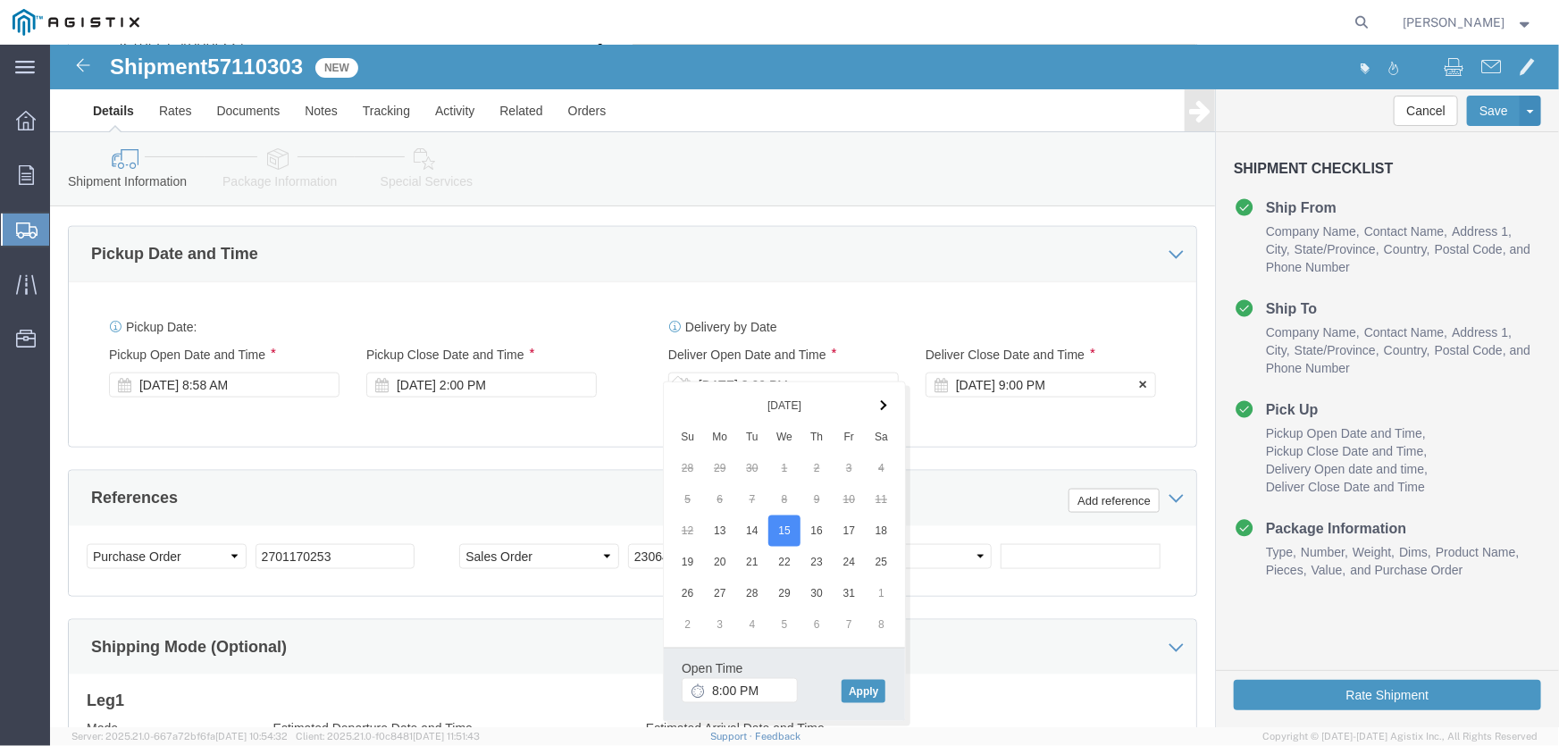
click div "[DATE] 9:00 PM"
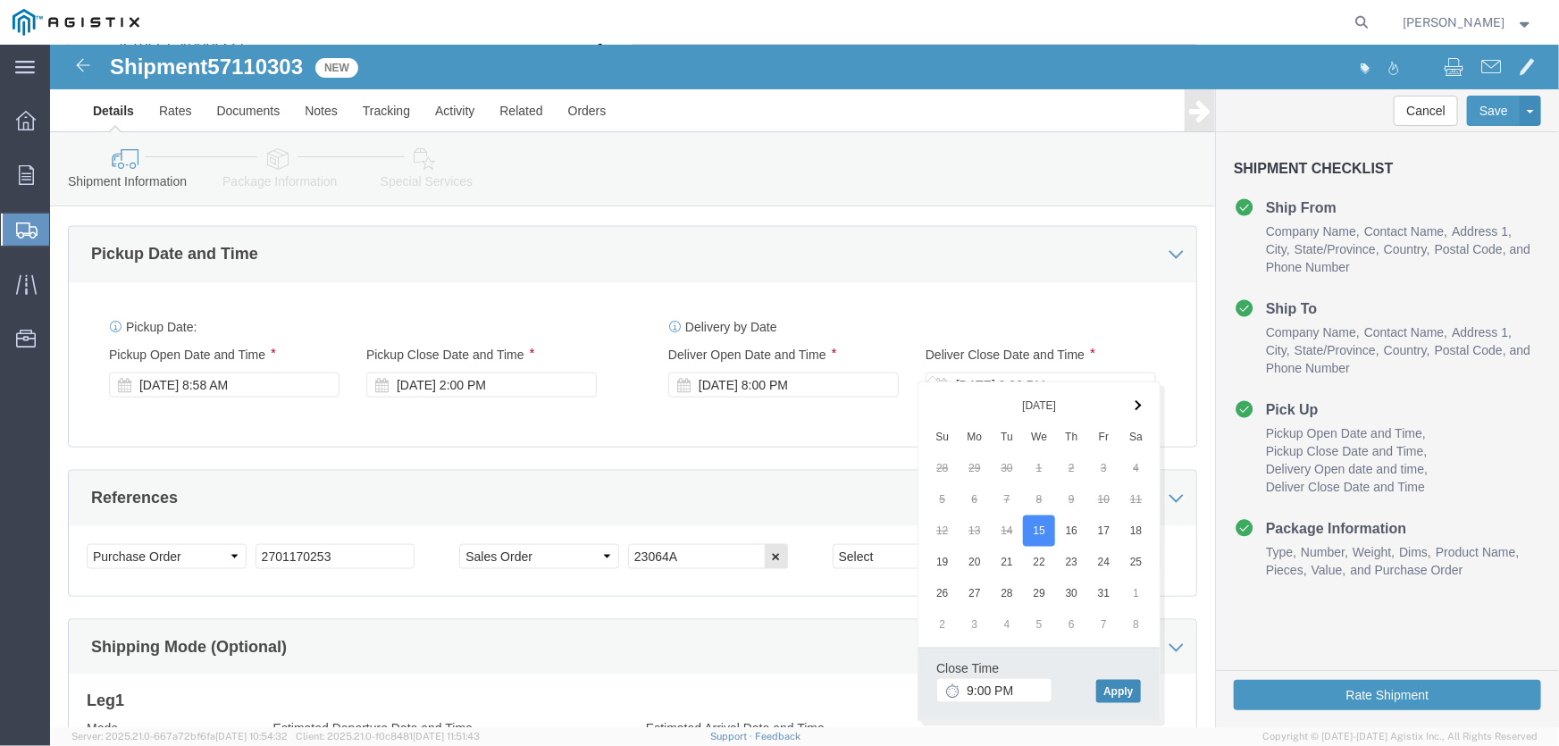
click button "Apply"
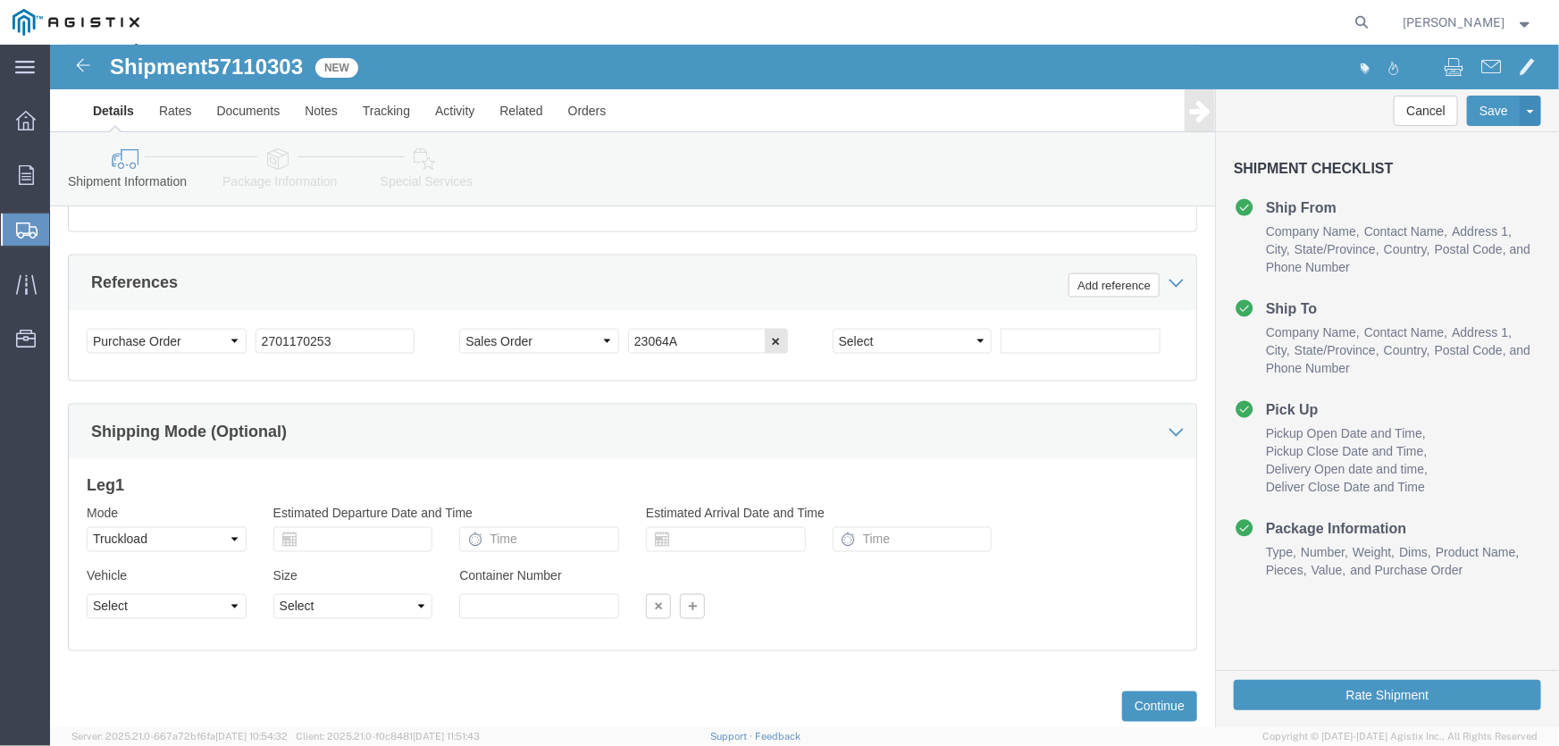
scroll to position [1277, 0]
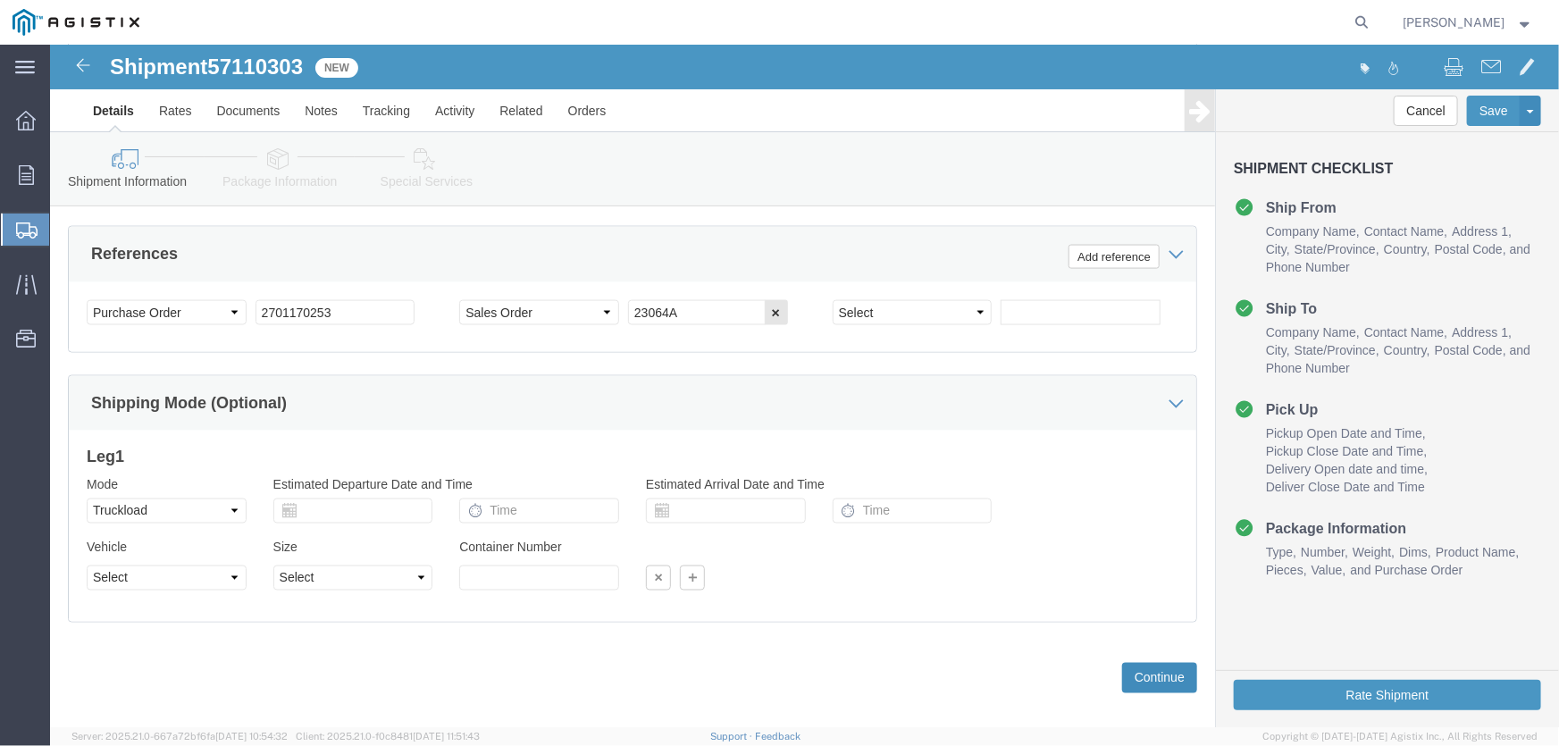
click button "Continue"
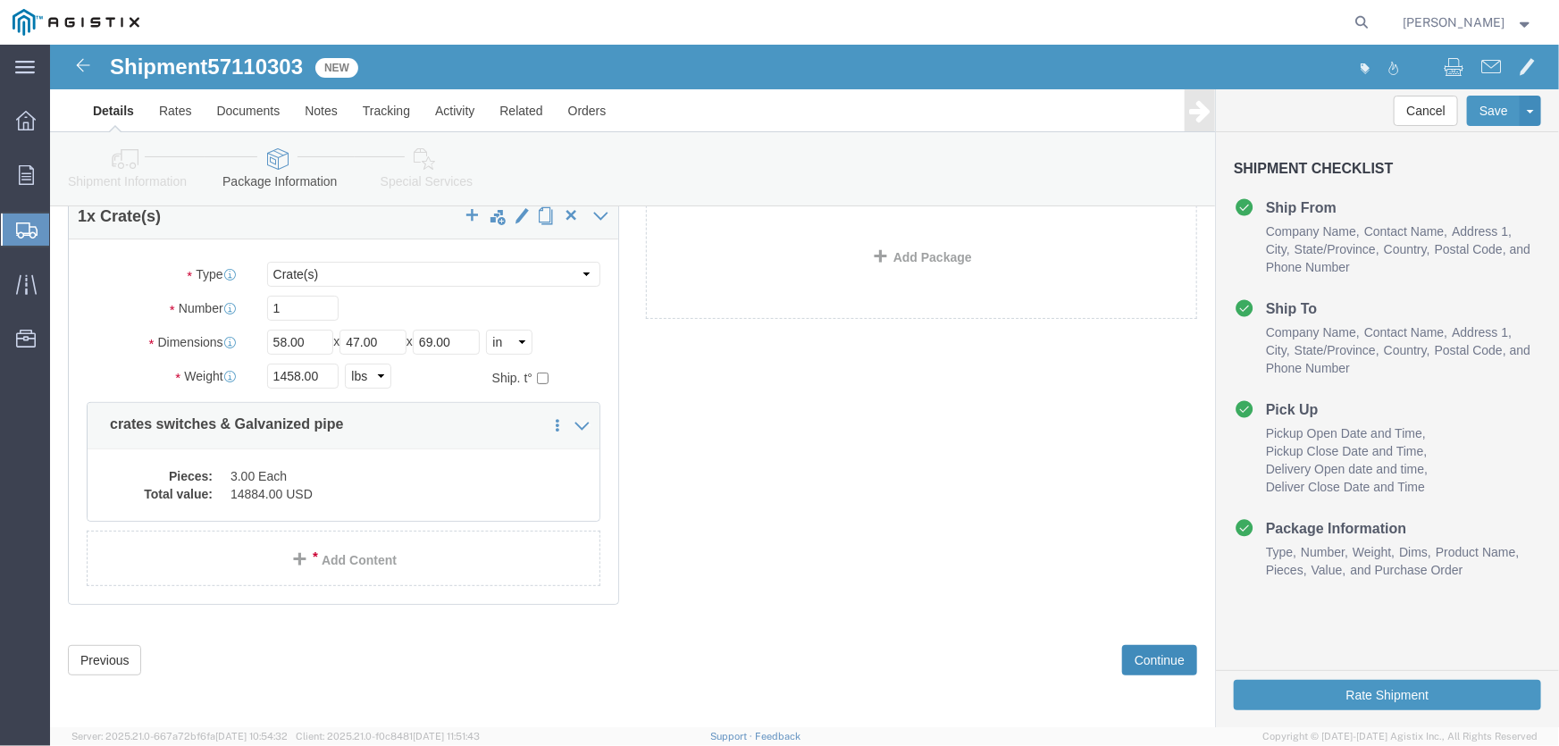
scroll to position [96, 0]
click button "Continue"
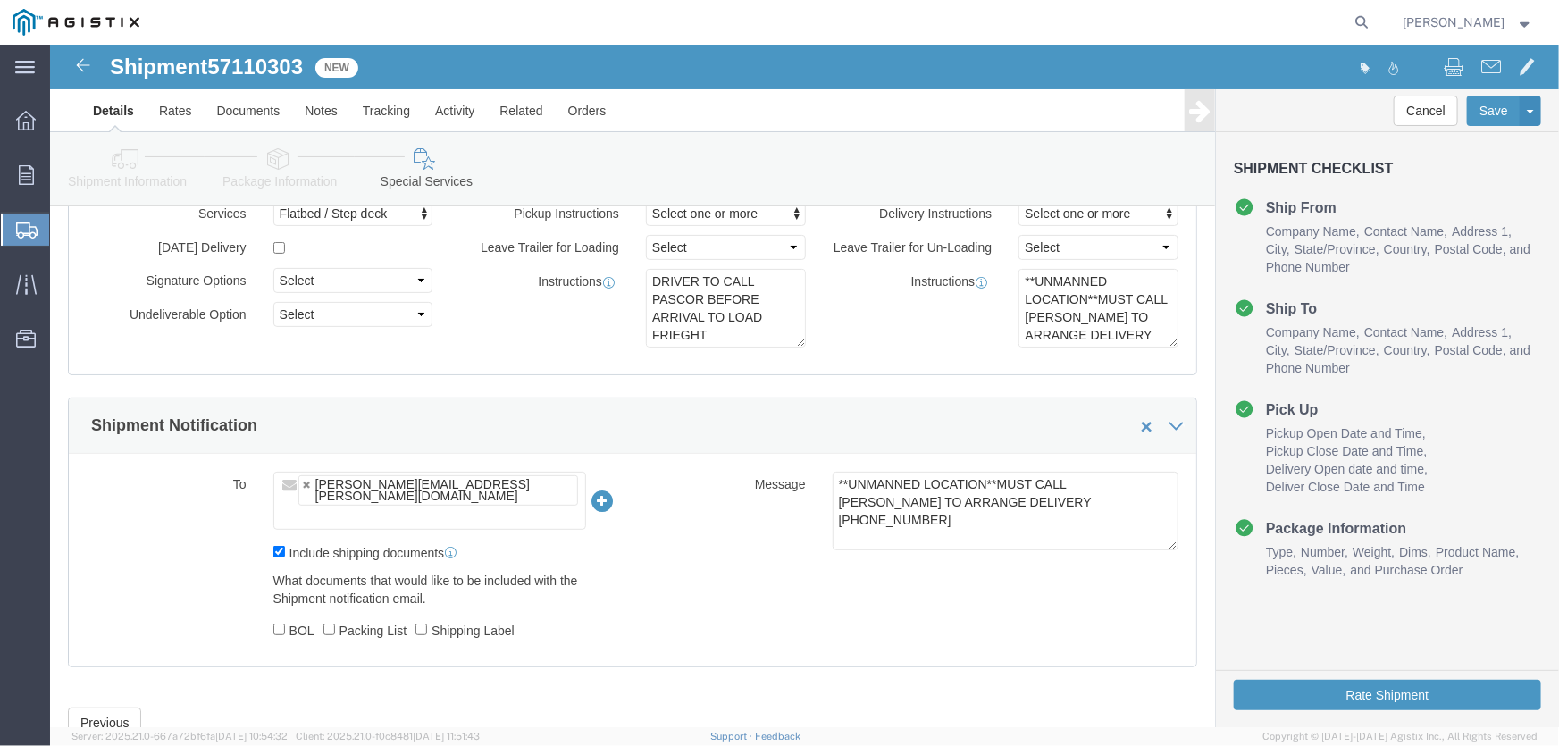
scroll to position [186, 0]
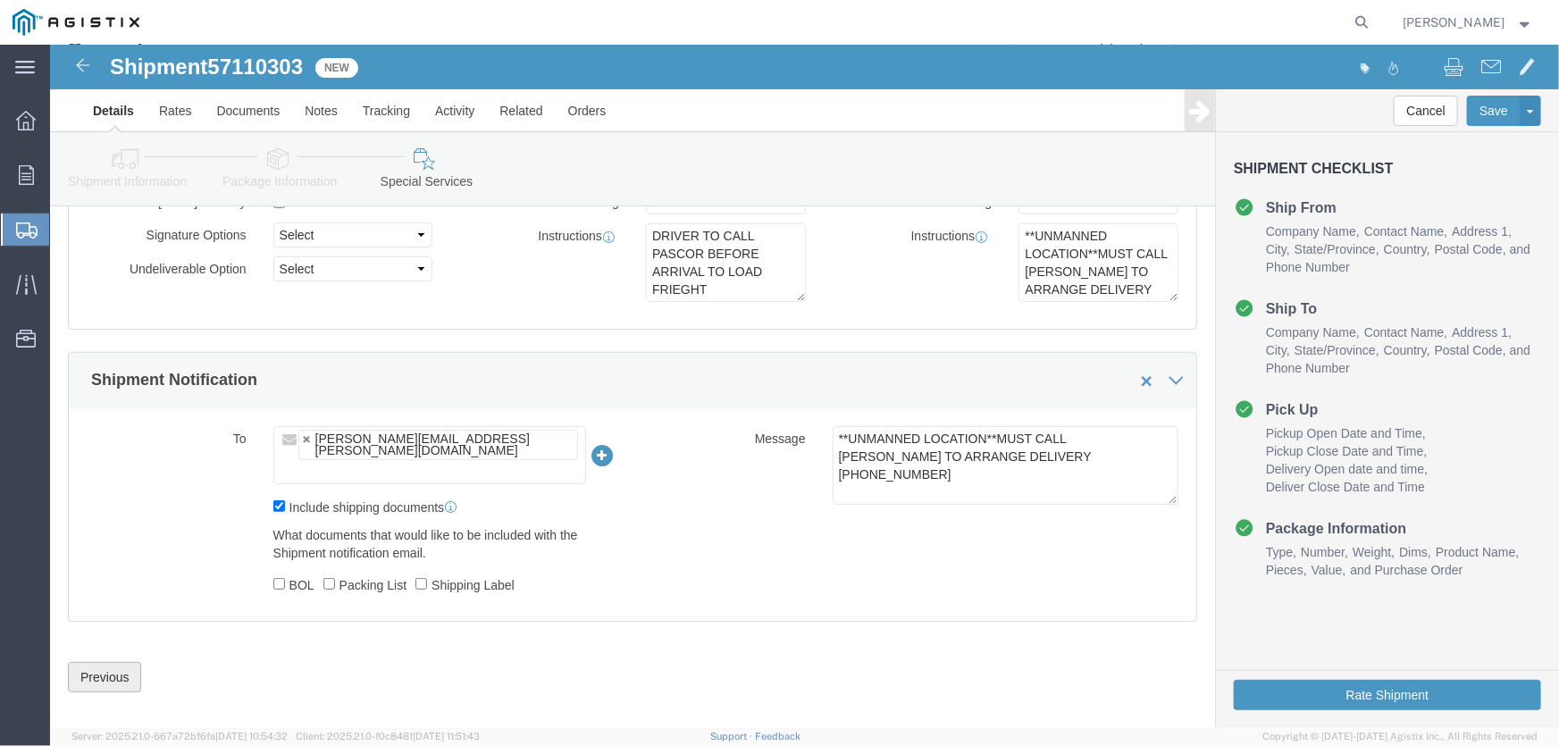
click button "Previous"
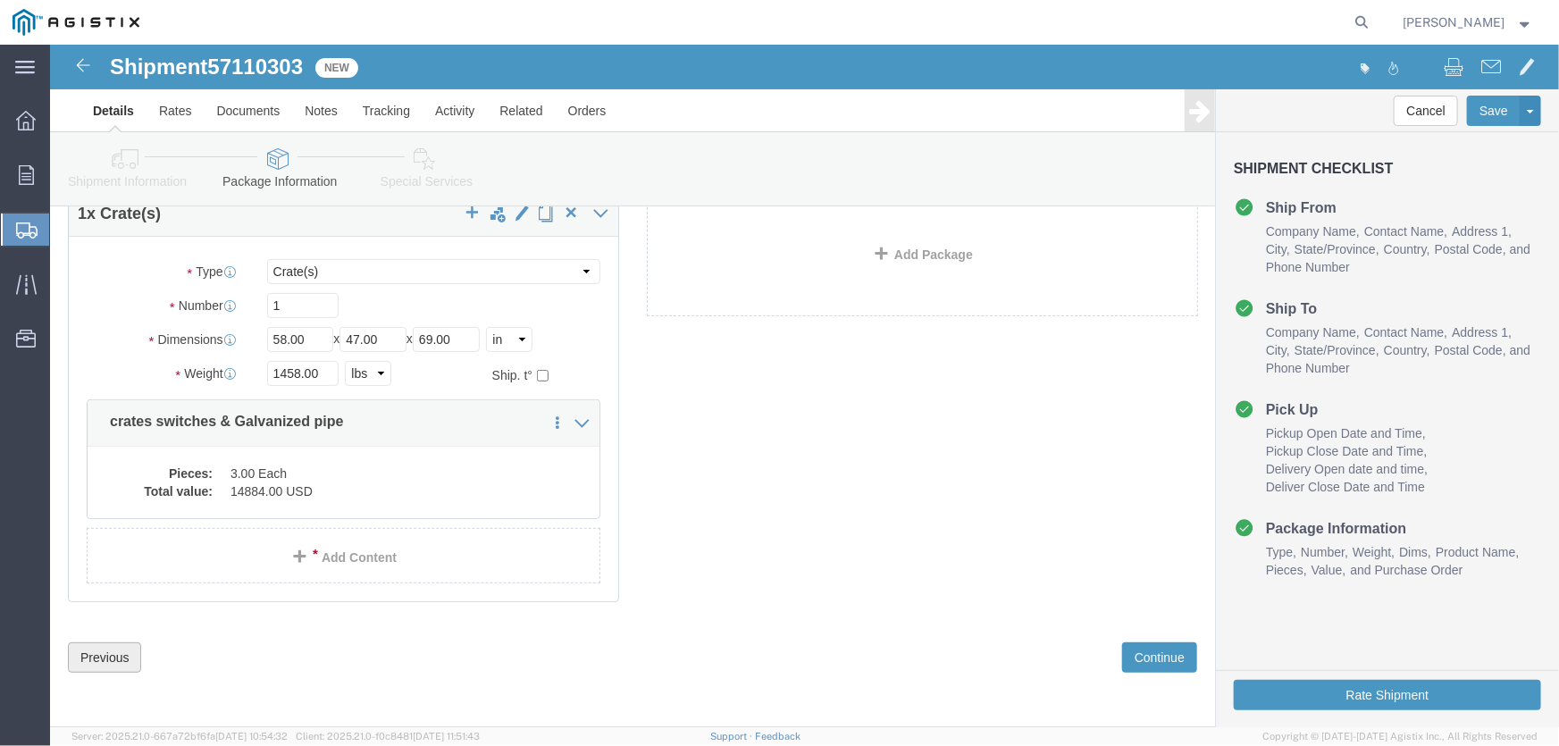
scroll to position [96, 0]
click button "Continue"
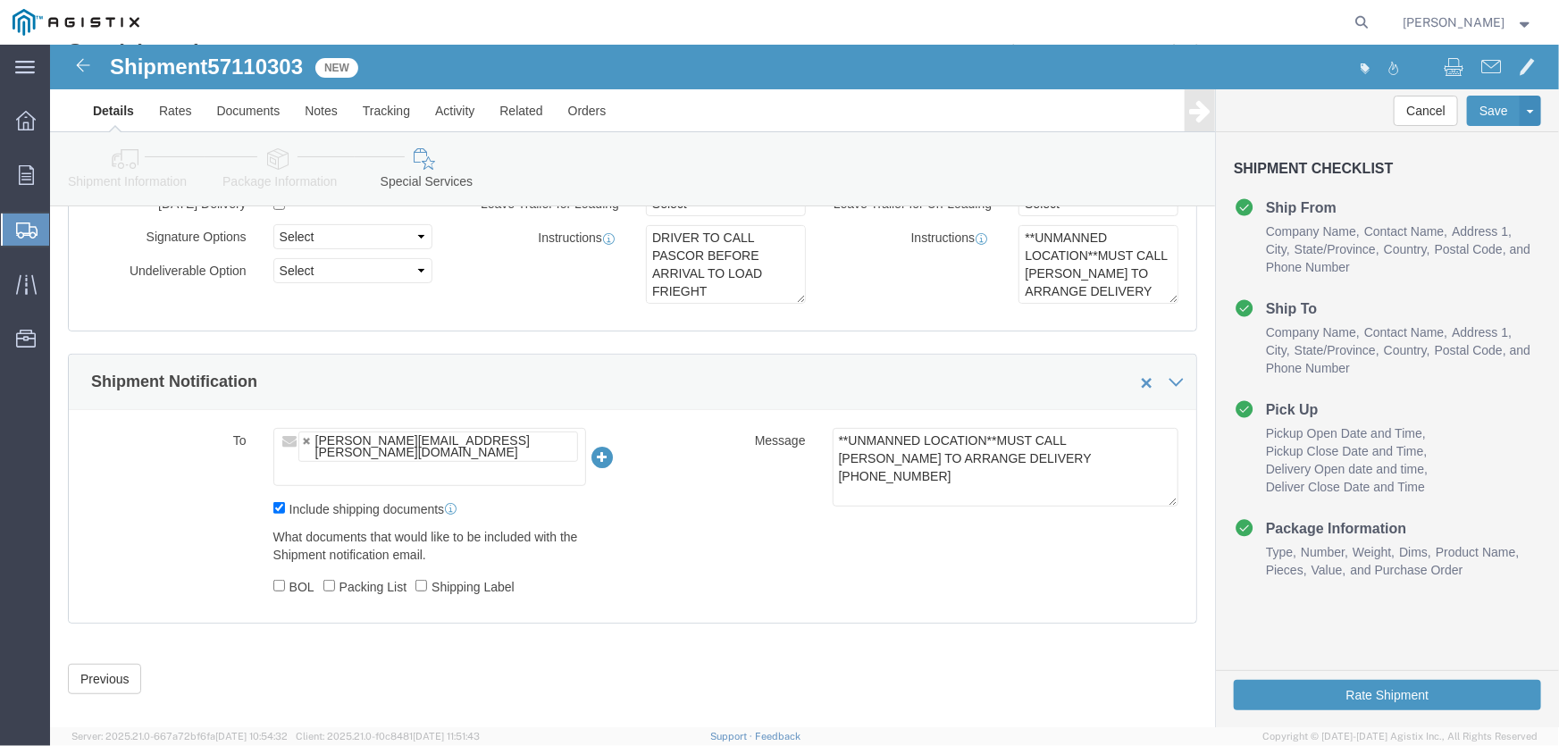
scroll to position [186, 0]
click at [1466, 744] on span "Copyright © [DATE]-[DATE] Agistix Inc., All Rights Reserved" at bounding box center [1400, 736] width 275 height 15
click button "Rate Shipment"
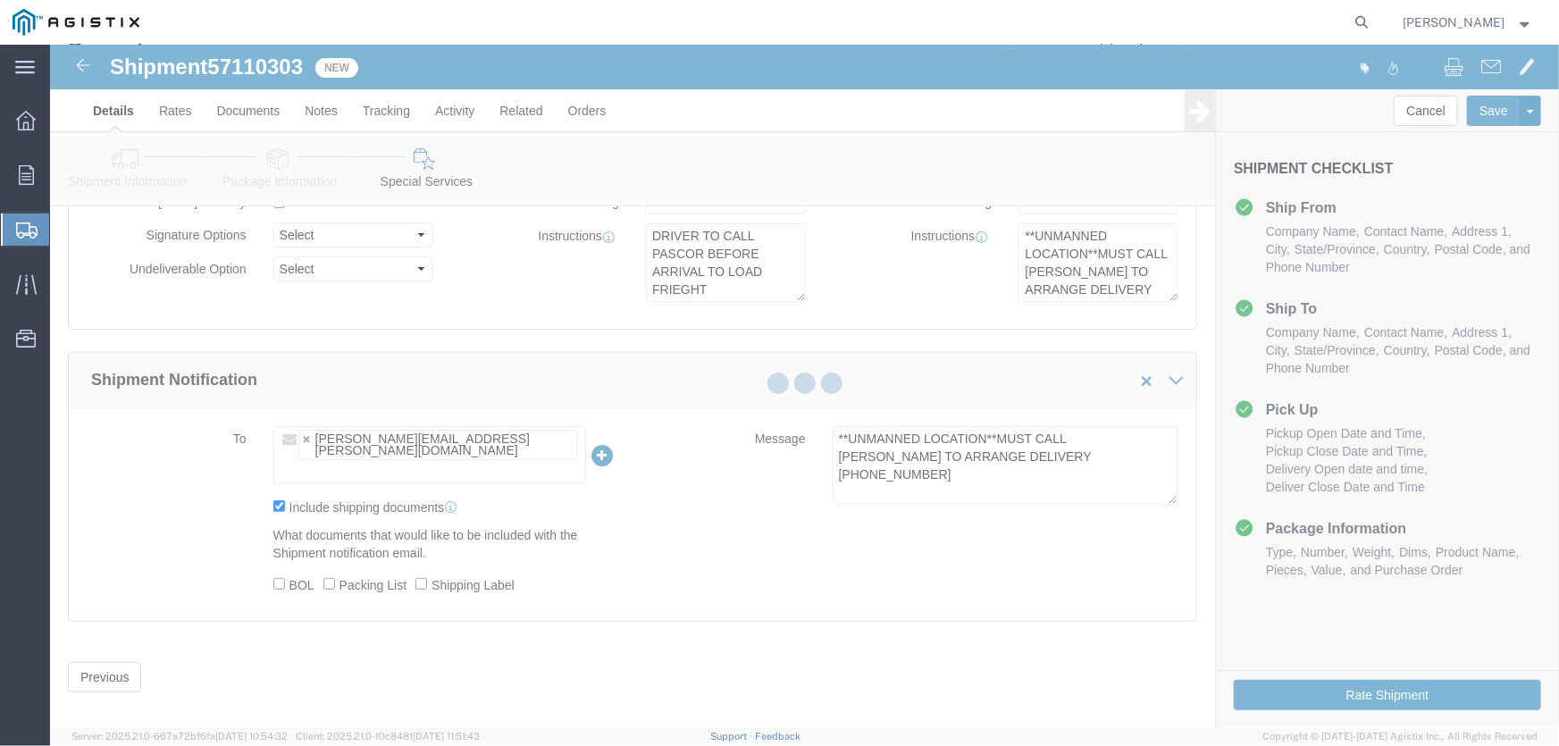
scroll to position [0, 0]
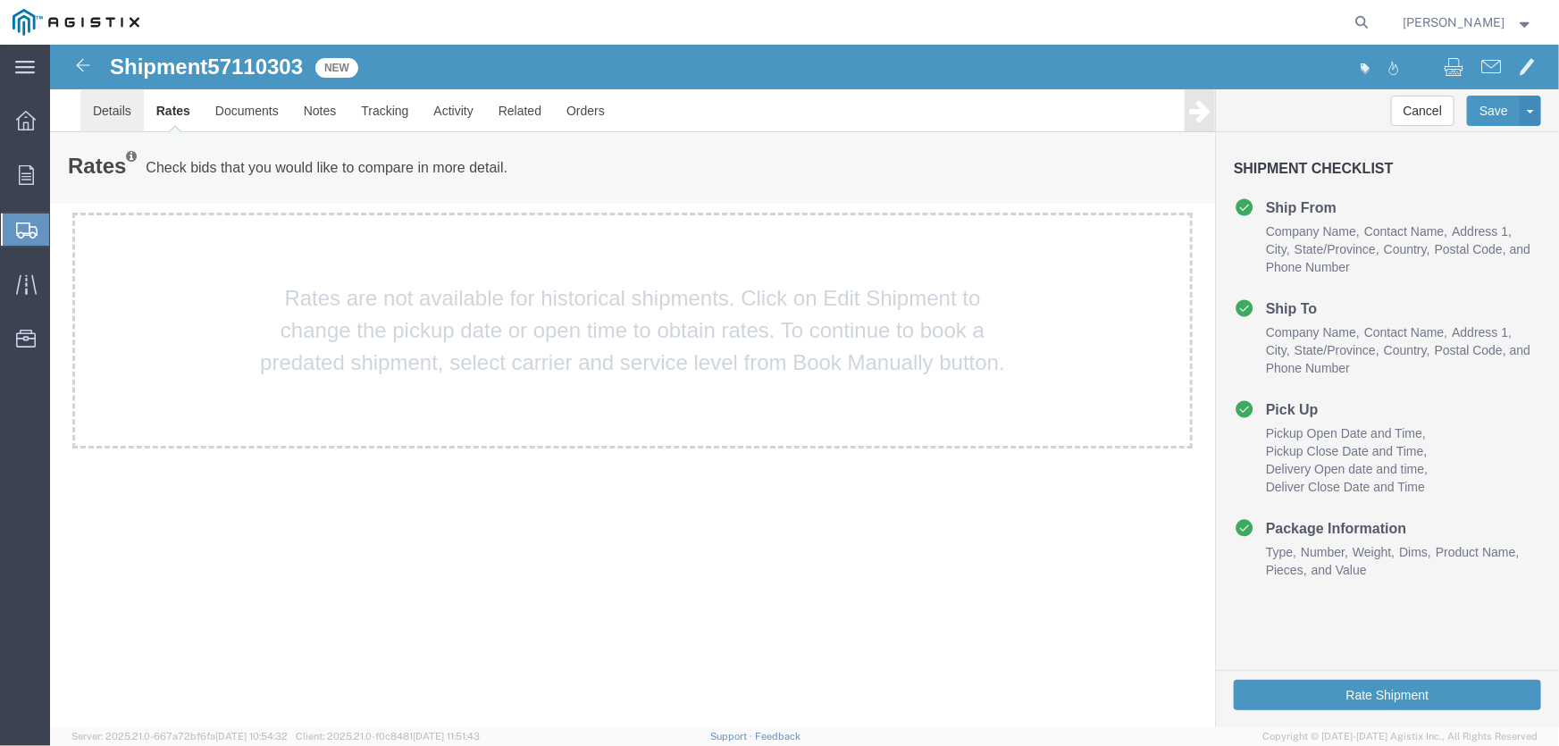
drag, startPoint x: 137, startPoint y: 136, endPoint x: 109, endPoint y: 111, distance: 37.3
click at [137, 135] on div "Rates Check bids that you would like to compare in more detail. Compare Filter" at bounding box center [631, 166] width 1165 height 71
click at [106, 107] on link "Details" at bounding box center [111, 109] width 63 height 43
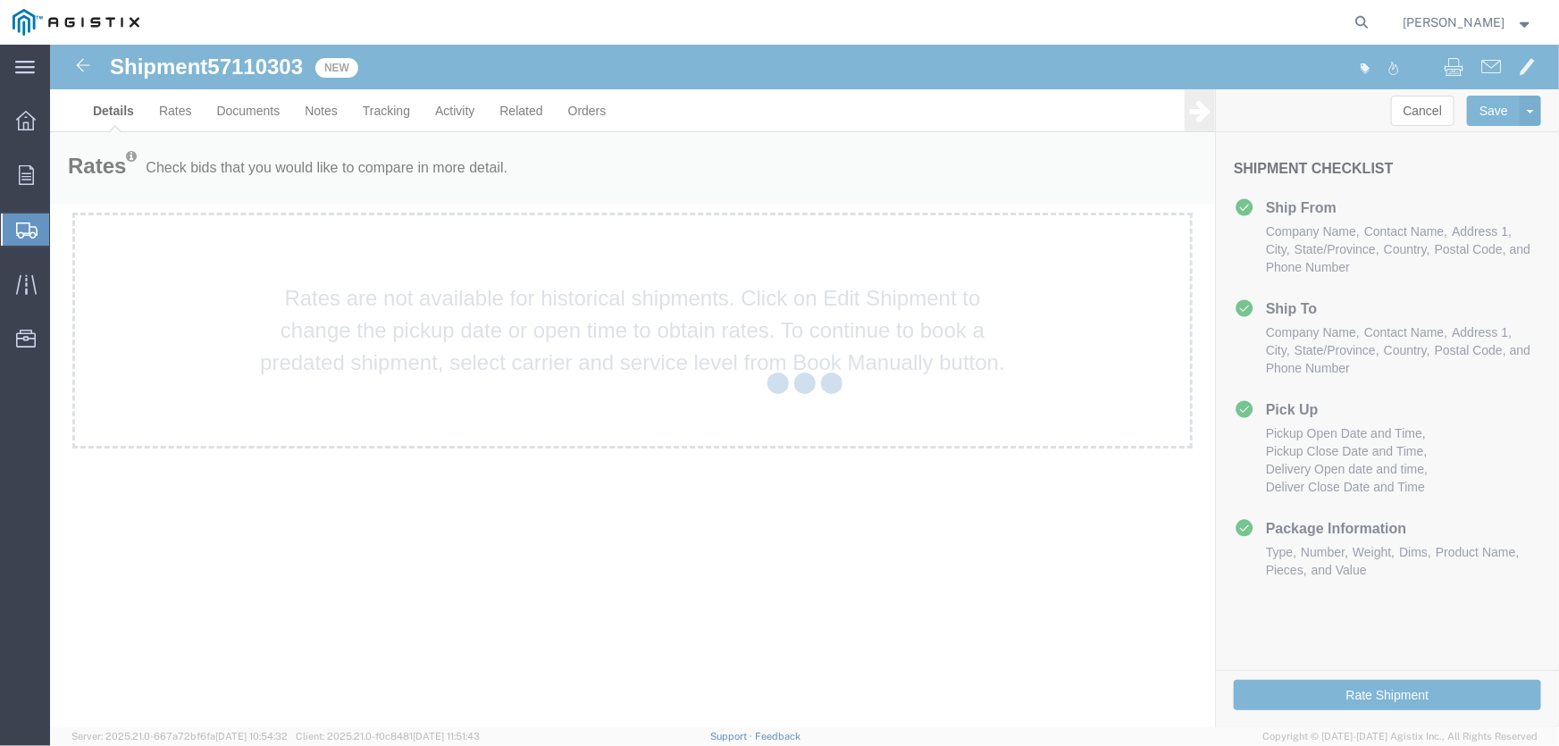
select select "21396"
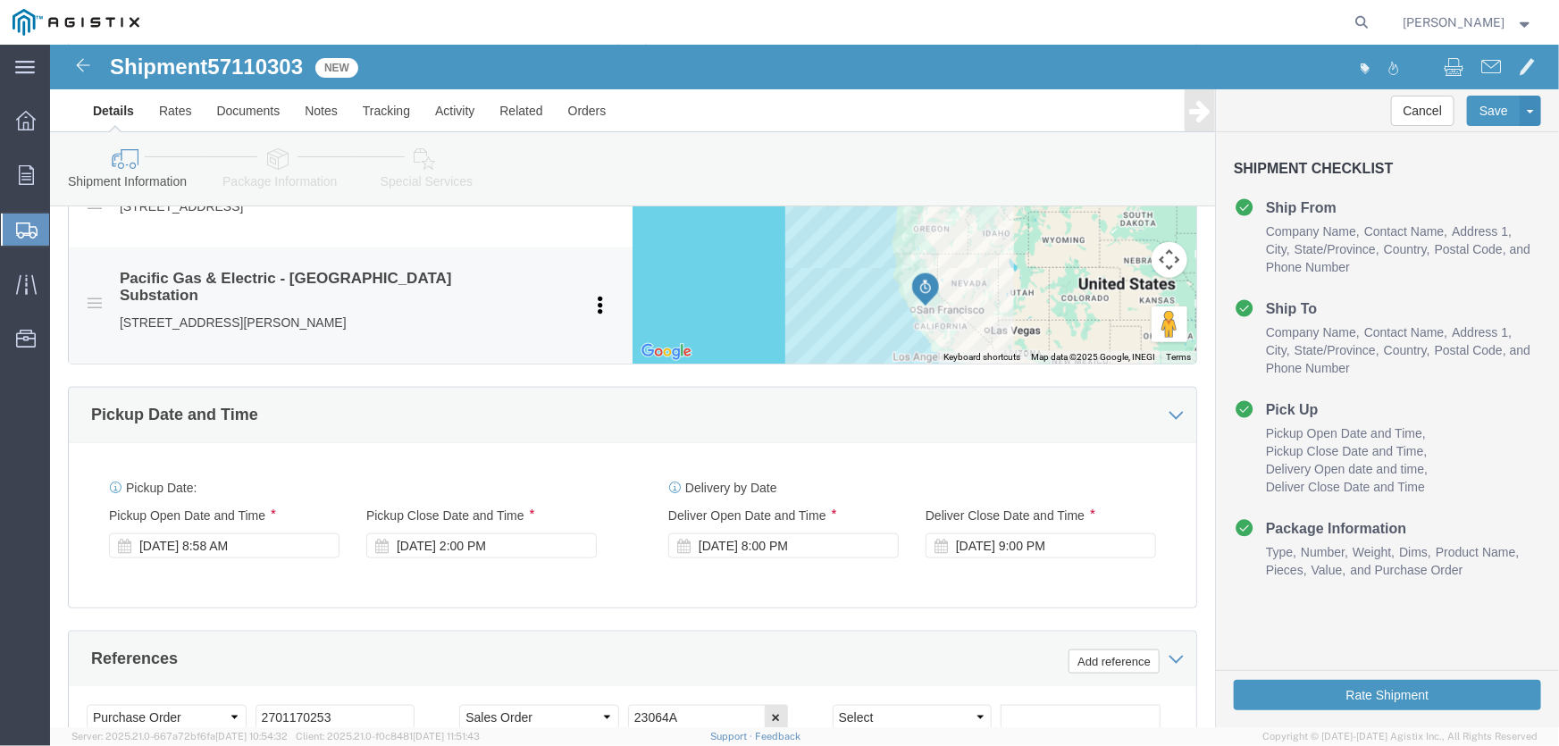
scroll to position [894, 0]
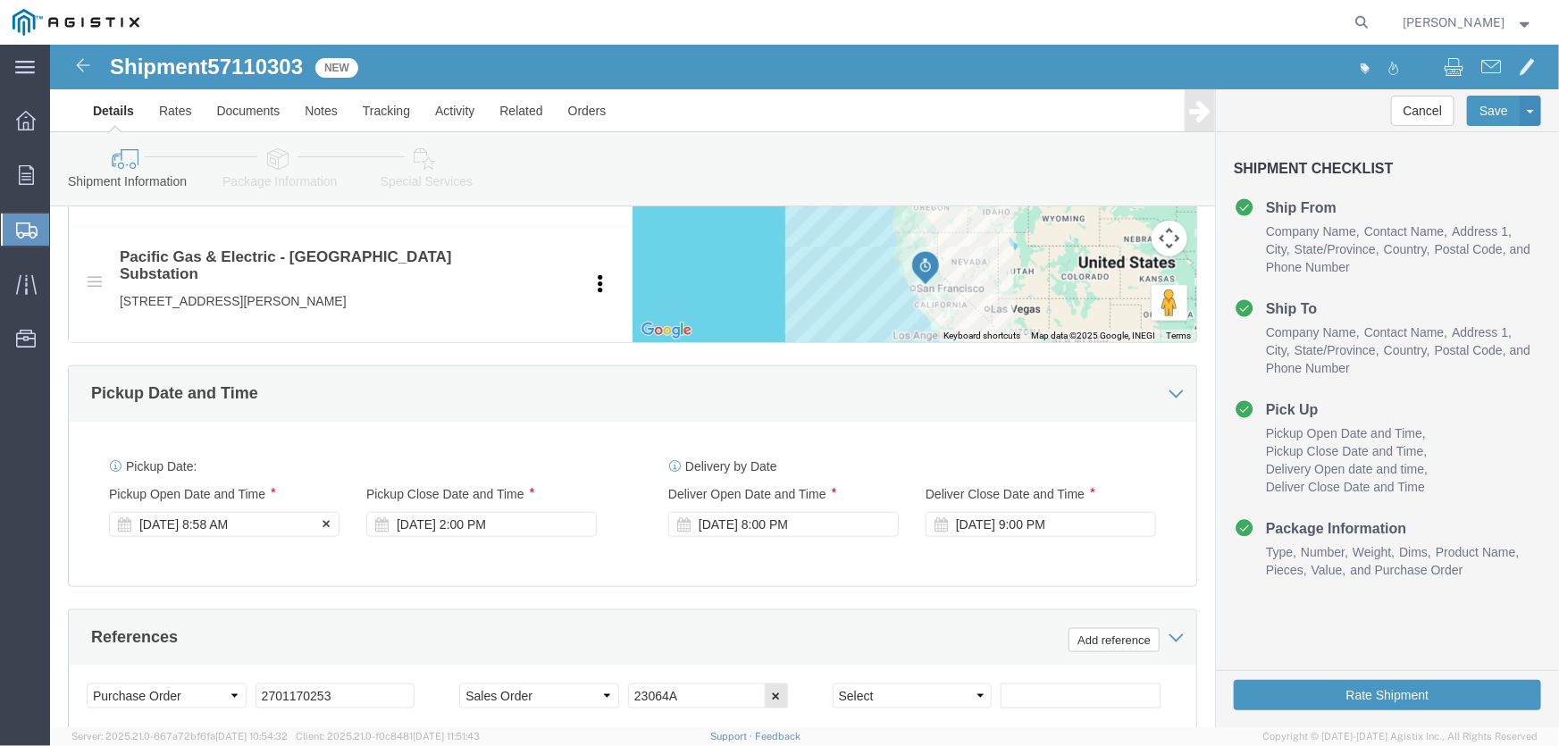
click div "[DATE] 8:58 AM"
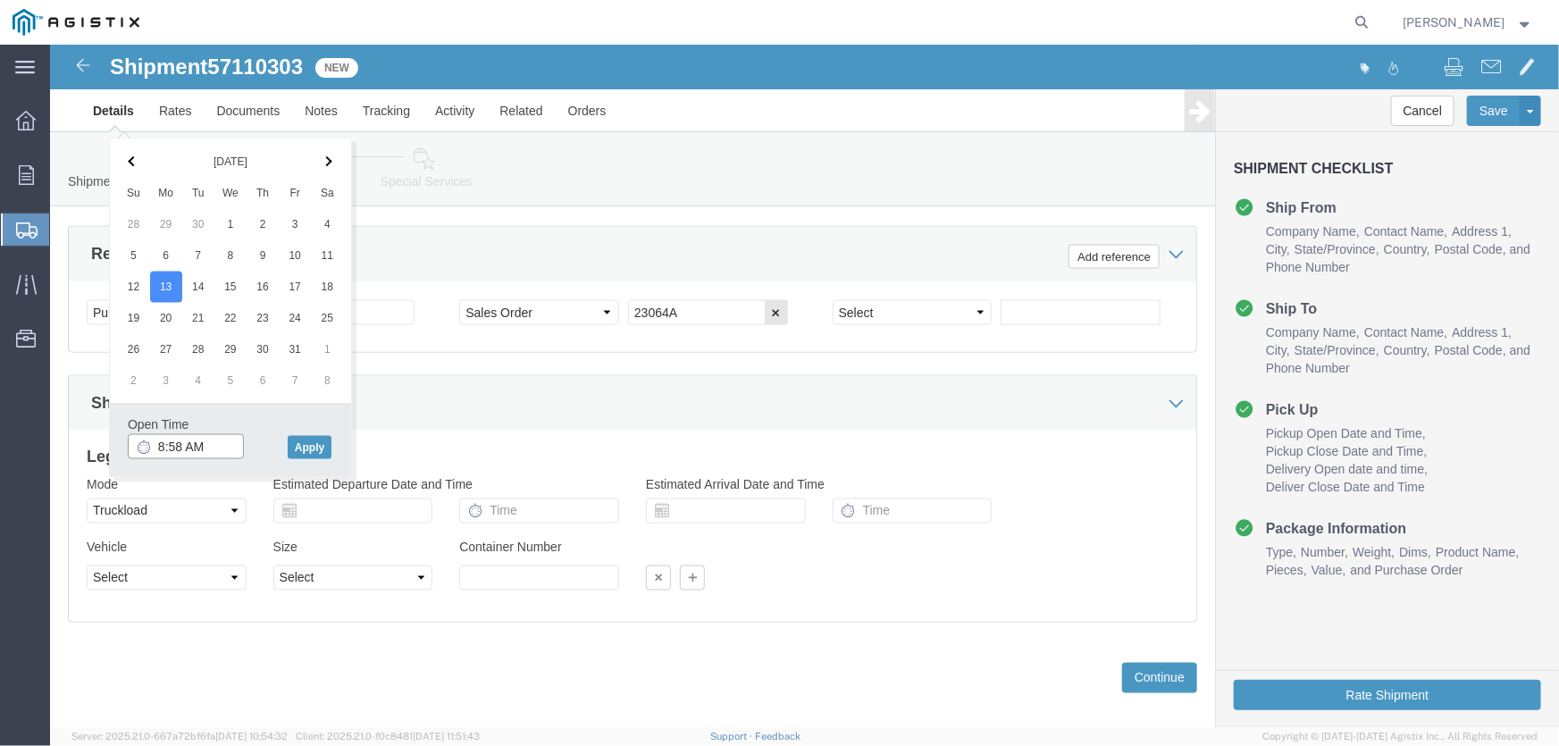
drag, startPoint x: 161, startPoint y: 394, endPoint x: 78, endPoint y: 390, distance: 83.2
click input "8:58 AM"
type input "9:58 AM"
click button "Apply"
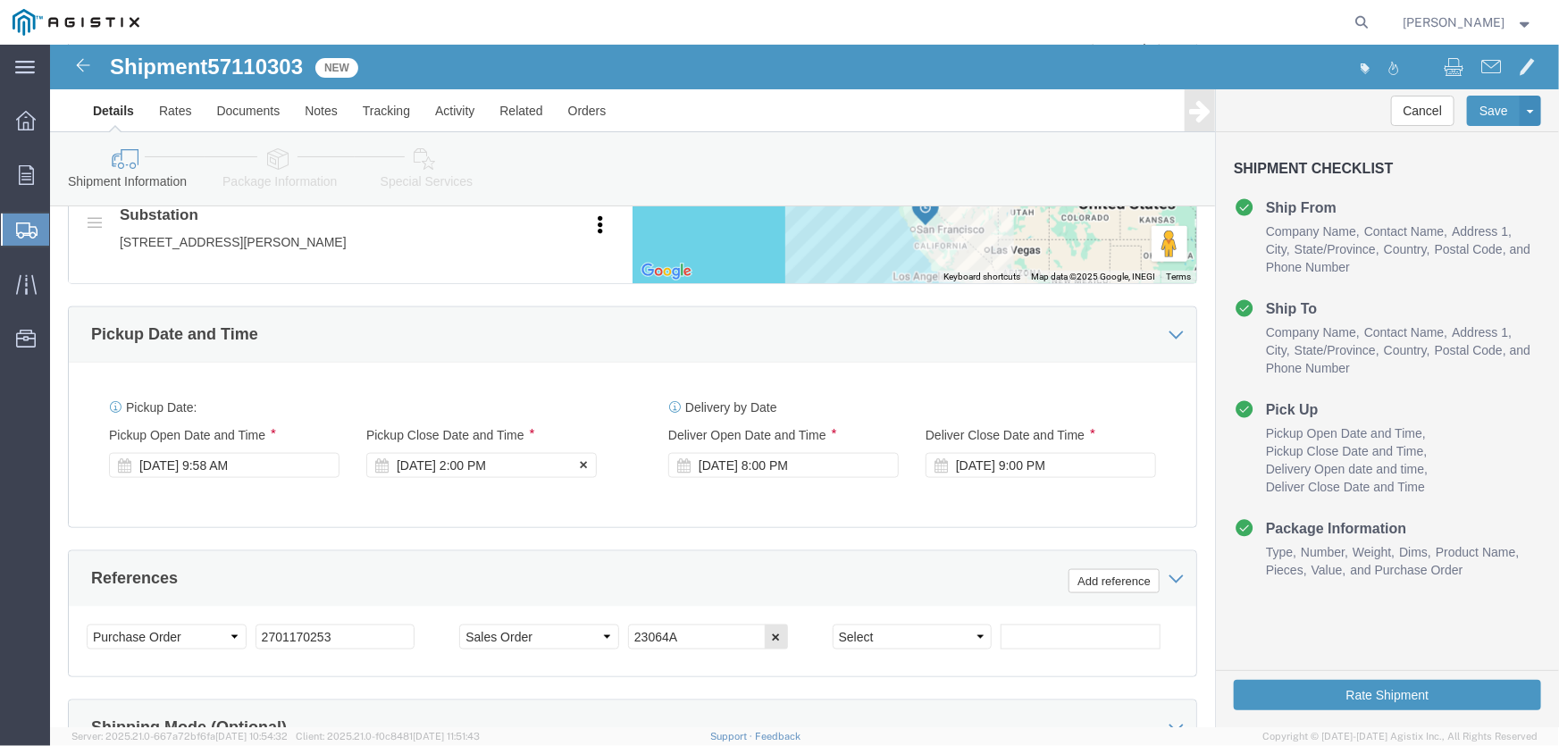
scroll to position [952, 0]
drag, startPoint x: 1307, startPoint y: 660, endPoint x: 1225, endPoint y: 613, distance: 94.1
click button "Rate Shipment"
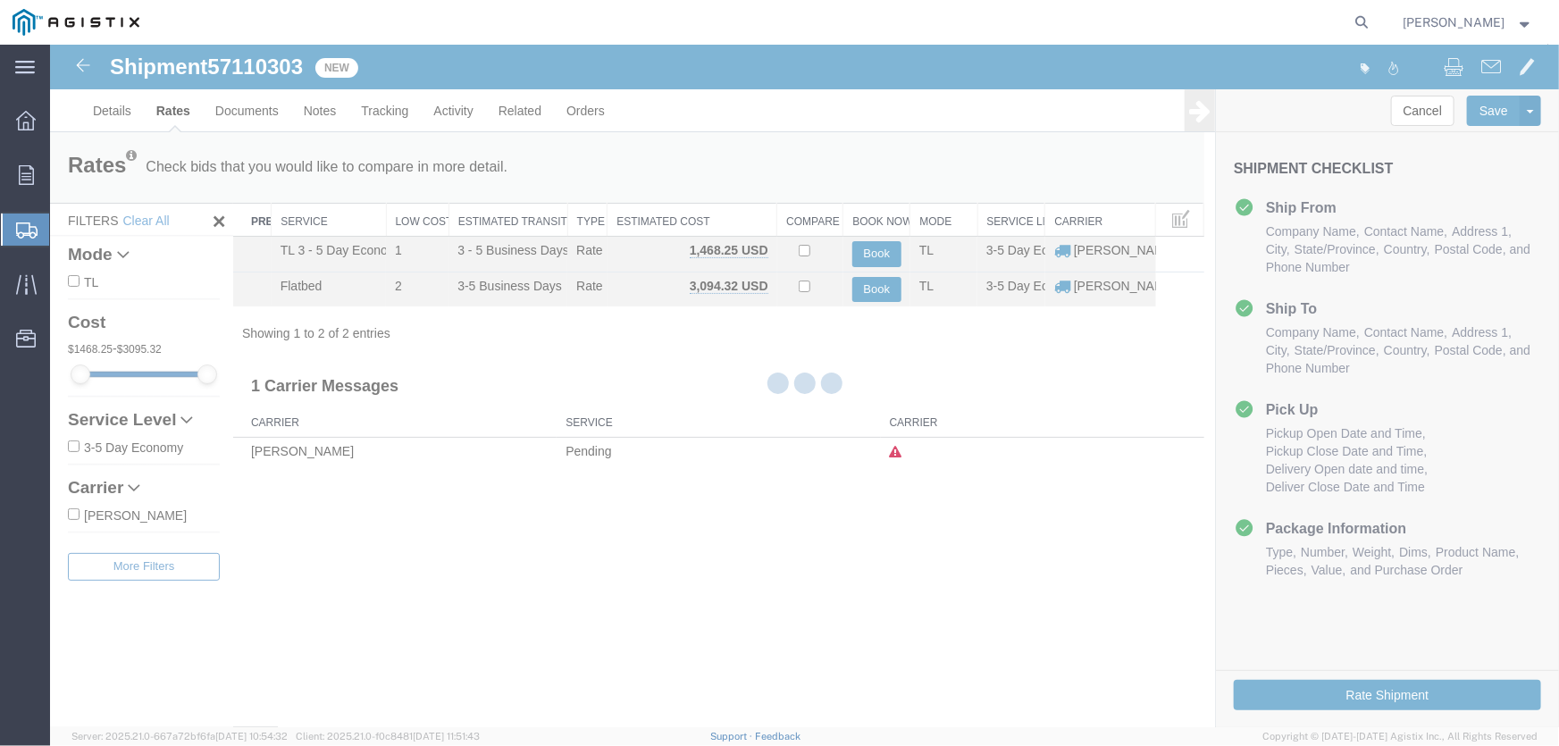
scroll to position [0, 0]
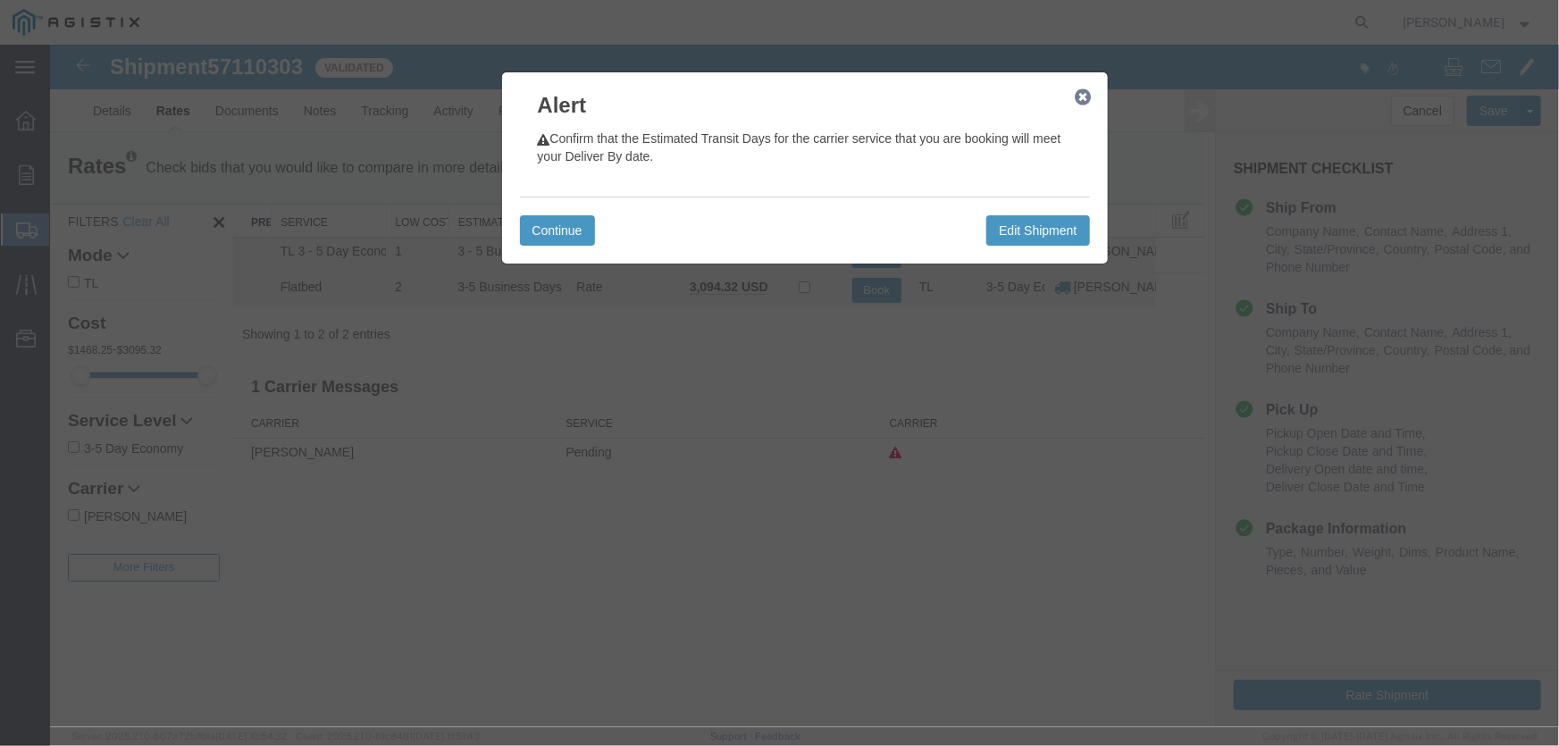
click at [1082, 103] on icon "button" at bounding box center [1082, 96] width 16 height 14
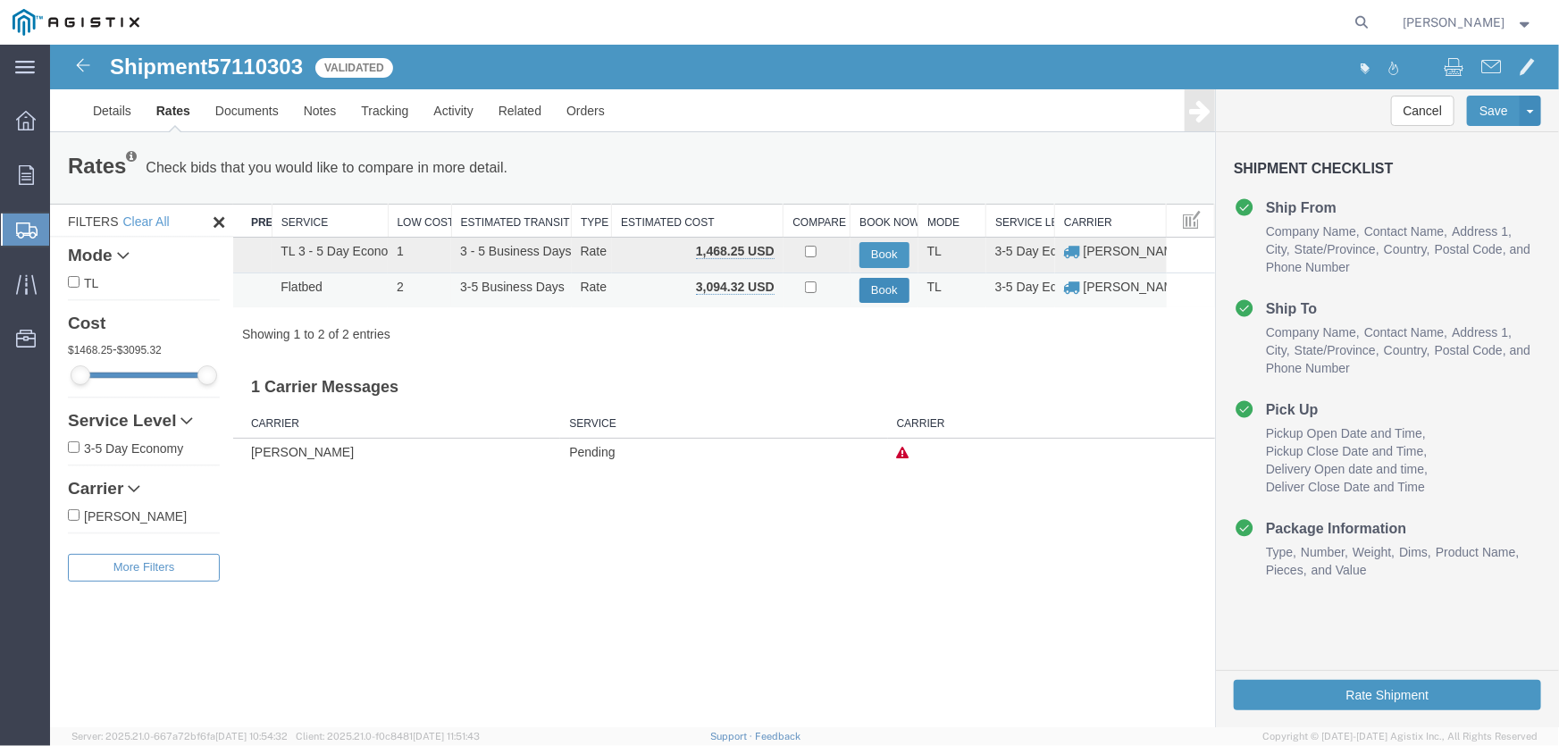
click at [871, 294] on button "Book" at bounding box center [884, 290] width 50 height 26
